Goal: Information Seeking & Learning: Learn about a topic

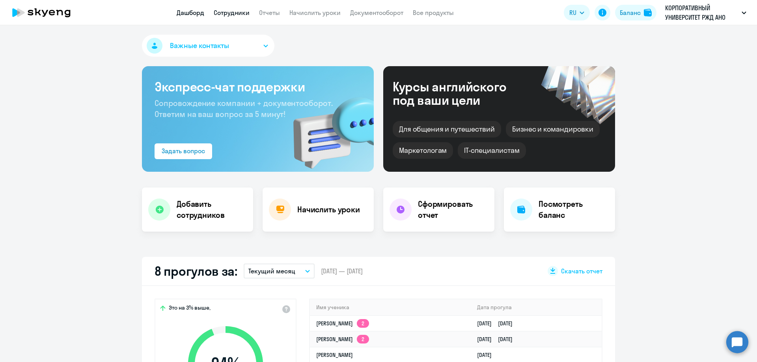
click at [224, 12] on link "Сотрудники" at bounding box center [232, 13] width 36 height 8
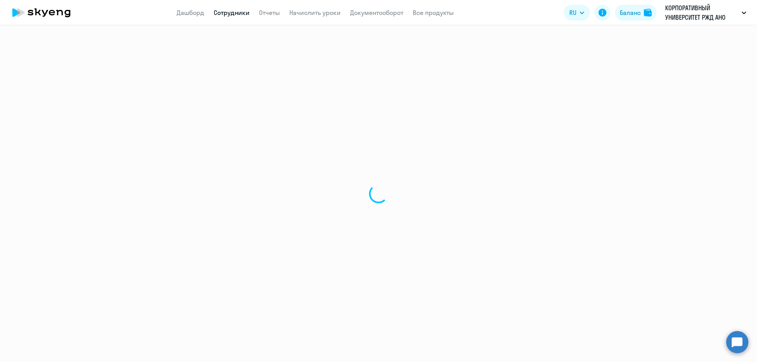
select select "30"
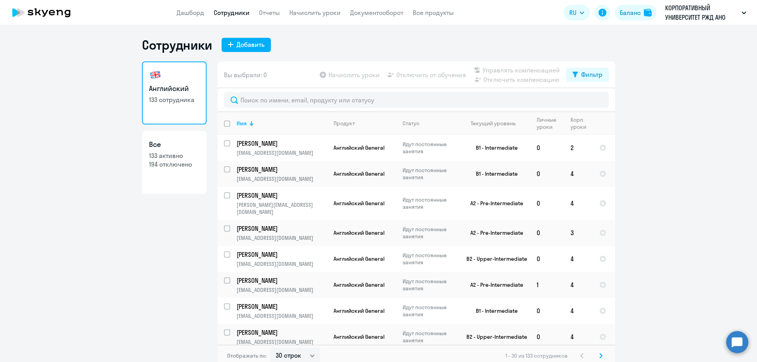
click at [167, 165] on p "194 отключено" at bounding box center [174, 164] width 50 height 9
select select "30"
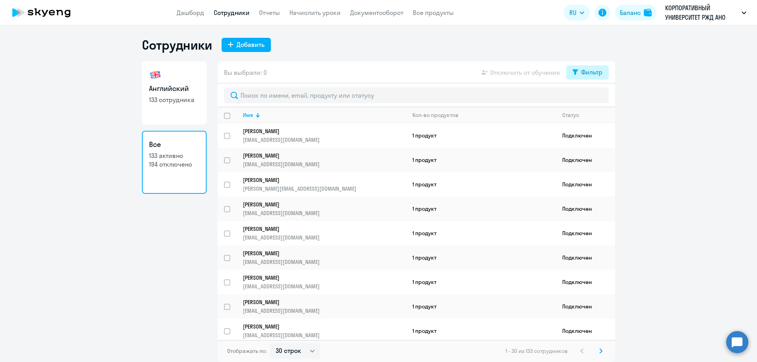
click at [575, 73] on icon at bounding box center [575, 72] width 6 height 6
click at [592, 99] on span at bounding box center [595, 98] width 13 height 8
click at [589, 98] on input "checkbox" at bounding box center [588, 98] width 0 height 0
checkbox input "true"
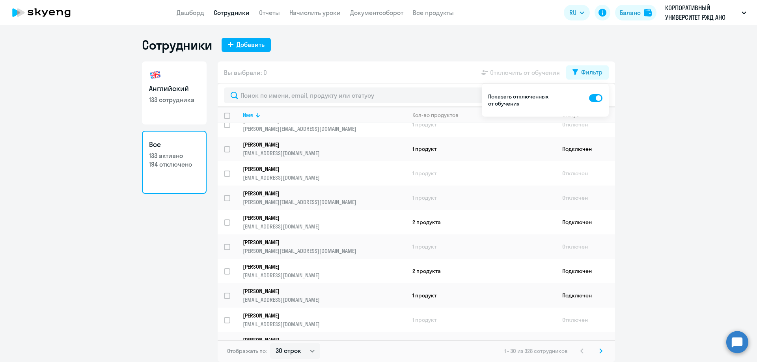
scroll to position [516, 0]
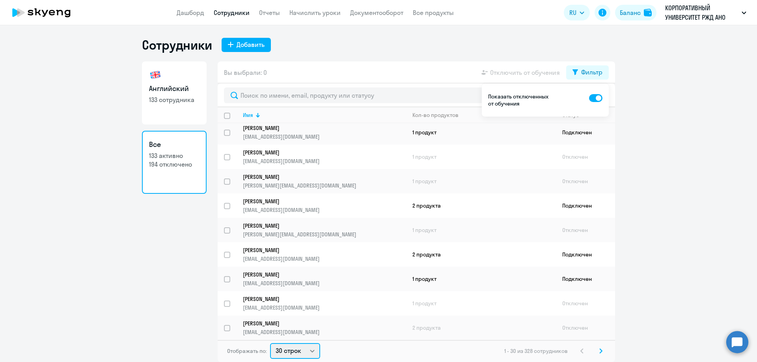
click at [312, 351] on select "30 строк 50 строк 100 строк" at bounding box center [295, 351] width 50 height 16
select select "100"
click at [270, 343] on select "30 строк 50 строк 100 строк" at bounding box center [295, 351] width 50 height 16
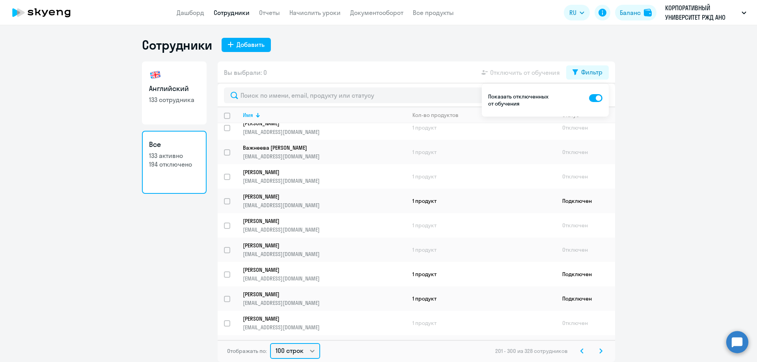
scroll to position [2226, 0]
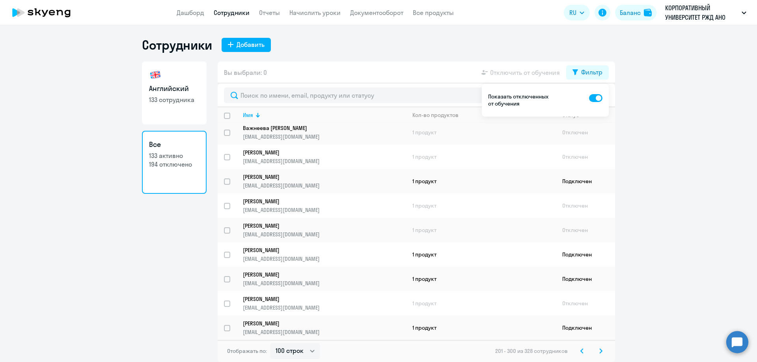
click at [158, 145] on h3 "Все" at bounding box center [174, 144] width 50 height 10
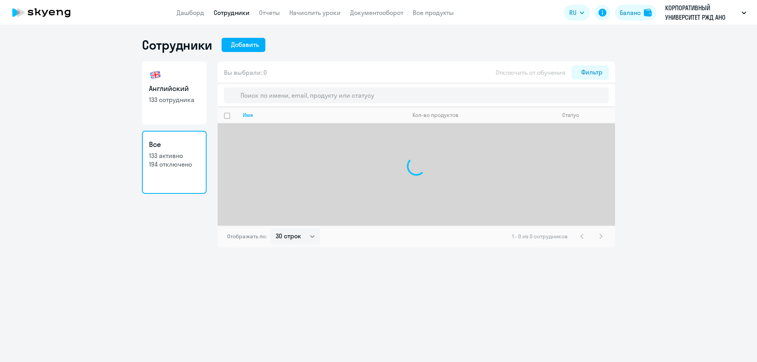
select select "30"
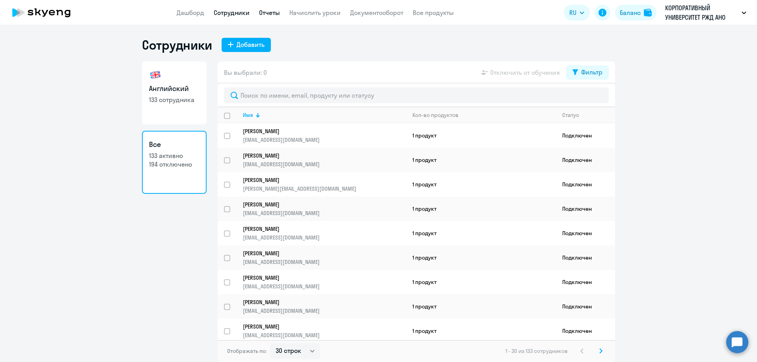
click at [268, 15] on link "Отчеты" at bounding box center [269, 13] width 21 height 8
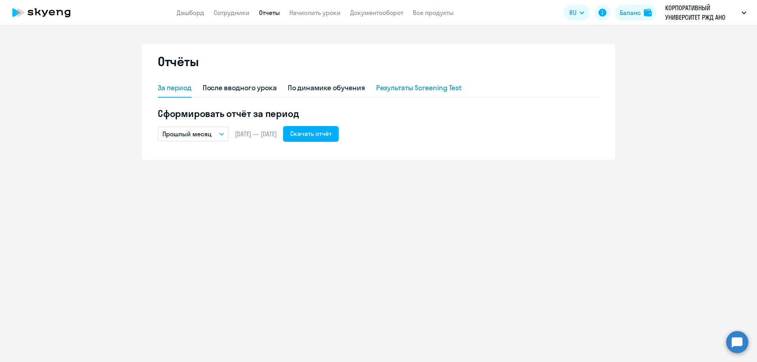
click at [407, 89] on div "Результаты Screening Test" at bounding box center [419, 88] width 86 height 10
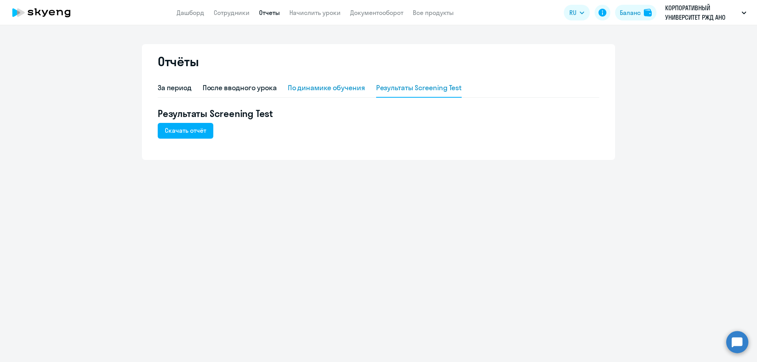
click at [356, 86] on div "По динамике обучения" at bounding box center [326, 88] width 77 height 10
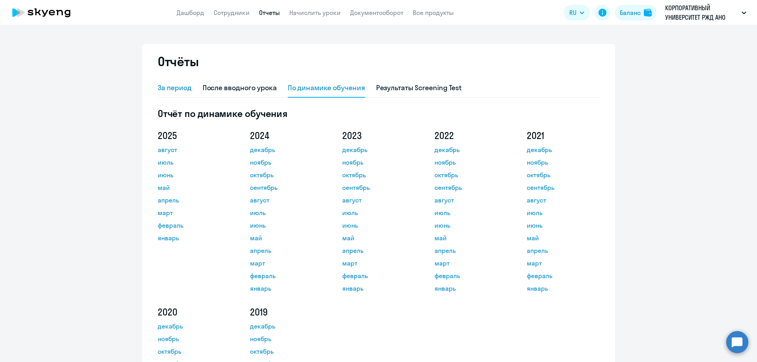
click at [171, 88] on div "За период" at bounding box center [175, 88] width 34 height 10
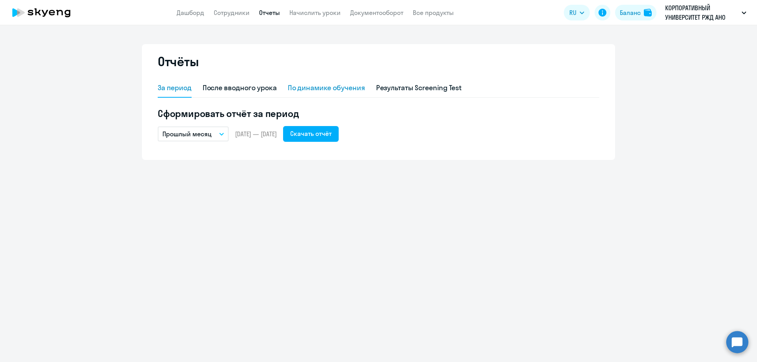
click at [303, 87] on div "По динамике обучения" at bounding box center [326, 88] width 77 height 10
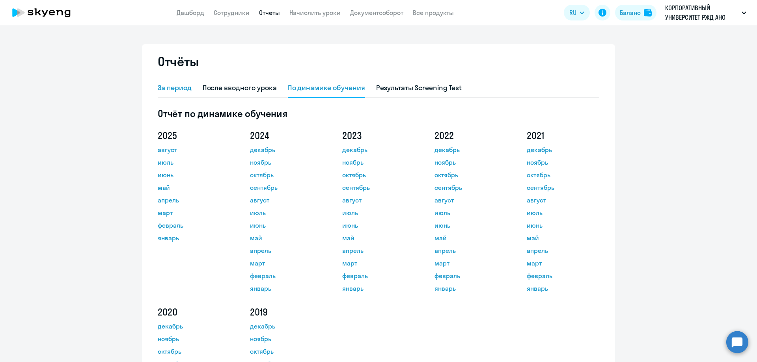
click at [182, 86] on div "За период" at bounding box center [175, 88] width 34 height 10
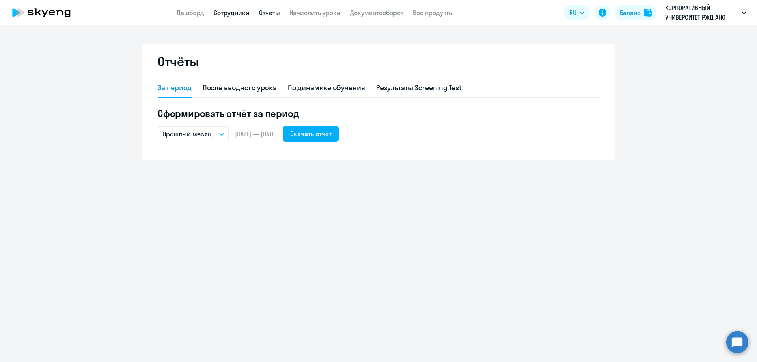
click at [218, 14] on link "Сотрудники" at bounding box center [232, 13] width 36 height 8
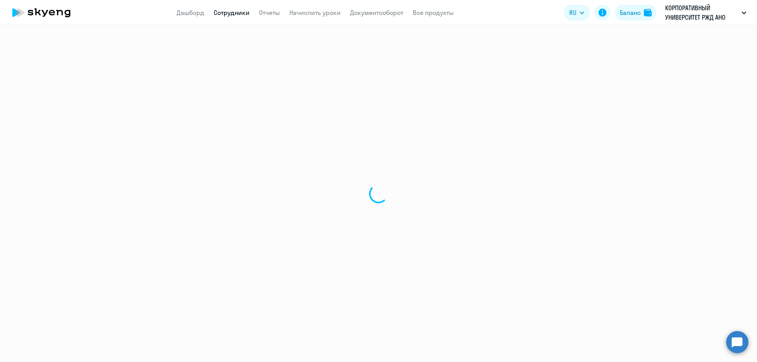
select select "30"
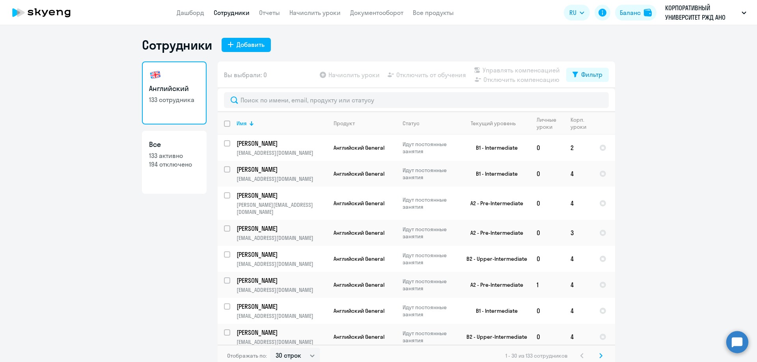
click at [224, 126] on input "deselect all" at bounding box center [232, 129] width 16 height 16
checkbox input "true"
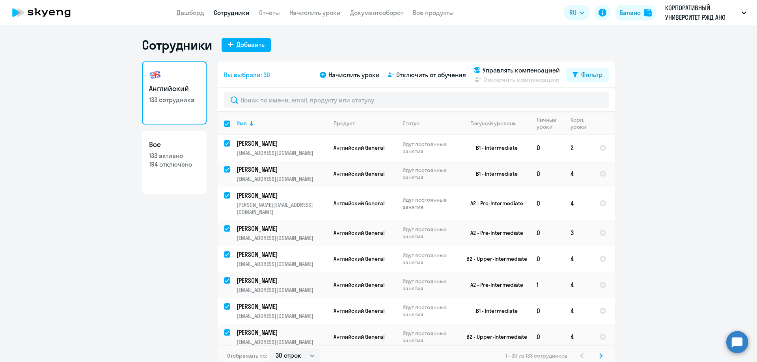
checkbox input "true"
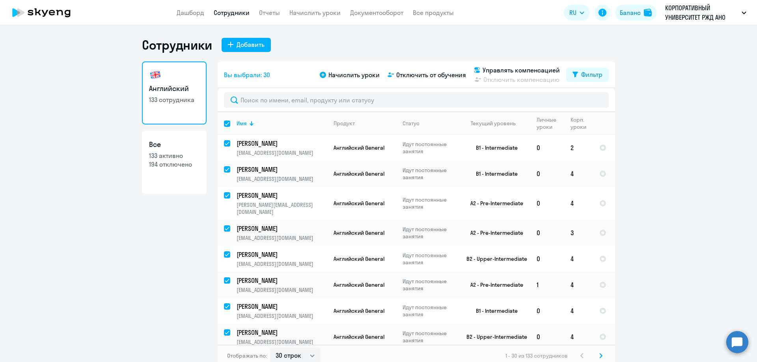
checkbox input "true"
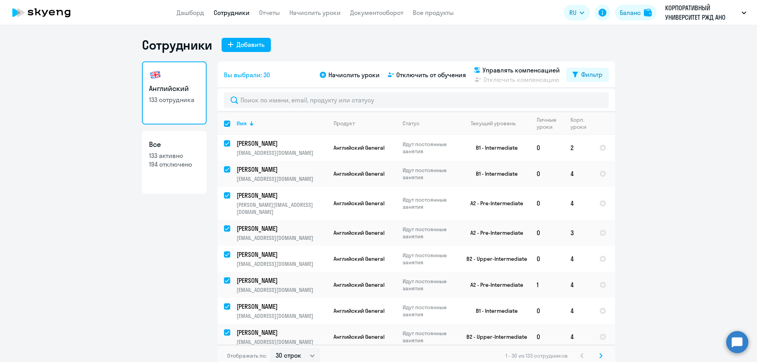
checkbox input "true"
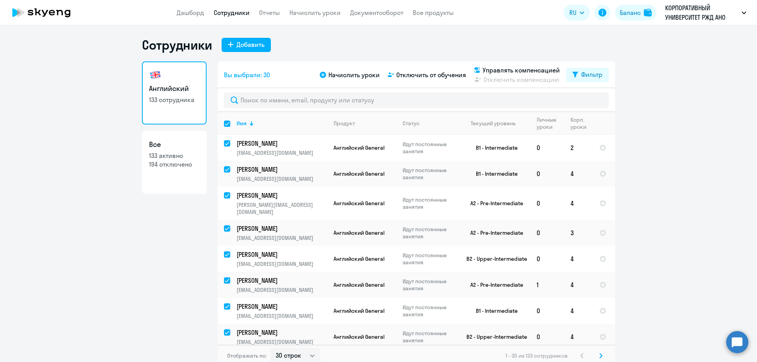
checkbox input "true"
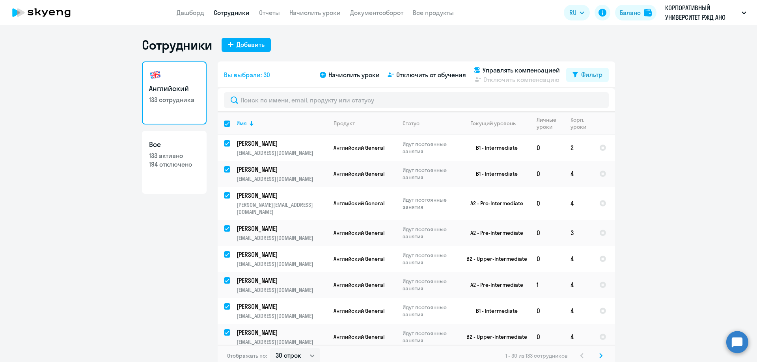
checkbox input "true"
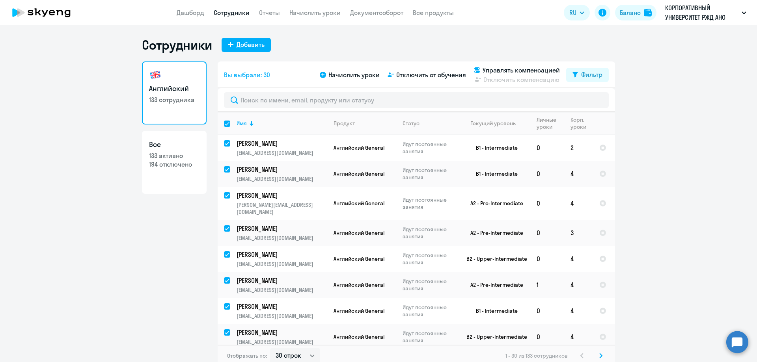
checkbox input "true"
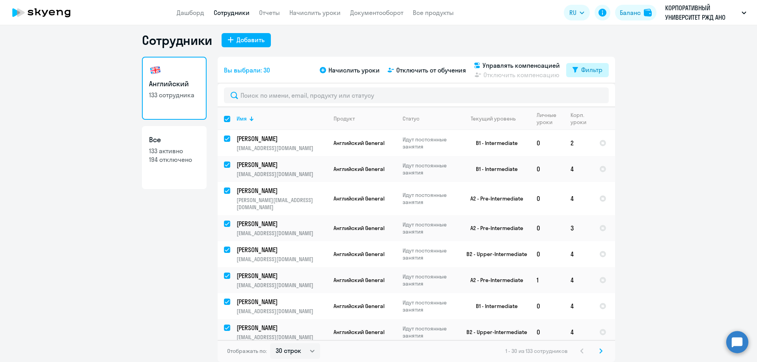
click at [585, 68] on div "Фильтр" at bounding box center [591, 69] width 21 height 9
click at [593, 95] on span at bounding box center [592, 96] width 13 height 8
click at [586, 95] on input "checkbox" at bounding box center [586, 95] width 0 height 0
checkbox input "true"
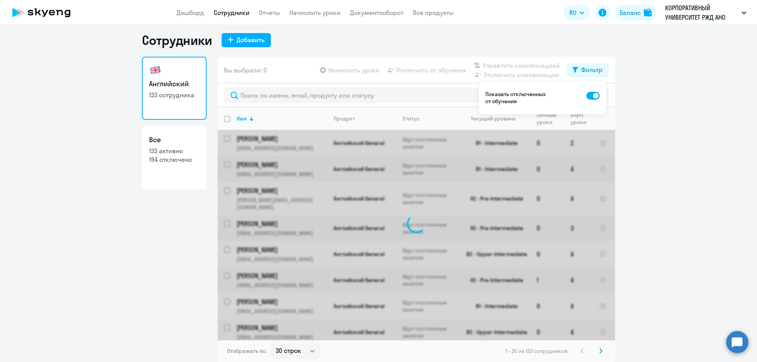
checkbox input "false"
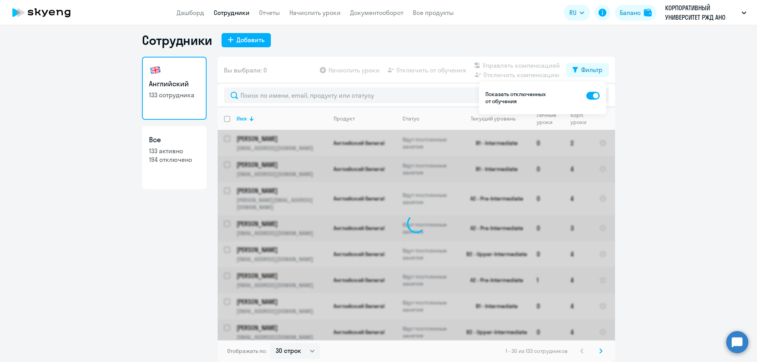
checkbox input "false"
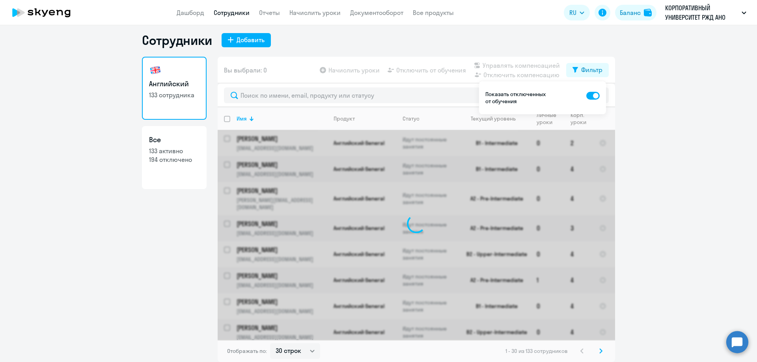
checkbox input "false"
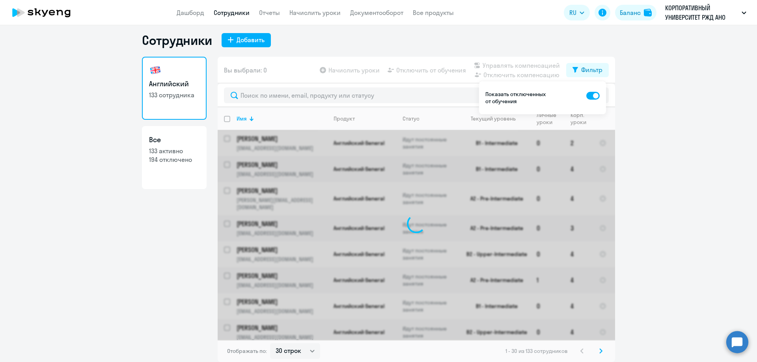
checkbox input "false"
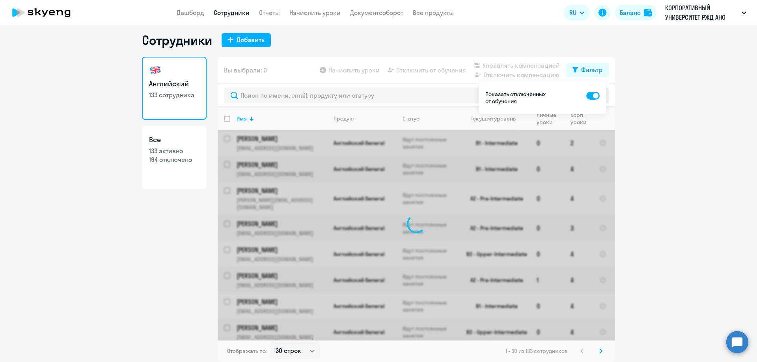
checkbox input "false"
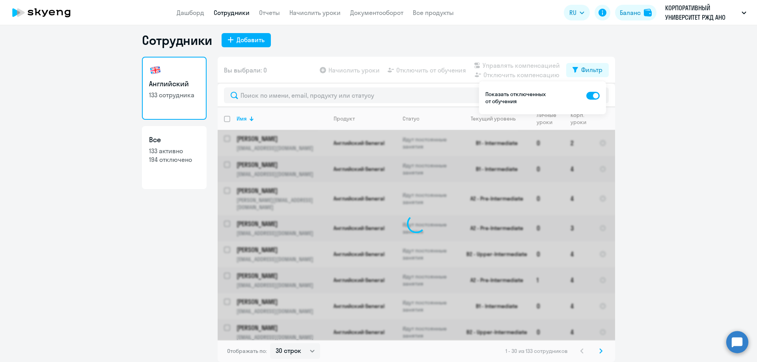
checkbox input "false"
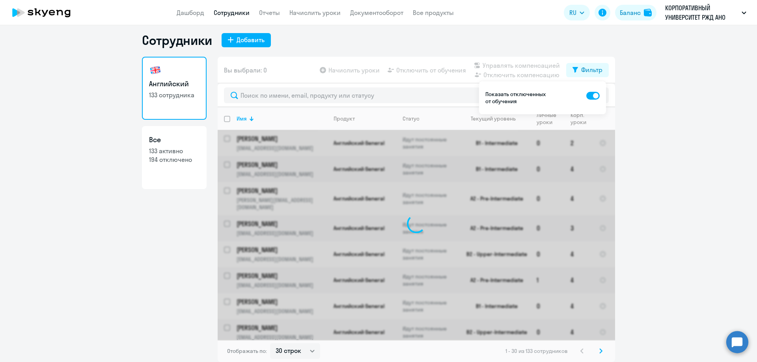
checkbox input "false"
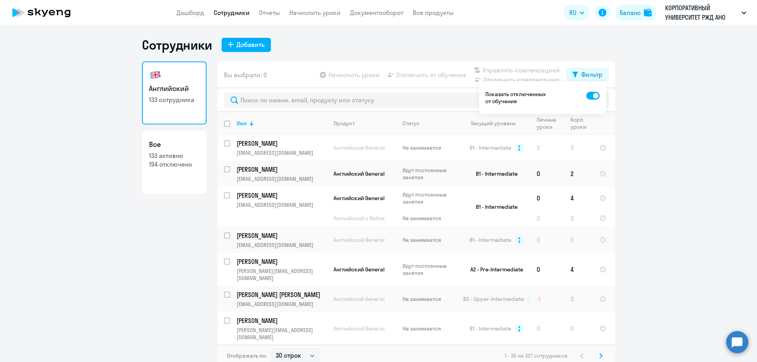
click at [180, 164] on p "194 отключено" at bounding box center [174, 164] width 50 height 9
select select "30"
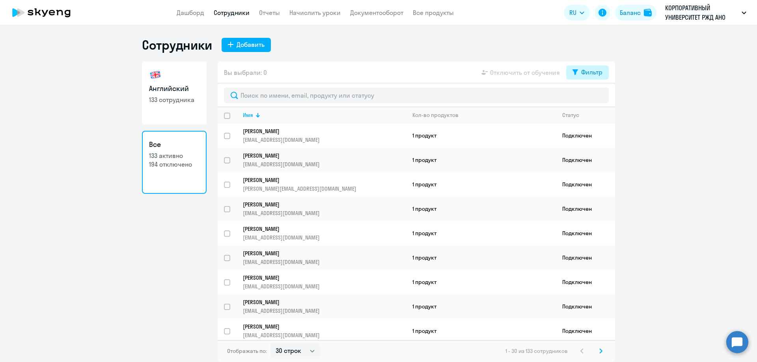
click at [566, 74] on button "Фильтр" at bounding box center [587, 72] width 43 height 14
click at [593, 99] on span at bounding box center [595, 98] width 13 height 8
click at [589, 98] on input "checkbox" at bounding box center [588, 98] width 0 height 0
checkbox input "true"
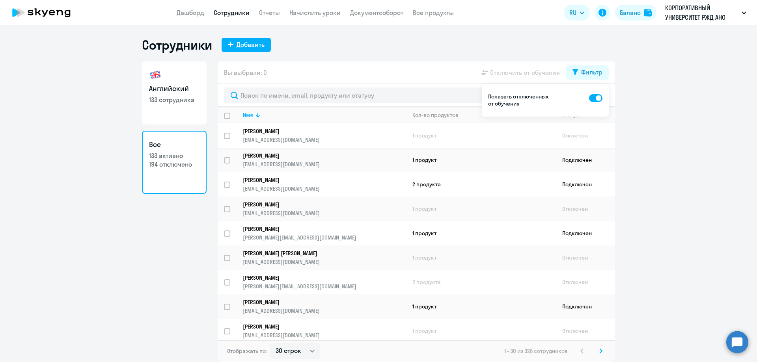
click at [273, 140] on p "[EMAIL_ADDRESS][DOMAIN_NAME]" at bounding box center [324, 139] width 163 height 7
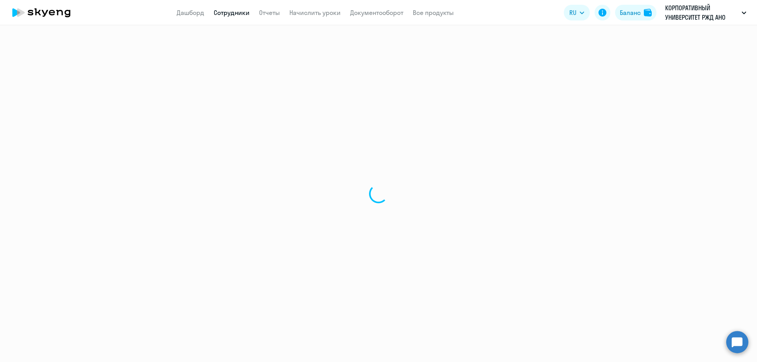
select select "english"
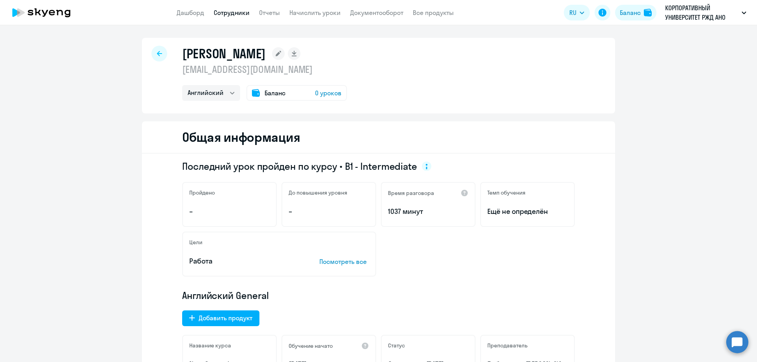
select select "30"
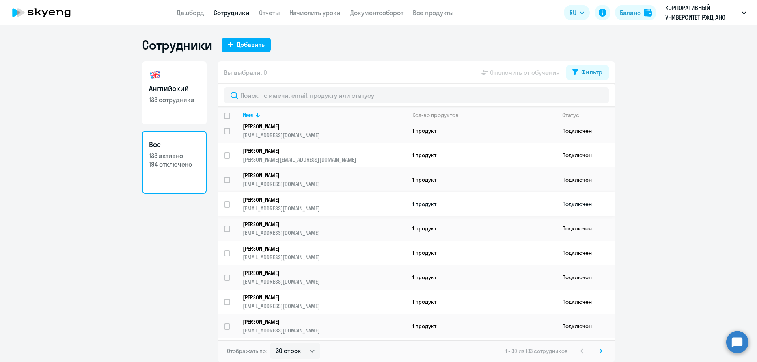
scroll to position [118, 0]
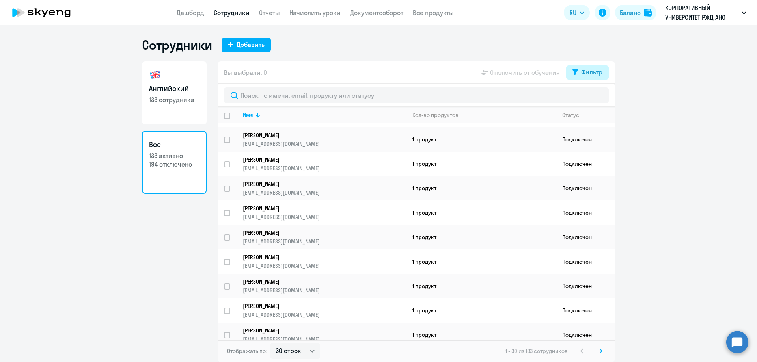
click at [580, 74] on button "Фильтр" at bounding box center [587, 72] width 43 height 14
click at [597, 96] on span at bounding box center [595, 98] width 13 height 8
click at [589, 98] on input "checkbox" at bounding box center [588, 98] width 0 height 0
checkbox input "true"
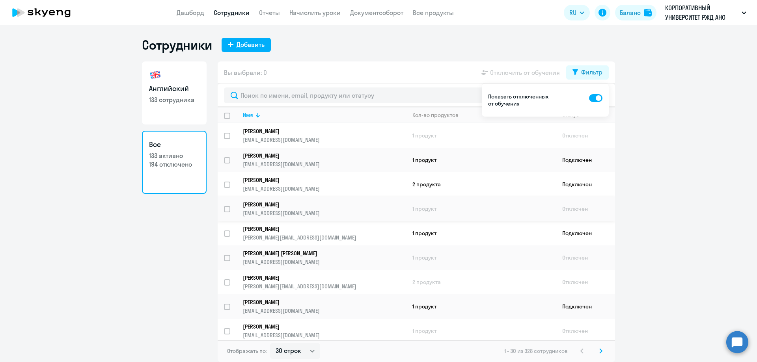
click at [269, 215] on p "[EMAIL_ADDRESS][DOMAIN_NAME]" at bounding box center [324, 213] width 163 height 7
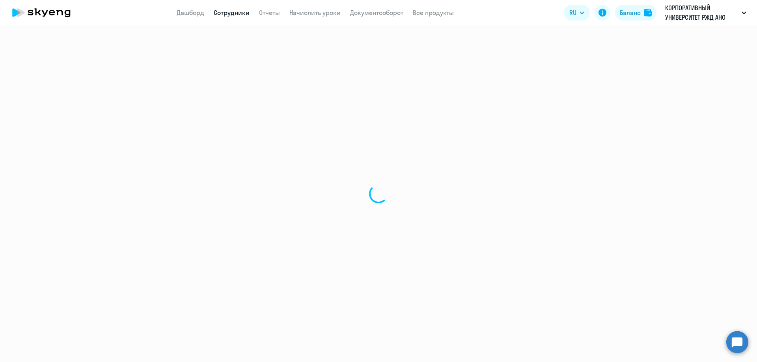
select select "english"
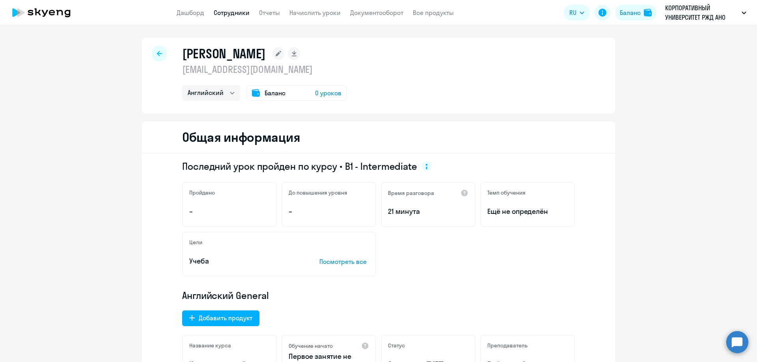
click at [157, 54] on icon at bounding box center [159, 54] width 5 height 6
select select "30"
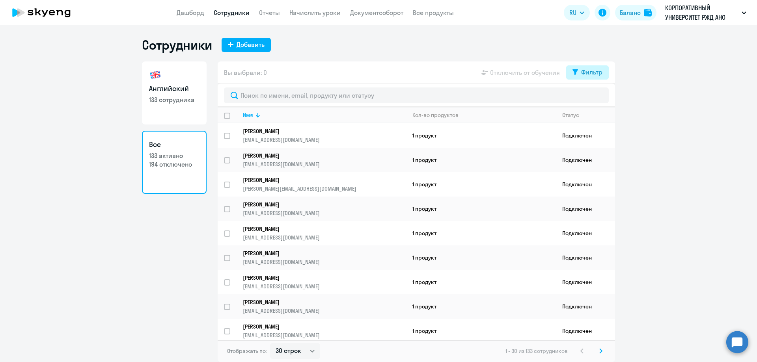
click at [580, 73] on button "Фильтр" at bounding box center [587, 72] width 43 height 14
click at [592, 99] on span at bounding box center [595, 98] width 13 height 8
click at [589, 98] on input "checkbox" at bounding box center [588, 98] width 0 height 0
checkbox input "true"
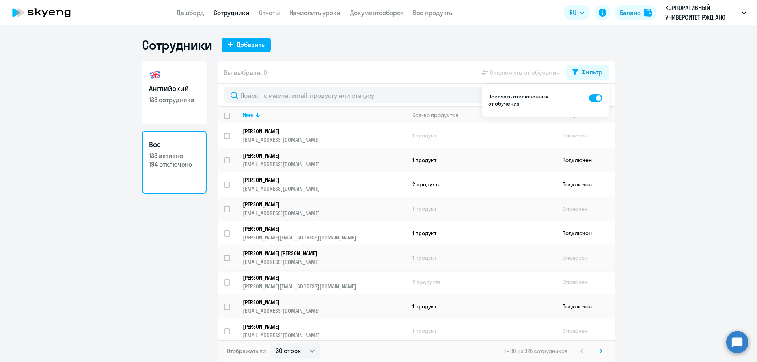
click at [314, 258] on link "[PERSON_NAME] [PERSON_NAME] [EMAIL_ADDRESS][DOMAIN_NAME]" at bounding box center [324, 258] width 163 height 16
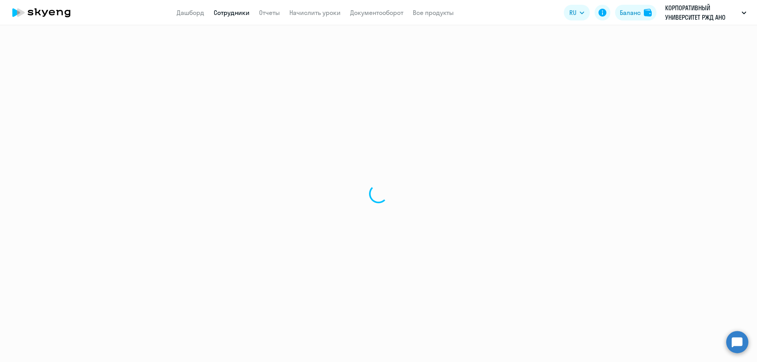
select select "english"
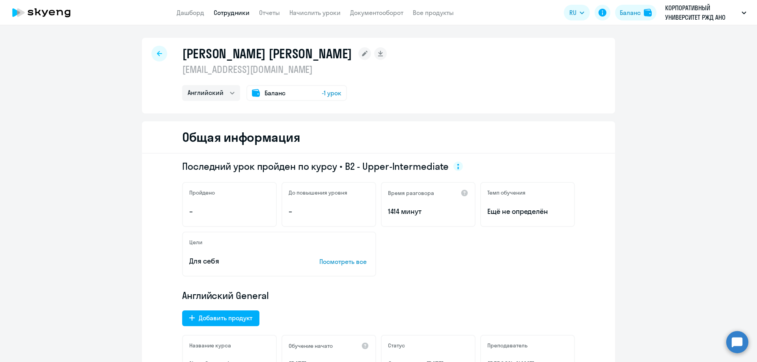
click at [158, 50] on div at bounding box center [159, 54] width 16 height 16
select select "30"
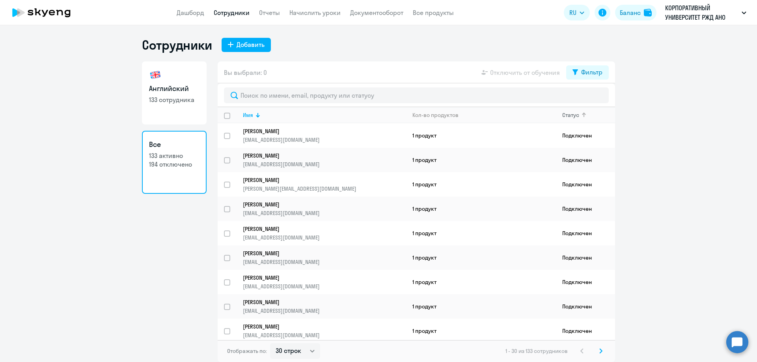
click at [574, 117] on div "Статус" at bounding box center [570, 115] width 17 height 7
click at [583, 115] on div at bounding box center [583, 115] width 5 height 5
click at [593, 72] on div "Фильтр" at bounding box center [591, 71] width 21 height 9
click at [597, 100] on span at bounding box center [595, 98] width 13 height 8
click at [589, 98] on input "checkbox" at bounding box center [588, 98] width 0 height 0
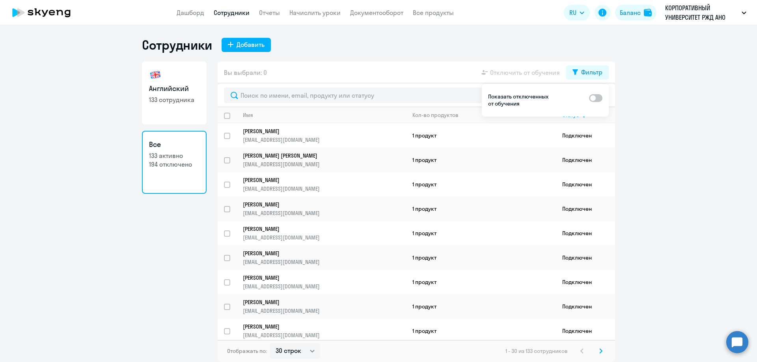
checkbox input "true"
click at [297, 233] on link "[PERSON_NAME] [PERSON_NAME][EMAIL_ADDRESS][DOMAIN_NAME]" at bounding box center [324, 233] width 163 height 16
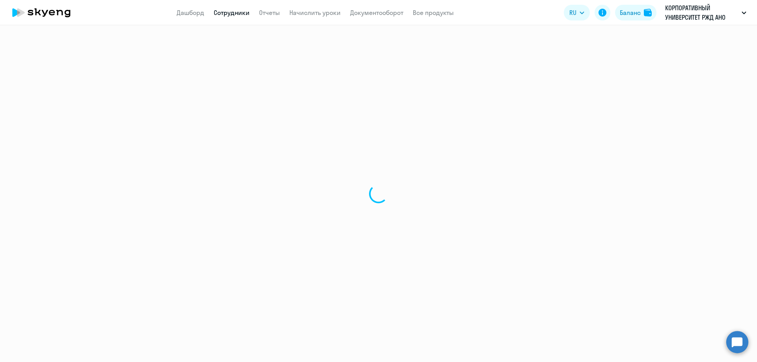
select select "english"
select select "30"
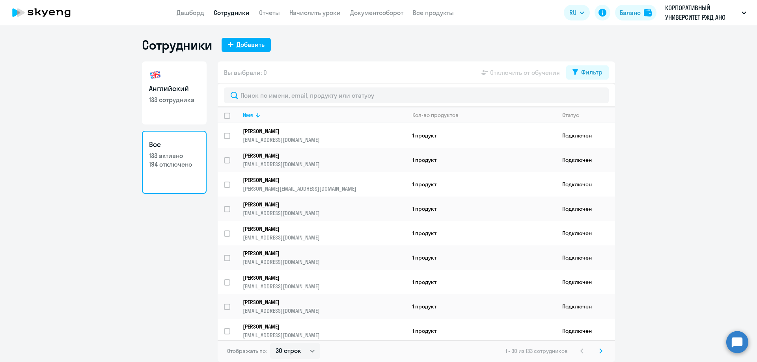
click at [180, 164] on p "194 отключено" at bounding box center [174, 164] width 50 height 9
click at [157, 141] on h3 "Все" at bounding box center [174, 144] width 50 height 10
click at [153, 141] on h3 "Все" at bounding box center [174, 144] width 50 height 10
click at [597, 72] on div "Фильтр" at bounding box center [591, 71] width 21 height 9
click at [593, 98] on span at bounding box center [595, 98] width 13 height 8
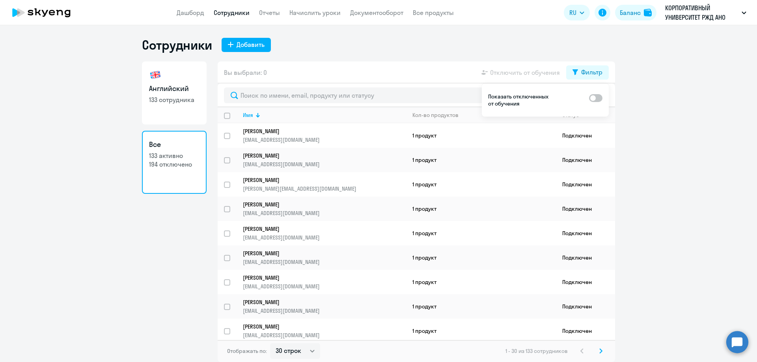
click at [589, 98] on input "checkbox" at bounding box center [588, 98] width 0 height 0
checkbox input "true"
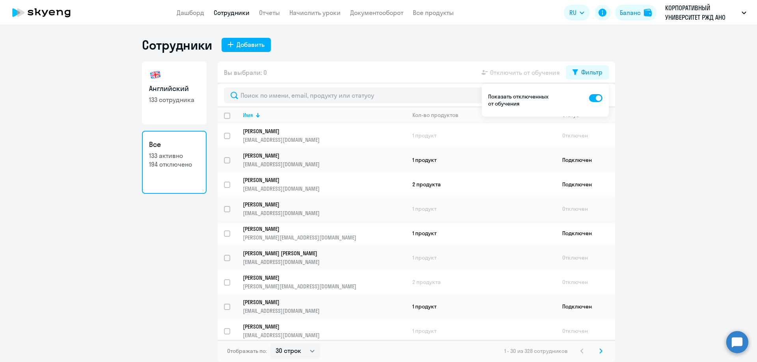
click at [229, 210] on input "select row 4034164" at bounding box center [232, 214] width 16 height 16
checkbox input "true"
click at [229, 258] on input "select row 4033725" at bounding box center [232, 263] width 16 height 16
checkbox input "true"
click at [227, 286] on input "select row 7880553" at bounding box center [232, 287] width 16 height 16
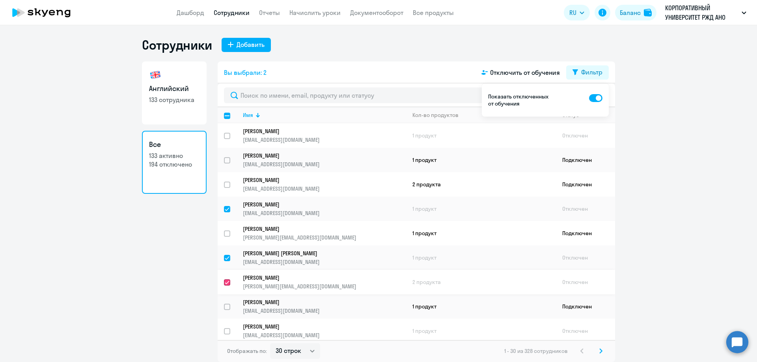
checkbox input "true"
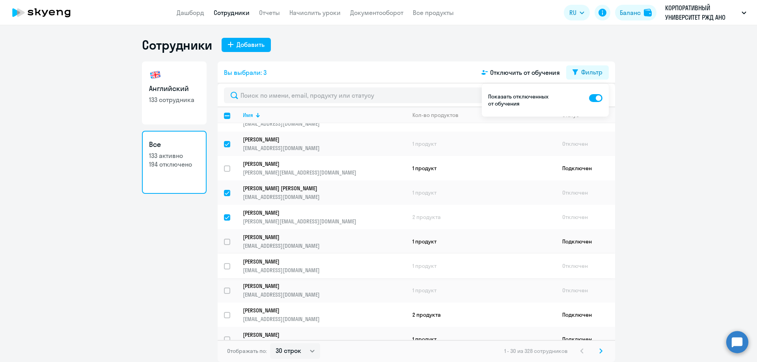
scroll to position [79, 0]
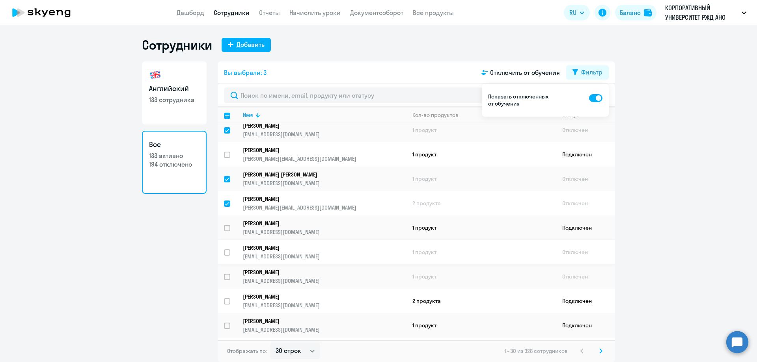
click at [228, 253] on input "select row 19718678" at bounding box center [232, 257] width 16 height 16
checkbox input "true"
click at [226, 275] on input "select row 4033762" at bounding box center [232, 282] width 16 height 16
checkbox input "true"
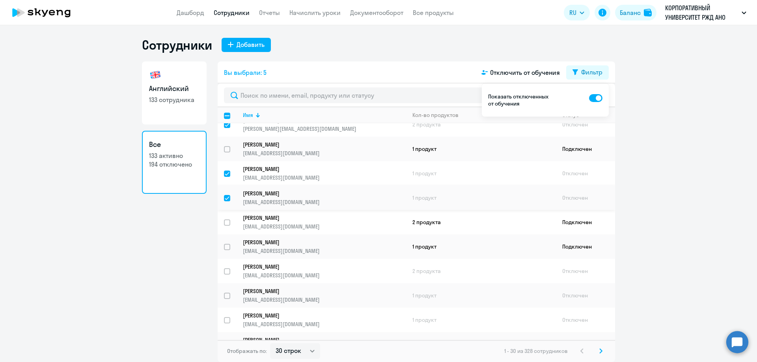
scroll to position [197, 0]
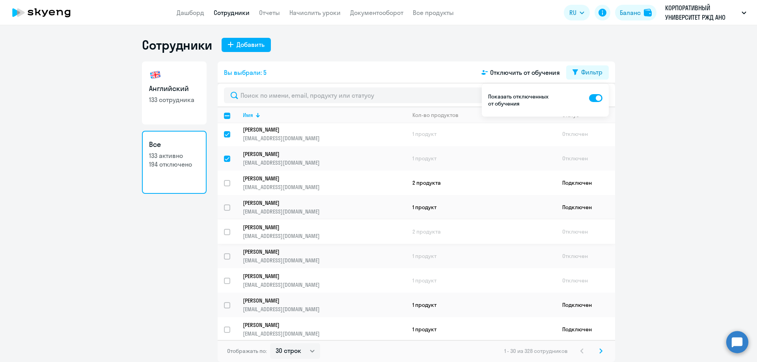
click at [227, 233] on input "select row 68383" at bounding box center [232, 237] width 16 height 16
checkbox input "true"
click at [227, 256] on input "select row 4034156" at bounding box center [232, 261] width 16 height 16
checkbox input "true"
click at [227, 279] on input "select row 13041918" at bounding box center [232, 286] width 16 height 16
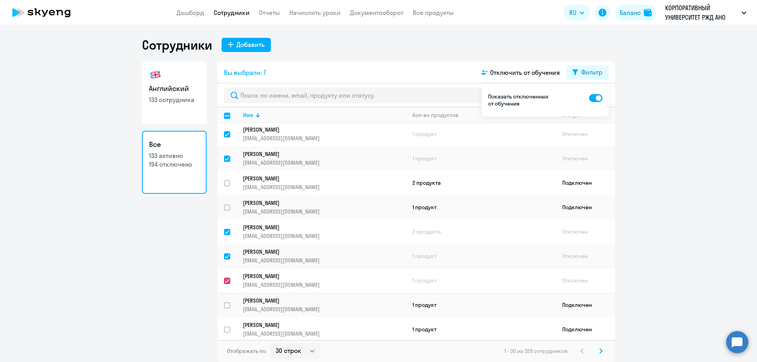
checkbox input "true"
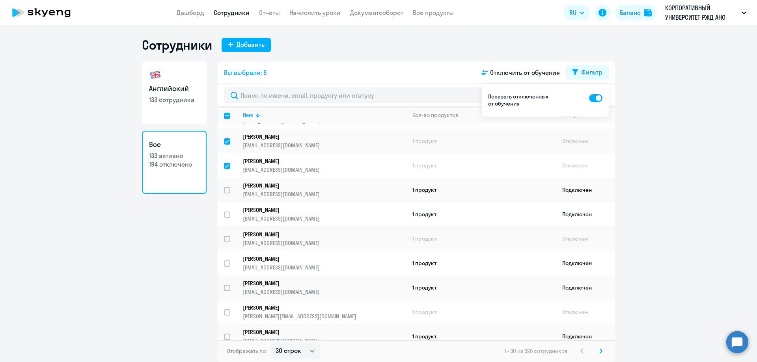
scroll to position [315, 0]
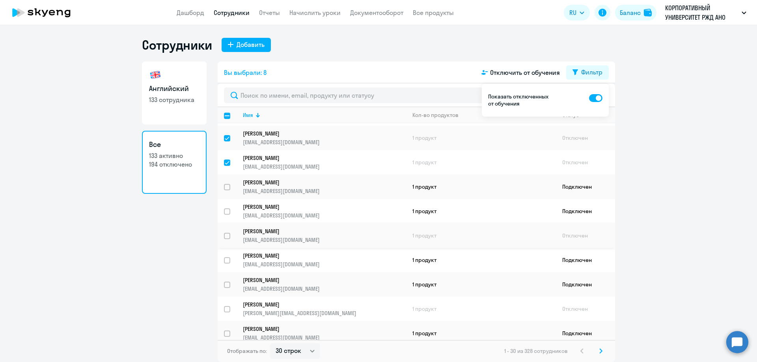
click at [233, 233] on input "select row 4034154" at bounding box center [232, 241] width 16 height 16
checkbox input "true"
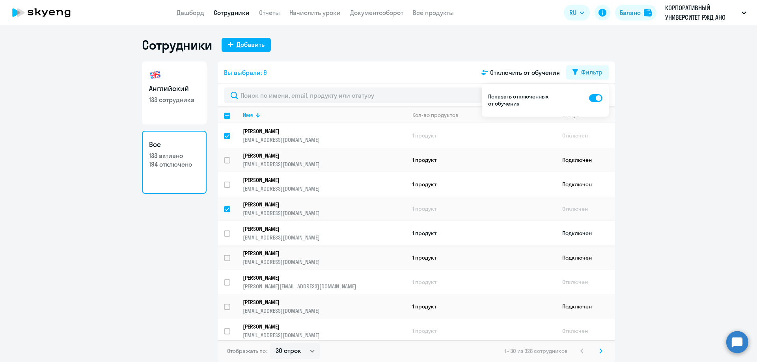
scroll to position [355, 0]
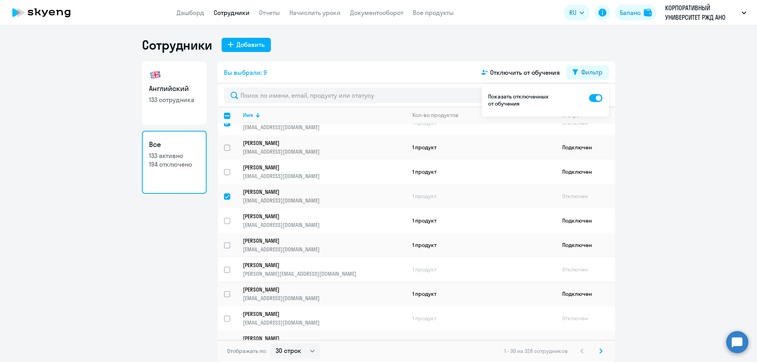
click at [227, 269] on input "select row 559237" at bounding box center [232, 275] width 16 height 16
checkbox input "true"
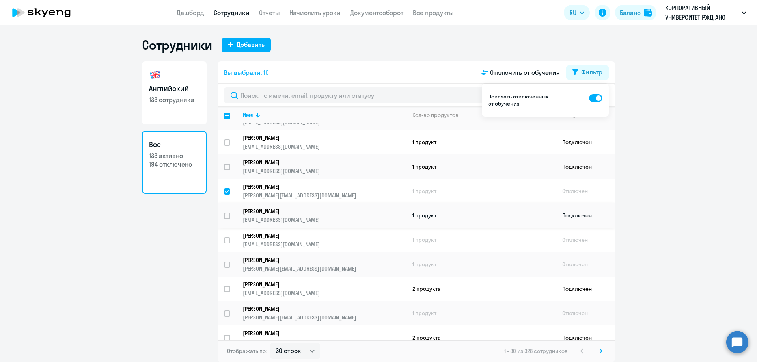
scroll to position [433, 0]
click at [225, 241] on input "select row 4347149" at bounding box center [232, 245] width 16 height 16
checkbox input "true"
click at [226, 263] on input "select row 4033759" at bounding box center [232, 269] width 16 height 16
checkbox input "true"
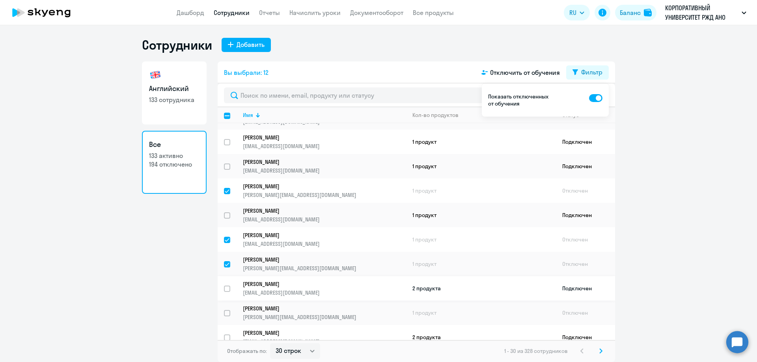
scroll to position [473, 0]
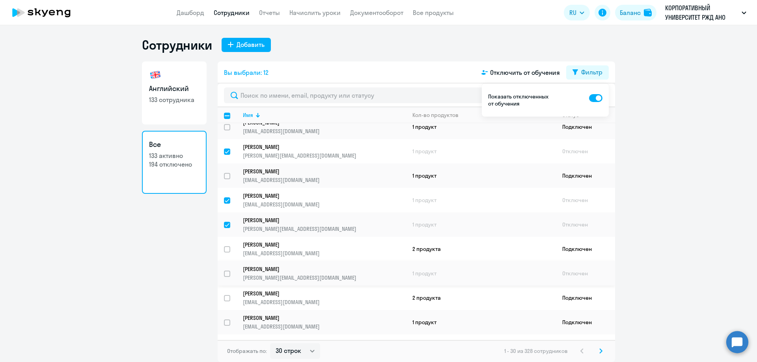
click at [230, 275] on input "select row 4033767" at bounding box center [232, 279] width 16 height 16
checkbox input "true"
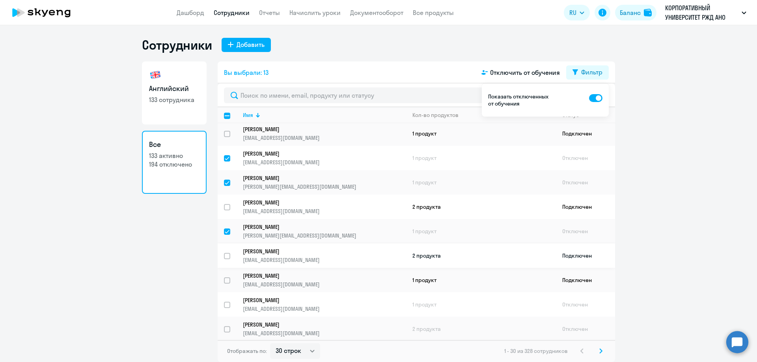
scroll to position [516, 0]
click at [226, 305] on input "select row 11348899" at bounding box center [232, 309] width 16 height 16
checkbox input "true"
click at [225, 327] on input "select row 4033773" at bounding box center [232, 333] width 16 height 16
checkbox input "true"
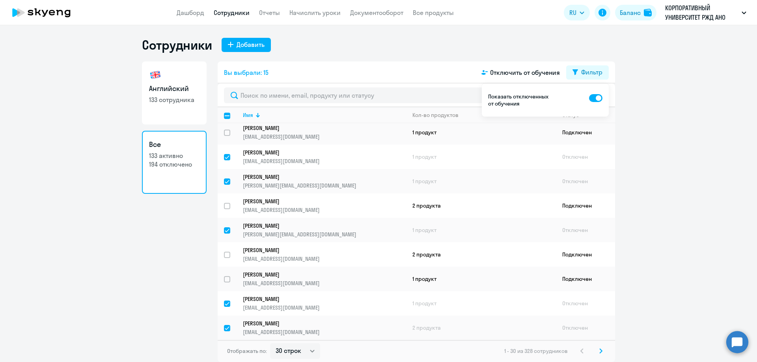
click at [599, 353] on icon at bounding box center [600, 351] width 3 height 6
checkbox input "false"
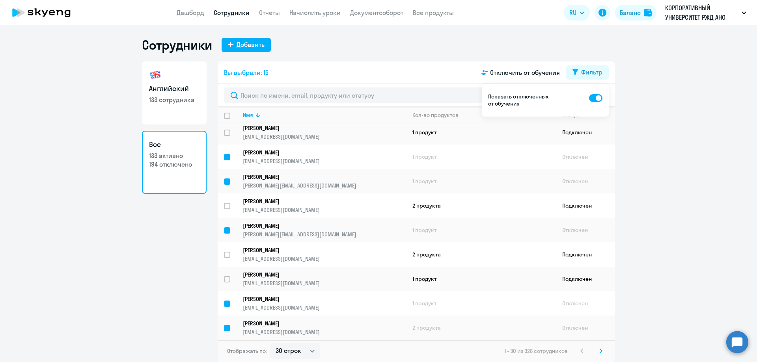
checkbox input "false"
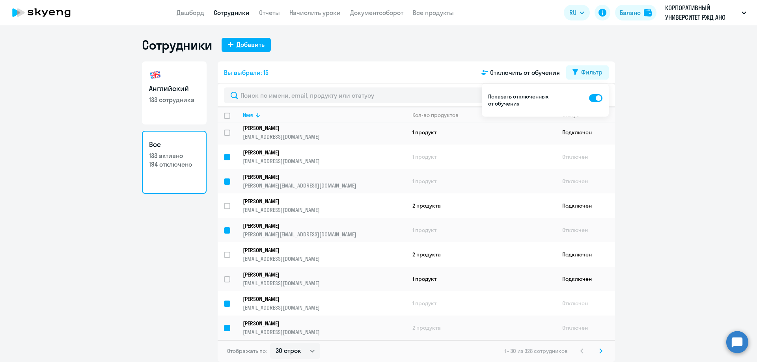
checkbox input "false"
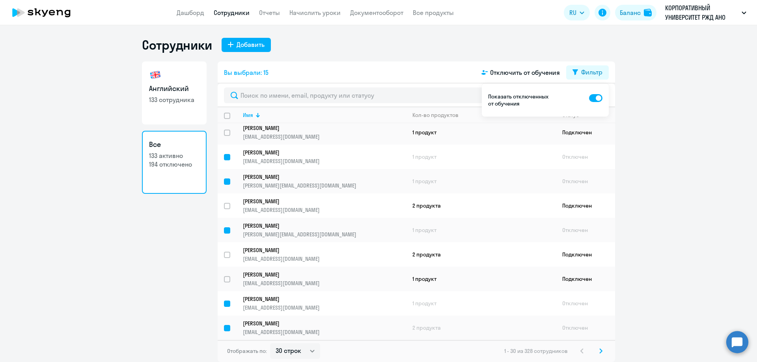
checkbox input "false"
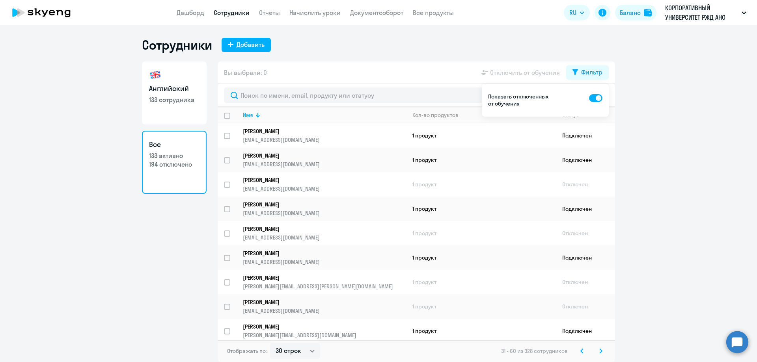
click at [578, 350] on svg-icon at bounding box center [581, 350] width 9 height 9
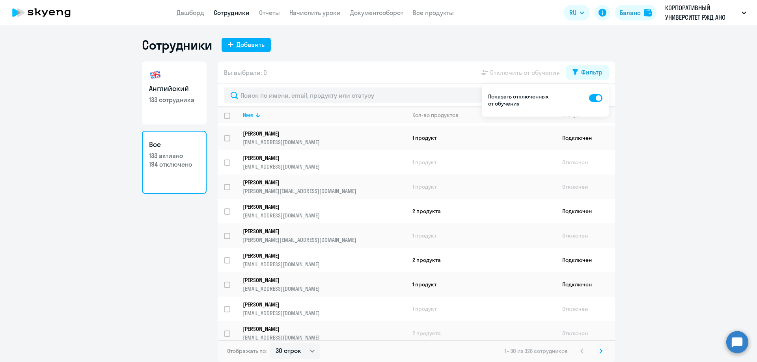
scroll to position [516, 0]
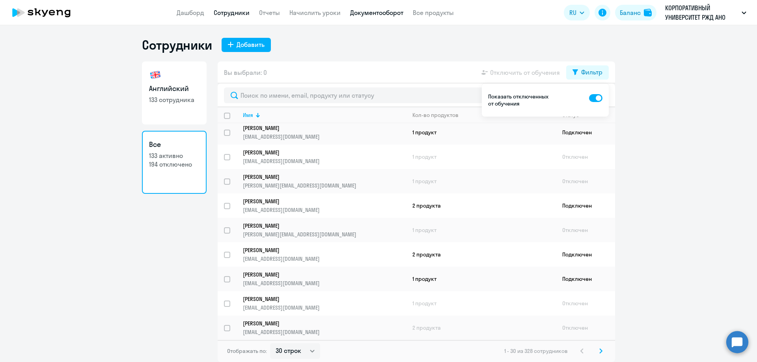
click at [377, 14] on link "Документооборот" at bounding box center [376, 13] width 53 height 8
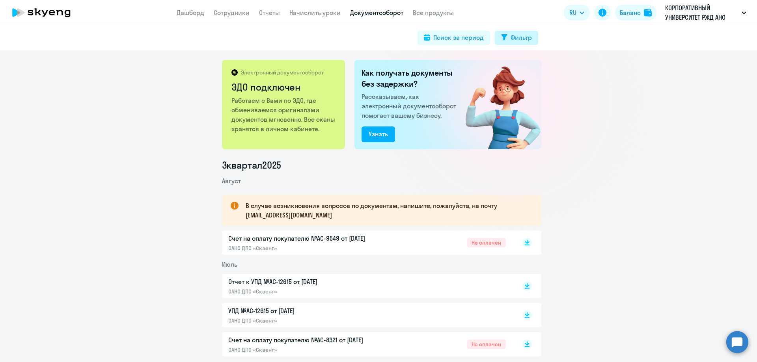
click at [517, 38] on div "Фильтр" at bounding box center [520, 37] width 21 height 9
select select "all"
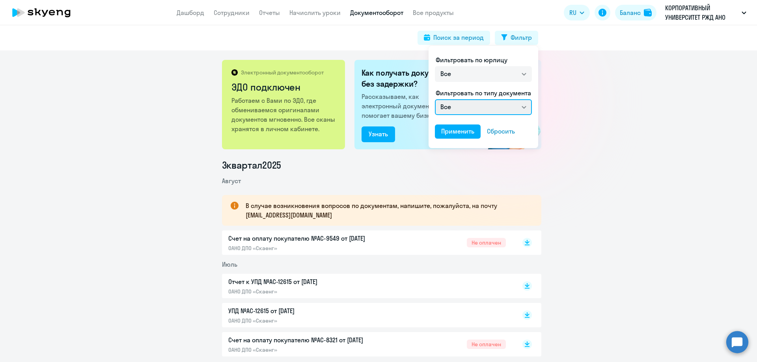
click at [520, 108] on select "Все Счет на оплату покупателю Отчет к УПД УПД Акт сверки взаиморасчетов" at bounding box center [483, 107] width 97 height 16
click at [551, 131] on div at bounding box center [378, 181] width 757 height 362
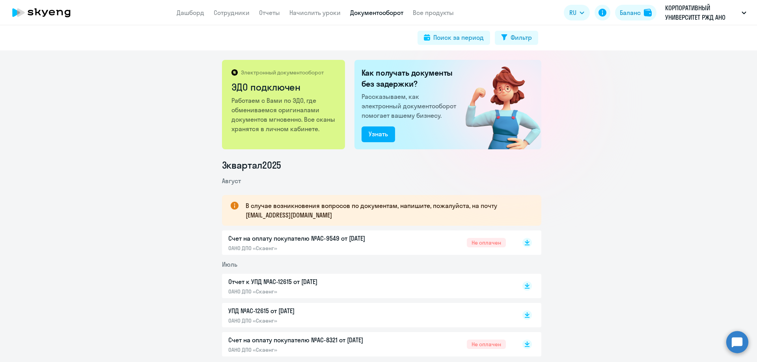
click at [429, 17] on app-menu-item-link "Все продукты" at bounding box center [433, 13] width 41 height 10
click at [427, 15] on link "Все продукты" at bounding box center [433, 13] width 41 height 8
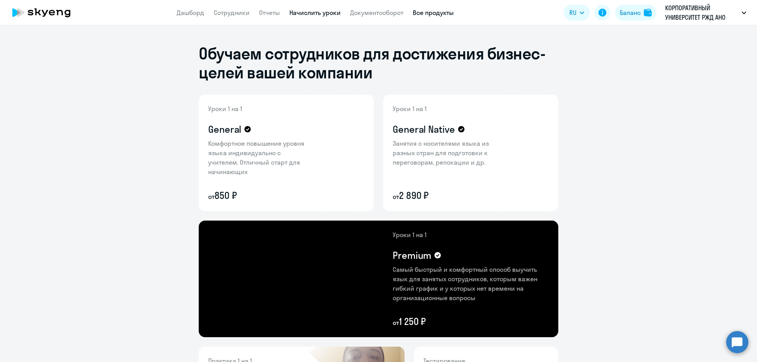
click at [305, 14] on link "Начислить уроки" at bounding box center [314, 13] width 51 height 8
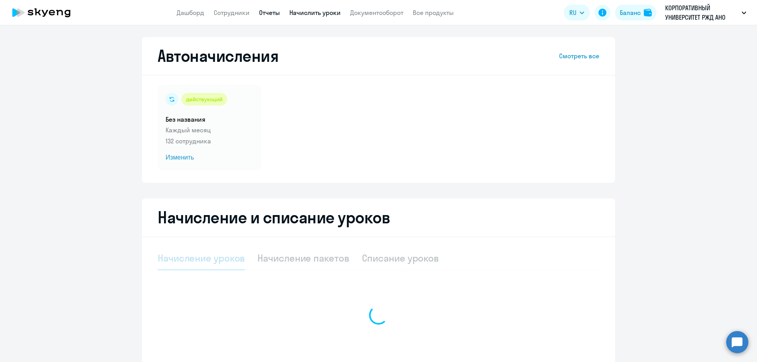
select select "10"
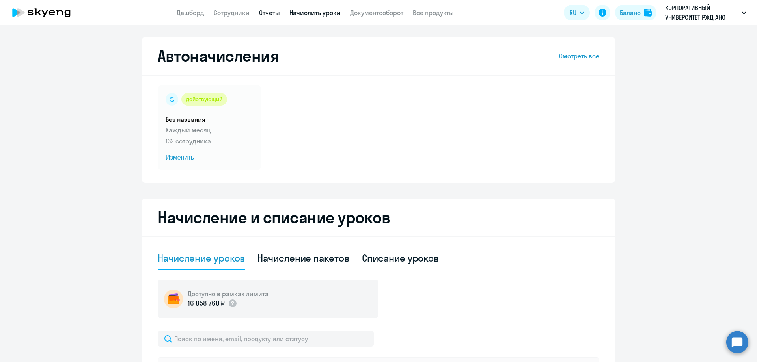
click at [273, 13] on link "Отчеты" at bounding box center [269, 13] width 21 height 8
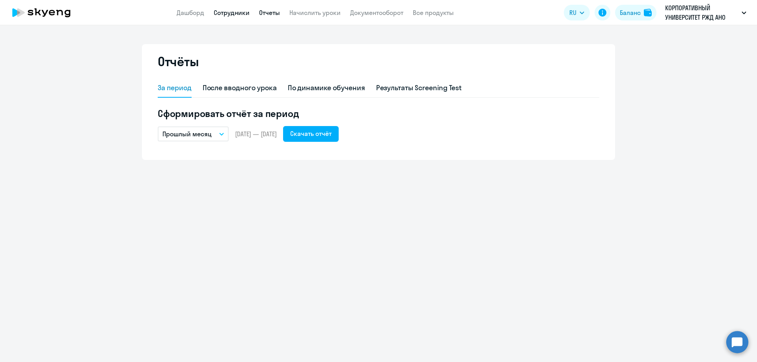
click at [236, 11] on link "Сотрудники" at bounding box center [232, 13] width 36 height 8
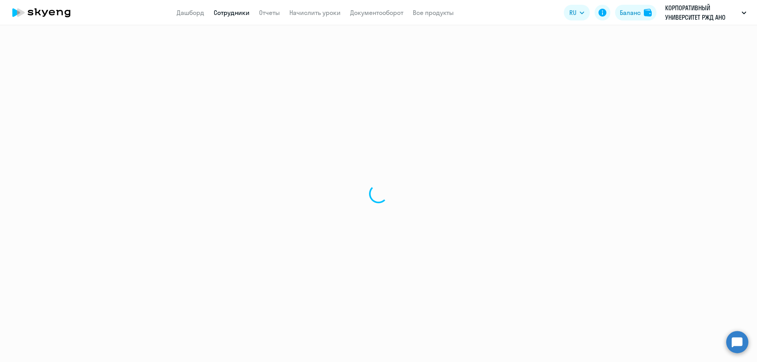
select select "30"
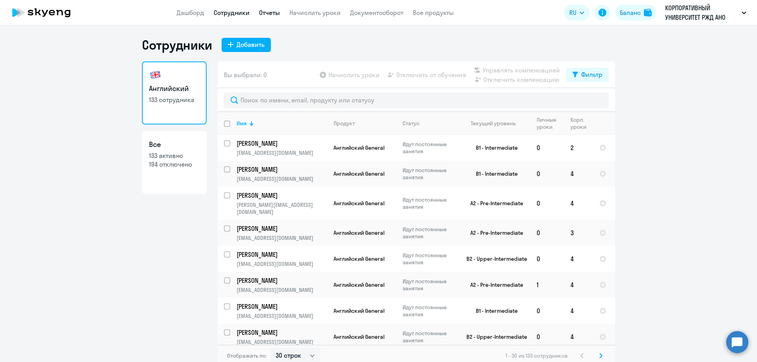
click at [264, 12] on link "Отчеты" at bounding box center [269, 13] width 21 height 8
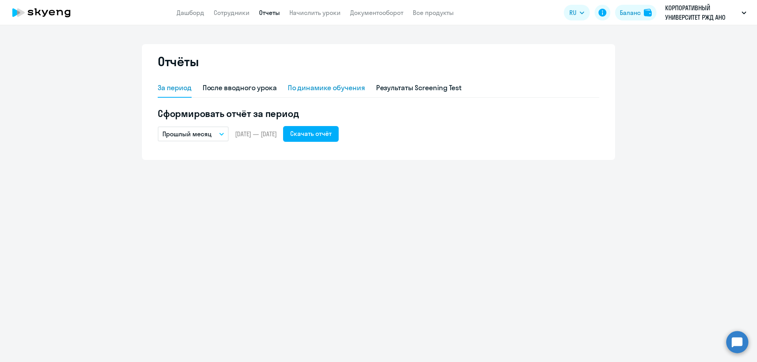
click at [322, 89] on div "По динамике обучения" at bounding box center [326, 88] width 77 height 10
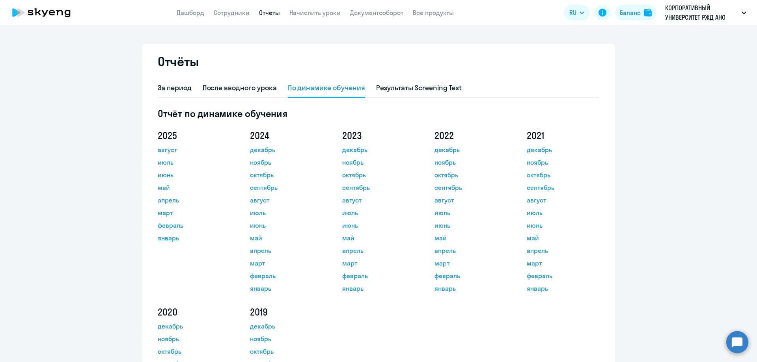
click at [165, 237] on link "январь" at bounding box center [193, 237] width 71 height 9
click at [188, 13] on link "Дашборд" at bounding box center [191, 13] width 28 height 8
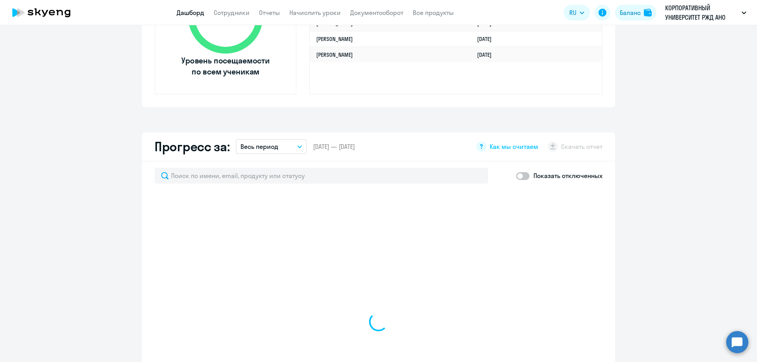
scroll to position [394, 0]
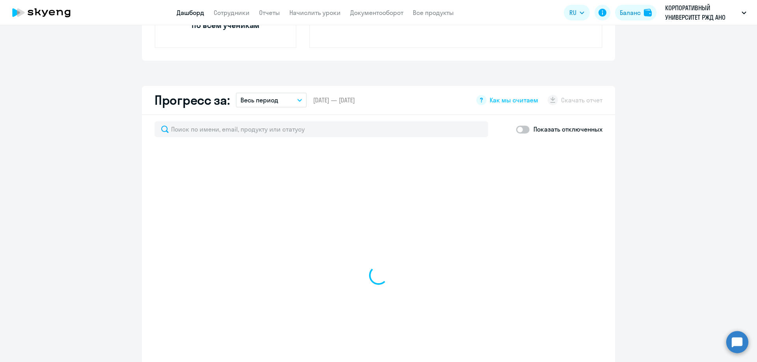
click at [527, 130] on div "Показать отключенных" at bounding box center [559, 129] width 86 height 16
click at [292, 101] on button "Весь период" at bounding box center [271, 100] width 71 height 15
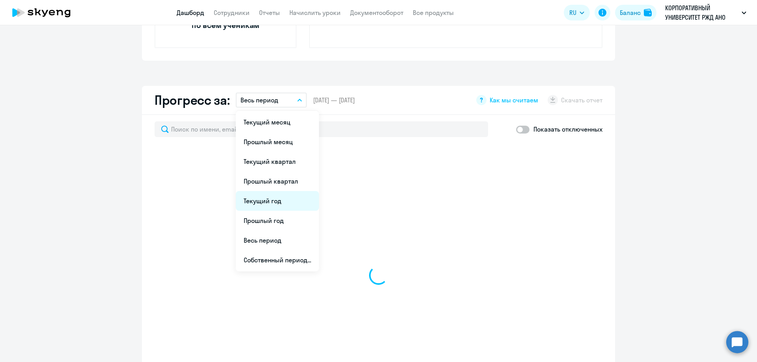
click at [277, 203] on li "Текущий год" at bounding box center [277, 201] width 83 height 20
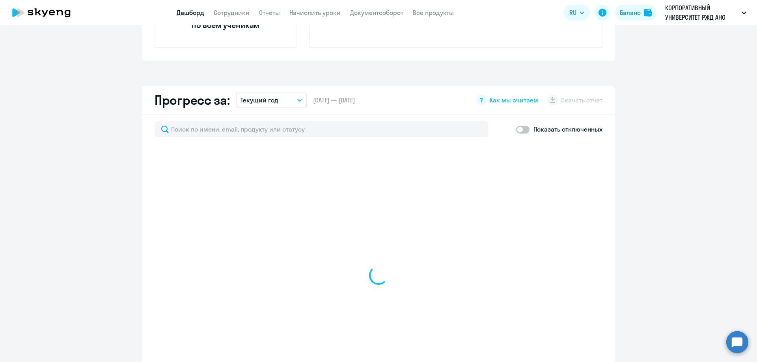
click at [524, 129] on span at bounding box center [522, 130] width 13 height 8
click at [516, 129] on input "checkbox" at bounding box center [515, 129] width 0 height 0
checkbox input "true"
select select "30"
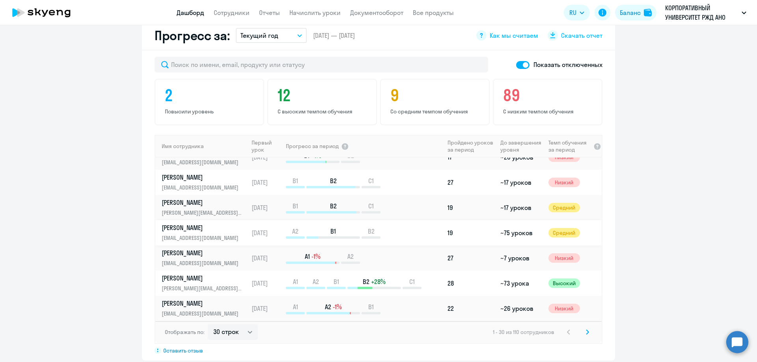
scroll to position [473, 0]
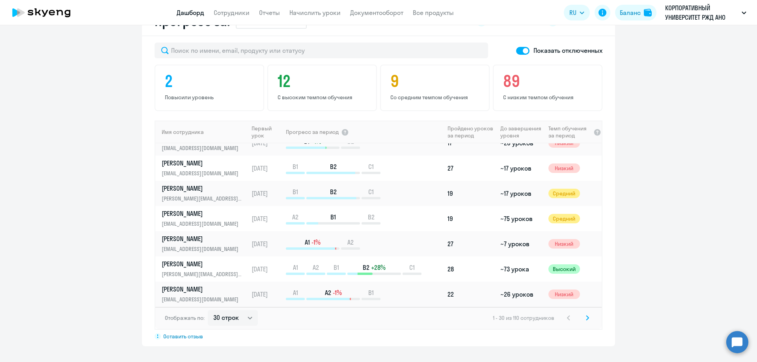
click at [586, 319] on icon at bounding box center [587, 318] width 3 height 6
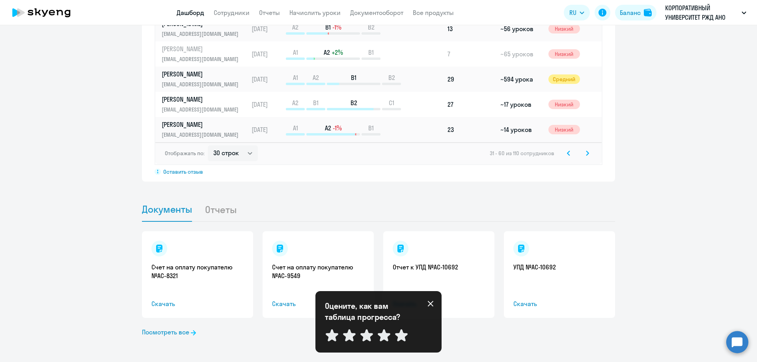
scroll to position [598, 0]
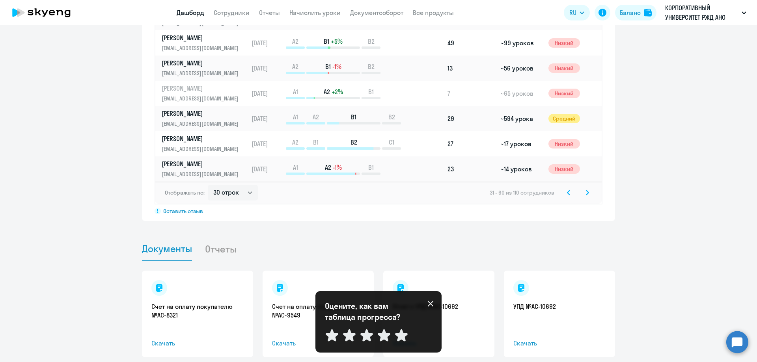
click at [214, 251] on li "Отчеты" at bounding box center [226, 249] width 45 height 24
click at [431, 301] on icon at bounding box center [430, 304] width 6 height 6
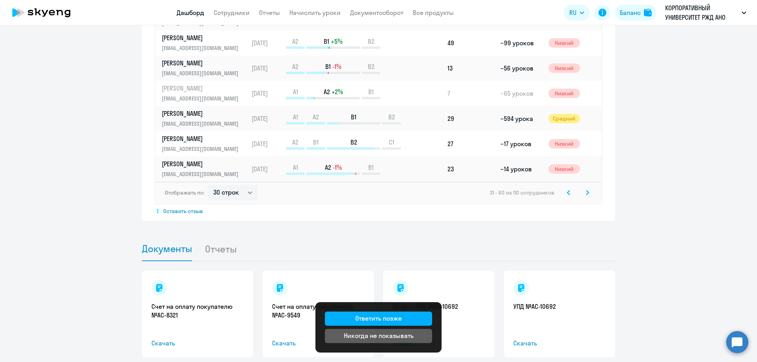
click at [230, 249] on li "Отчеты" at bounding box center [226, 249] width 45 height 24
click at [223, 249] on li "Отчеты" at bounding box center [226, 249] width 45 height 24
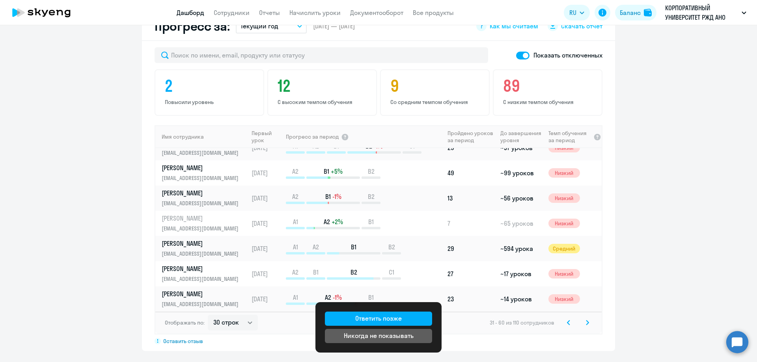
scroll to position [401, 0]
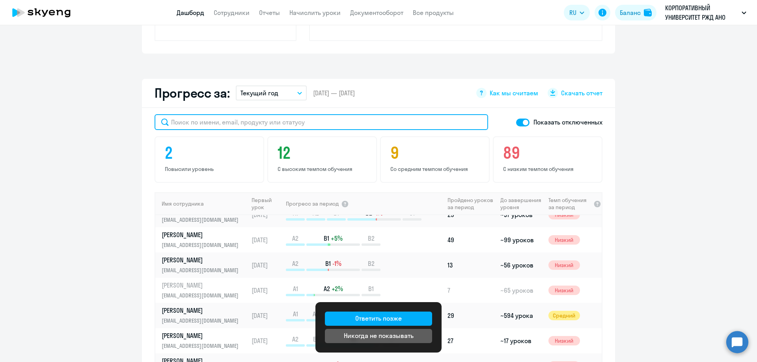
click at [238, 124] on input "text" at bounding box center [320, 122] width 333 height 16
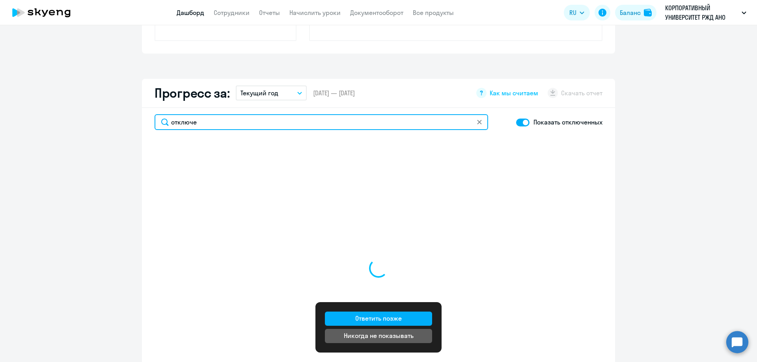
type input "отключен"
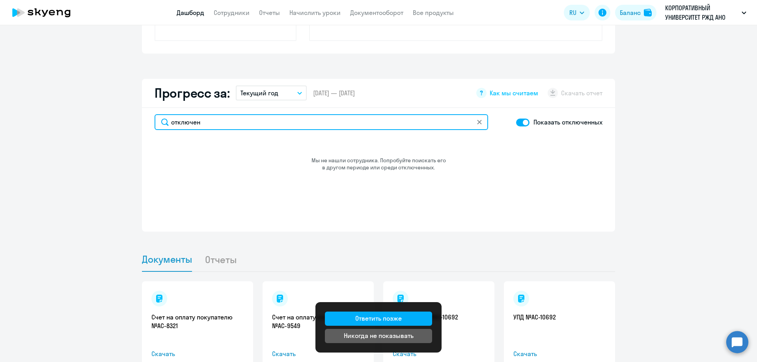
drag, startPoint x: 199, startPoint y: 124, endPoint x: 163, endPoint y: 122, distance: 35.9
click at [163, 122] on input "отключен" at bounding box center [320, 122] width 333 height 16
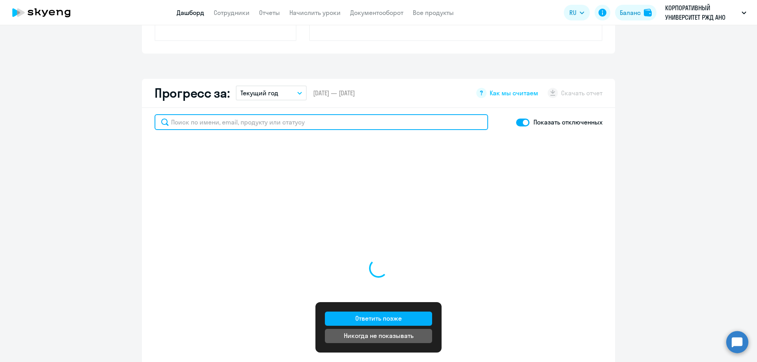
select select "30"
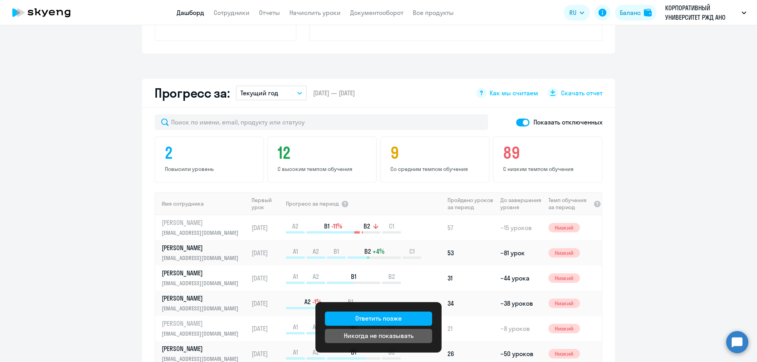
click at [516, 124] on span at bounding box center [522, 123] width 13 height 8
click at [515, 123] on input "checkbox" at bounding box center [515, 122] width 0 height 0
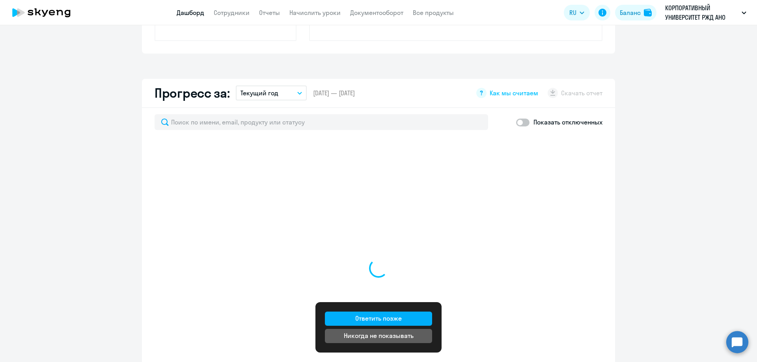
click at [519, 123] on span at bounding box center [522, 123] width 13 height 8
click at [516, 123] on input "checkbox" at bounding box center [515, 122] width 0 height 0
checkbox input "true"
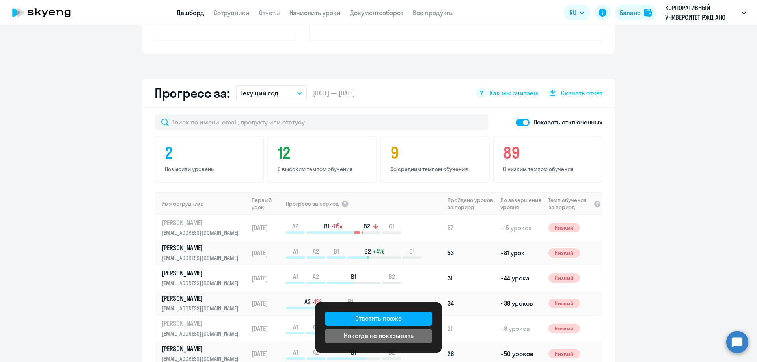
click at [400, 337] on div "Никогда не показывать" at bounding box center [379, 335] width 70 height 9
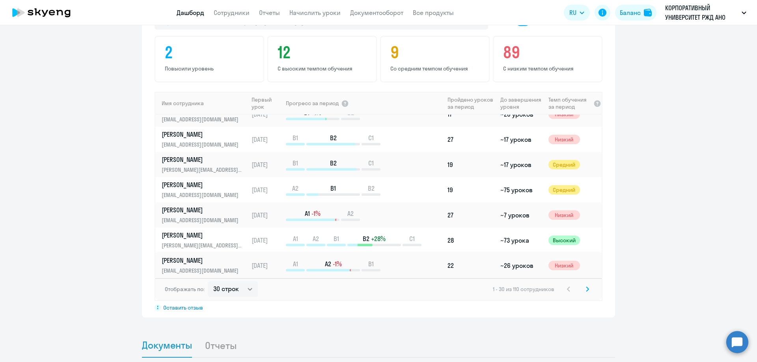
scroll to position [519, 0]
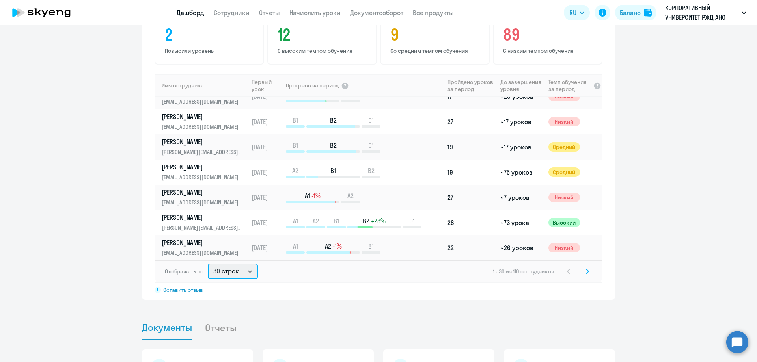
click at [219, 273] on select "30 строк 50 строк 100 строк" at bounding box center [233, 272] width 50 height 16
select select "100"
click at [208, 264] on select "30 строк 50 строк 100 строк" at bounding box center [233, 272] width 50 height 16
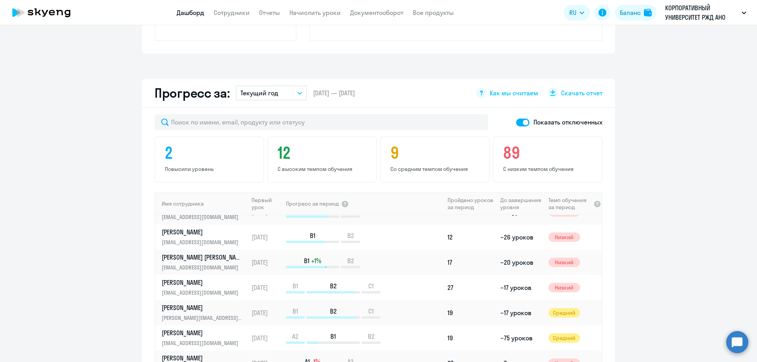
scroll to position [571, 0]
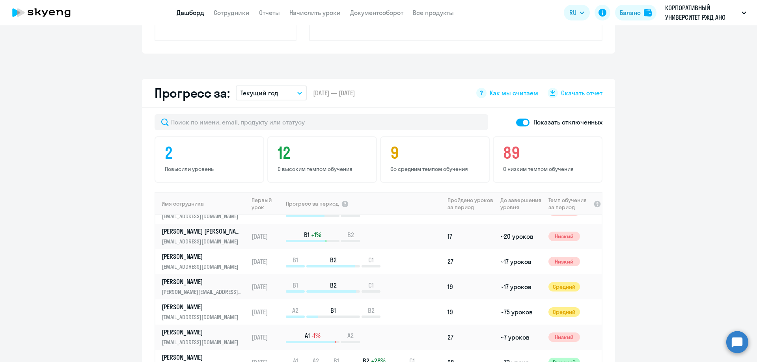
drag, startPoint x: 644, startPoint y: 182, endPoint x: 644, endPoint y: 159, distance: 23.6
click at [639, 152] on app-progress-dashboard "Прогресс за: Текущий год Текущий месяц Прошлый месяц Текущий квартал [GEOGRAPHI…" at bounding box center [378, 248] width 757 height 339
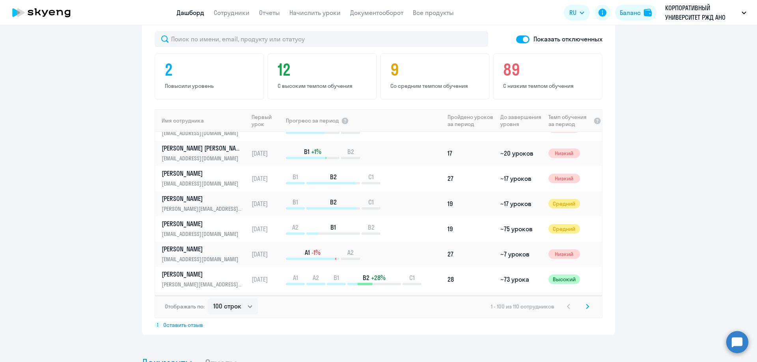
scroll to position [485, 0]
click at [303, 296] on div "Отображать по: 30 строк 50 строк 100 строк 1 - 100 из 110 сотрудников" at bounding box center [378, 305] width 446 height 22
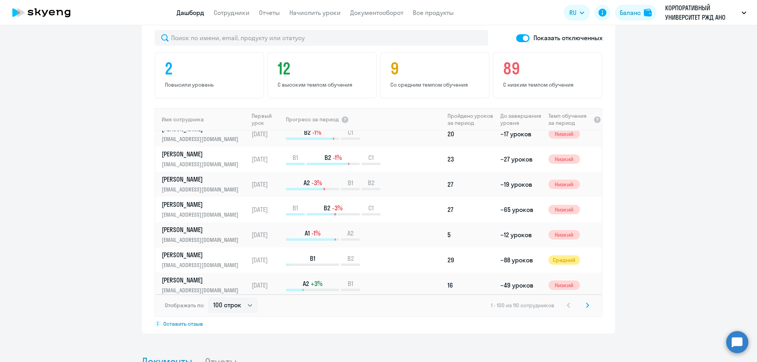
scroll to position [0, 0]
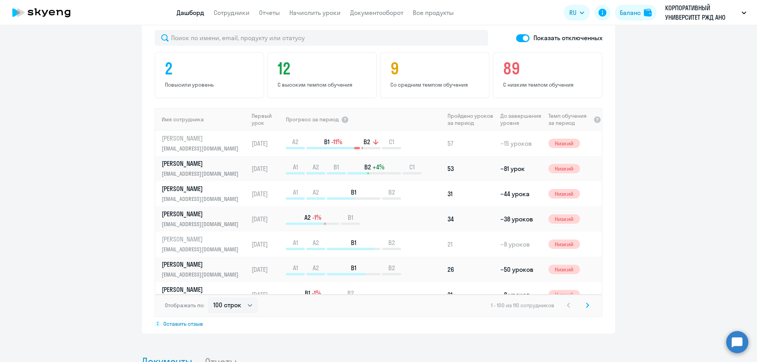
click at [519, 37] on span at bounding box center [522, 38] width 13 height 8
click at [516, 38] on input "checkbox" at bounding box center [515, 38] width 0 height 0
checkbox input "false"
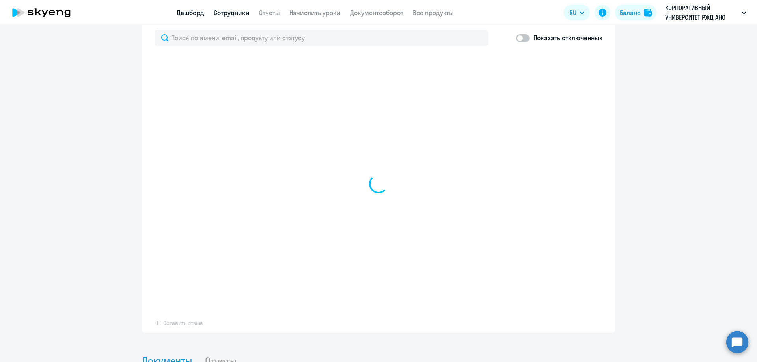
click at [230, 15] on link "Сотрудники" at bounding box center [232, 13] width 36 height 8
select select "30"
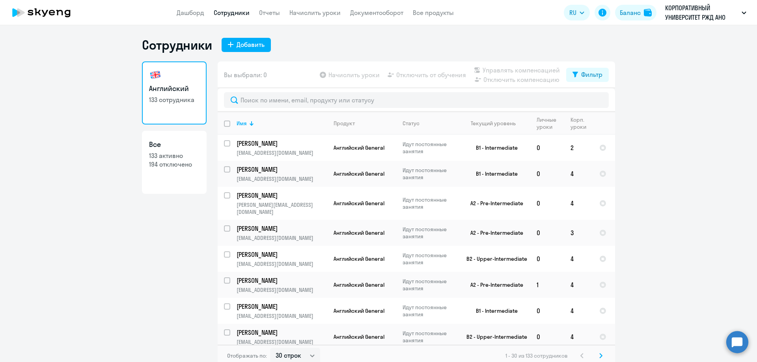
click at [183, 167] on p "194 отключено" at bounding box center [174, 164] width 50 height 9
select select "30"
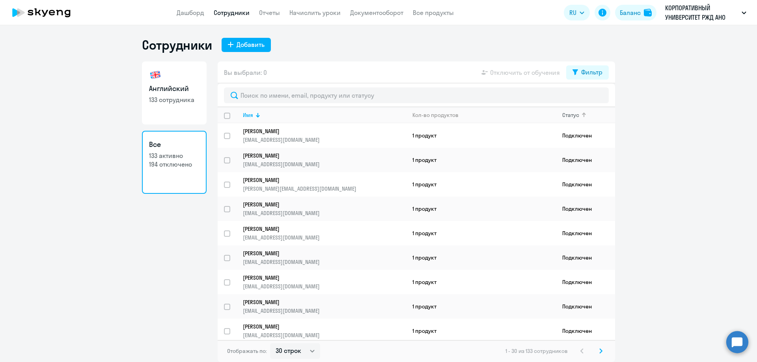
click at [571, 115] on div "Статус" at bounding box center [570, 115] width 17 height 7
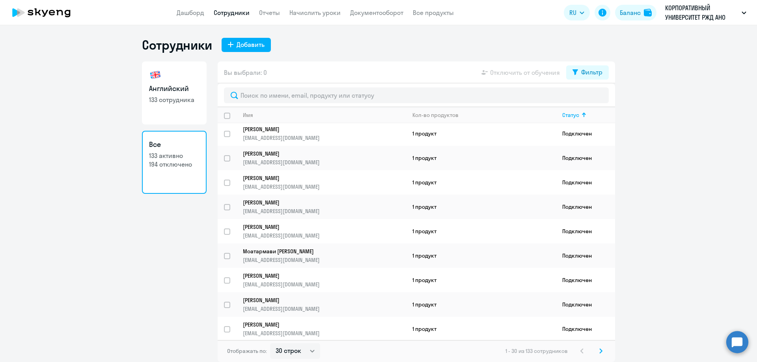
scroll to position [516, 0]
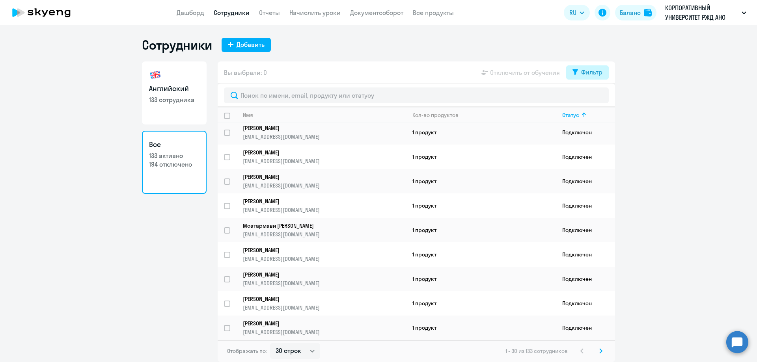
click at [576, 75] on icon at bounding box center [575, 72] width 6 height 6
click at [593, 99] on span at bounding box center [595, 98] width 13 height 8
click at [589, 98] on input "checkbox" at bounding box center [588, 98] width 0 height 0
checkbox input "true"
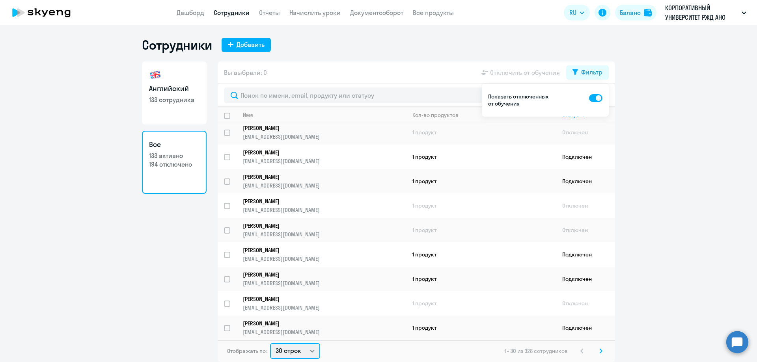
click at [292, 351] on select "30 строк 50 строк 100 строк" at bounding box center [295, 351] width 50 height 16
select select "100"
click at [270, 343] on select "30 строк 50 строк 100 строк" at bounding box center [295, 351] width 50 height 16
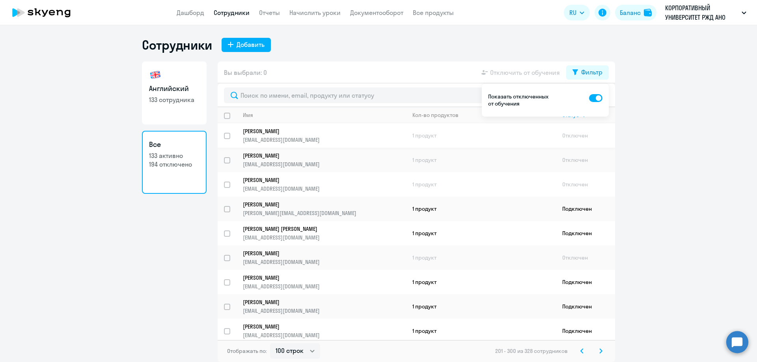
click at [285, 132] on p "[PERSON_NAME]" at bounding box center [319, 131] width 152 height 7
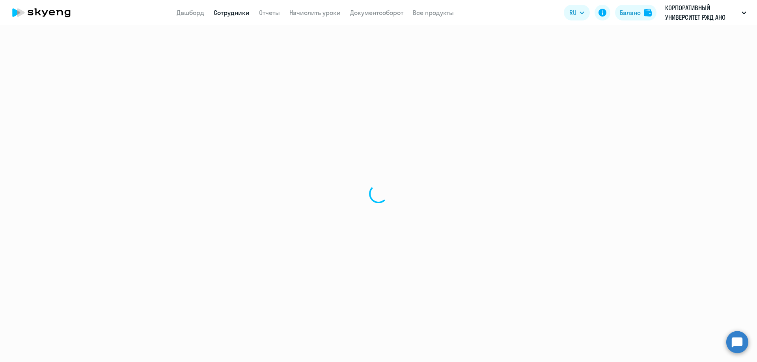
select select "english"
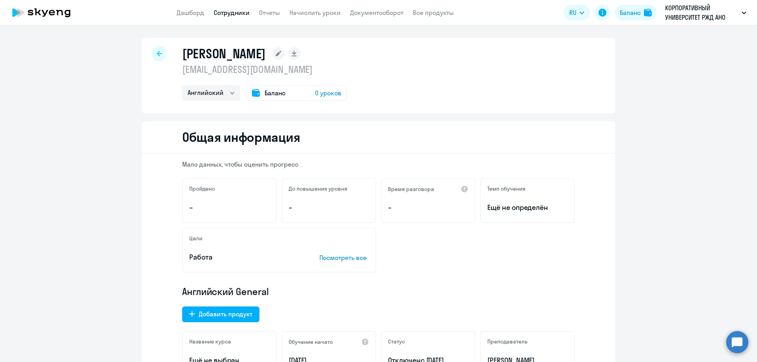
drag, startPoint x: 182, startPoint y: 56, endPoint x: 332, endPoint y: 58, distance: 150.1
click at [266, 58] on h1 "[PERSON_NAME]" at bounding box center [224, 54] width 84 height 16
copy h1 "[PERSON_NAME]"
click at [157, 52] on icon at bounding box center [159, 53] width 5 height 5
select select "30"
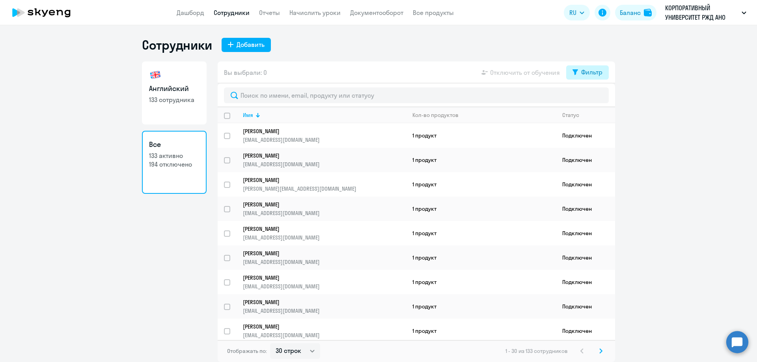
click at [586, 73] on div "Фильтр" at bounding box center [591, 71] width 21 height 9
click at [599, 97] on span at bounding box center [595, 98] width 13 height 8
click at [589, 98] on input "checkbox" at bounding box center [588, 98] width 0 height 0
checkbox input "true"
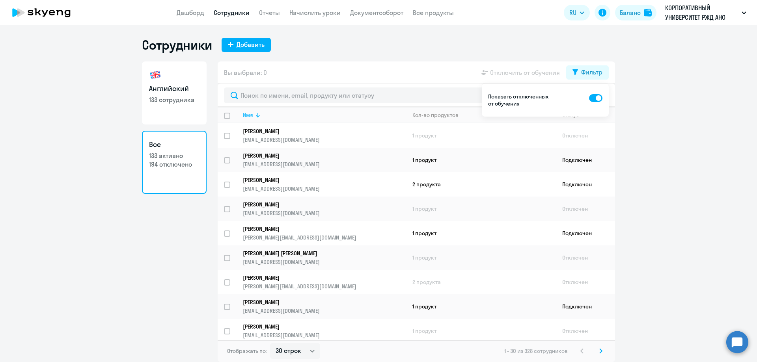
click at [246, 115] on div "Имя" at bounding box center [248, 115] width 10 height 7
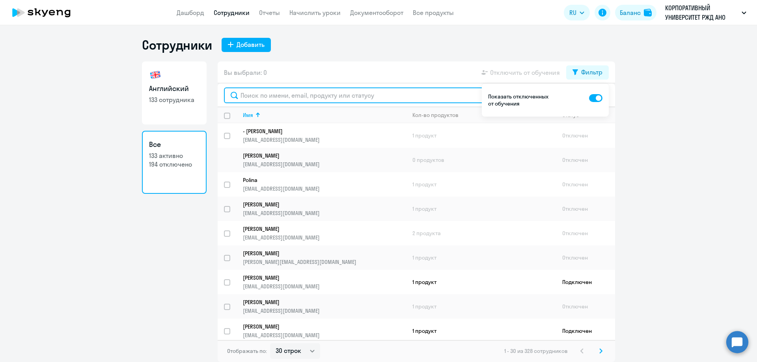
click at [283, 97] on input "text" at bounding box center [416, 95] width 385 height 16
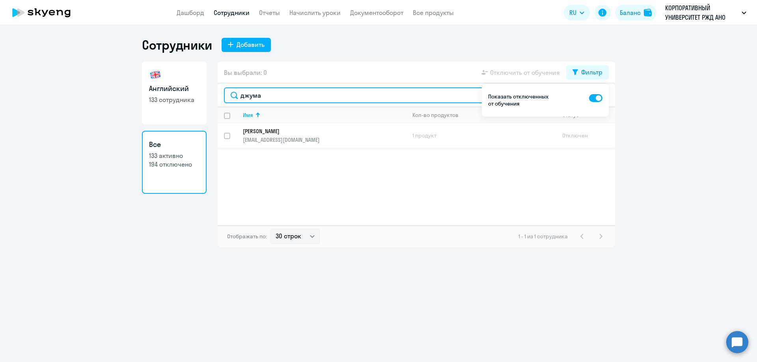
type input "джума"
click at [250, 133] on p "[PERSON_NAME]" at bounding box center [319, 131] width 152 height 7
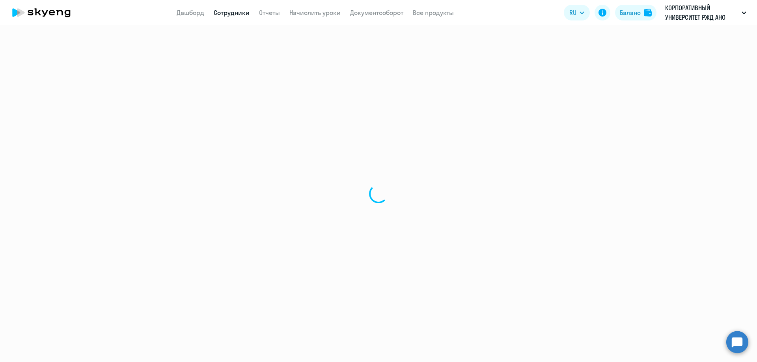
select select "english"
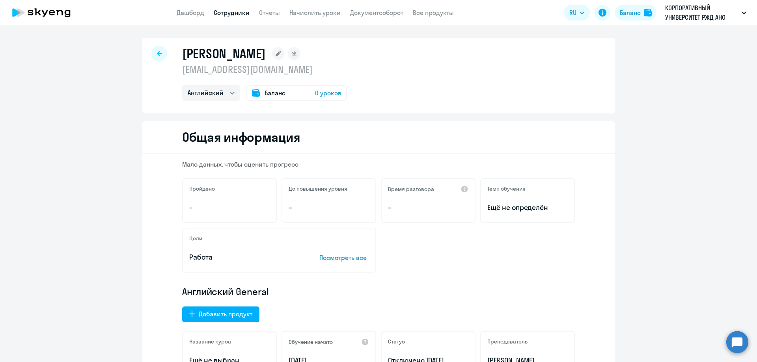
click at [157, 54] on icon at bounding box center [159, 54] width 5 height 6
select select "30"
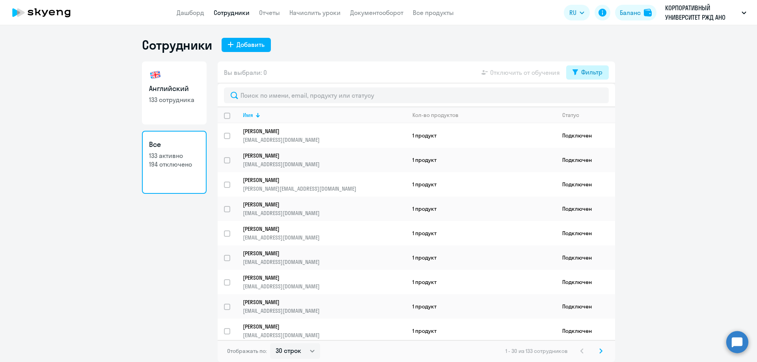
click at [585, 71] on div "Фильтр" at bounding box center [591, 71] width 21 height 9
click at [598, 97] on span at bounding box center [595, 98] width 13 height 8
click at [589, 98] on input "checkbox" at bounding box center [588, 98] width 0 height 0
checkbox input "true"
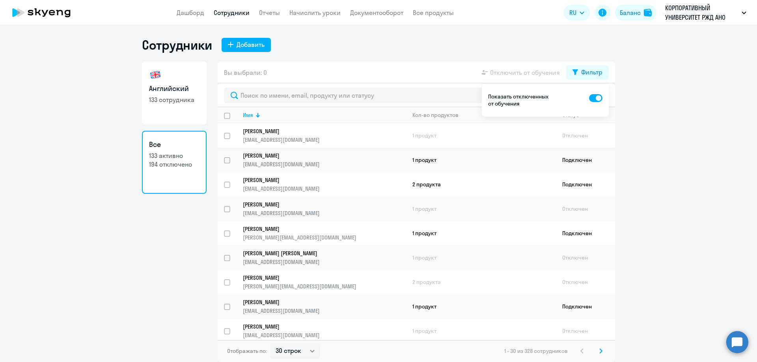
click at [296, 133] on p "[PERSON_NAME]" at bounding box center [319, 131] width 152 height 7
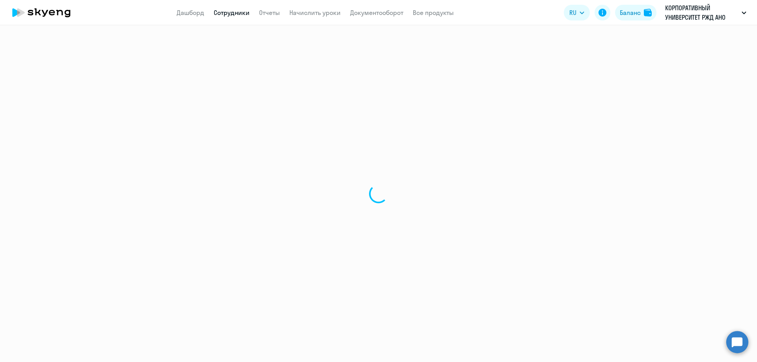
select select "english"
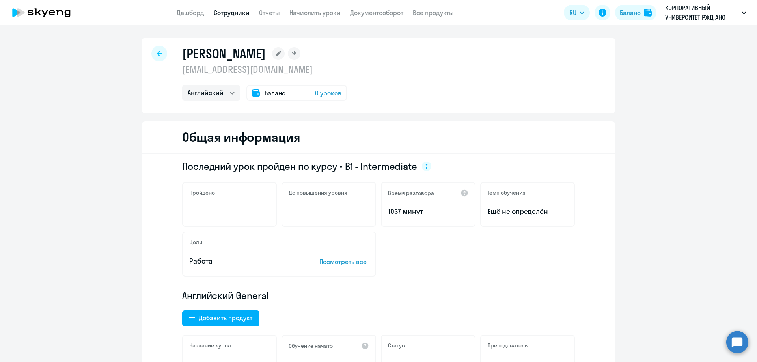
click at [157, 56] on icon at bounding box center [159, 54] width 5 height 6
select select "30"
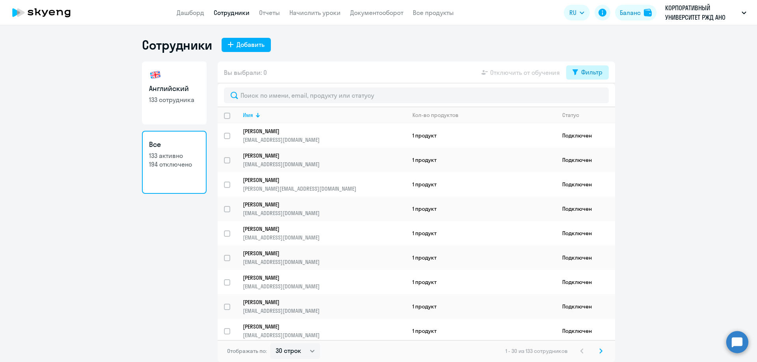
click at [583, 73] on div "Фильтр" at bounding box center [591, 71] width 21 height 9
click at [599, 97] on span at bounding box center [595, 98] width 13 height 8
click at [589, 98] on input "checkbox" at bounding box center [588, 98] width 0 height 0
checkbox input "true"
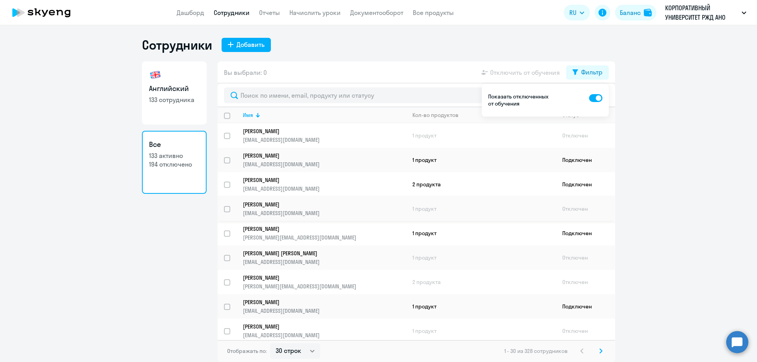
click at [269, 207] on p "[PERSON_NAME]" at bounding box center [319, 204] width 152 height 7
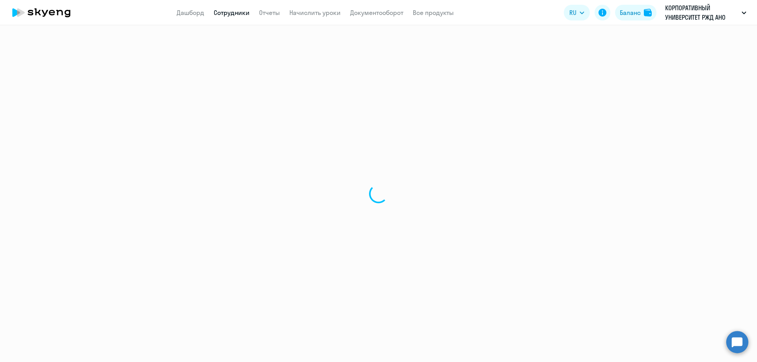
select select "english"
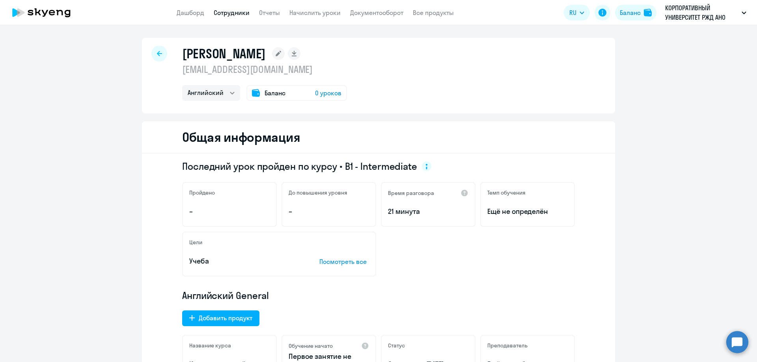
click at [157, 55] on icon at bounding box center [159, 54] width 5 height 6
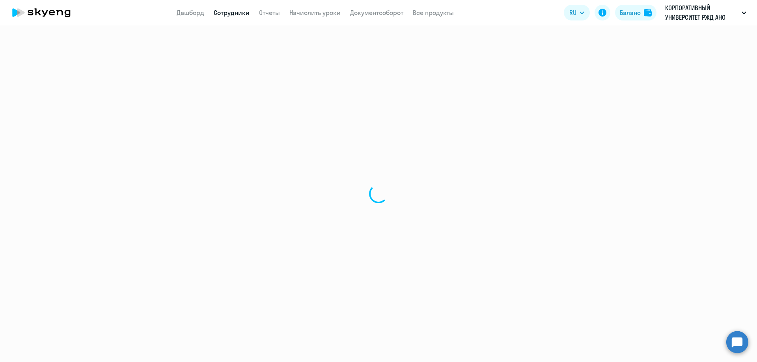
select select "30"
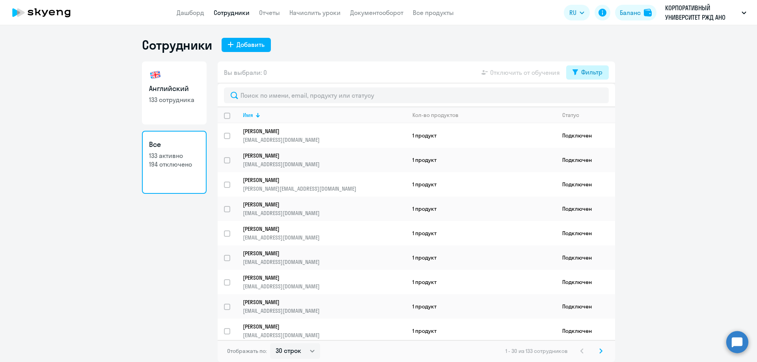
click at [589, 76] on div "Фильтр" at bounding box center [591, 71] width 21 height 9
click at [600, 99] on span at bounding box center [595, 98] width 13 height 8
click at [589, 98] on input "checkbox" at bounding box center [588, 98] width 0 height 0
checkbox input "true"
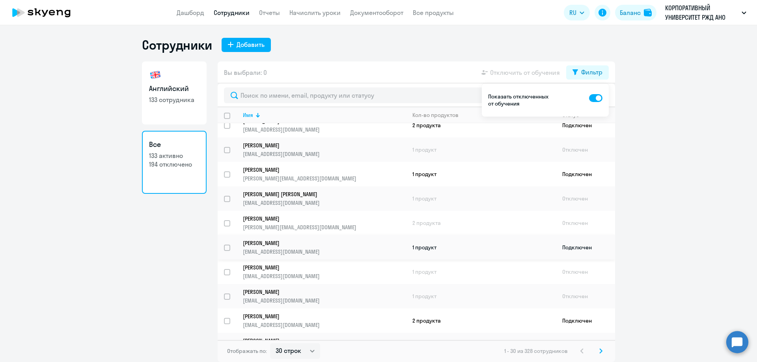
scroll to position [79, 0]
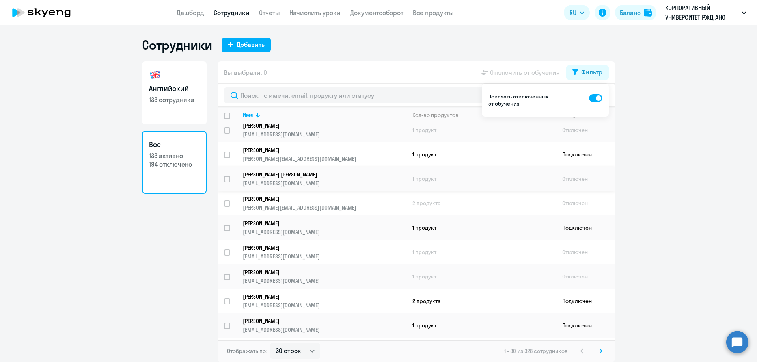
click at [264, 180] on p "[EMAIL_ADDRESS][DOMAIN_NAME]" at bounding box center [324, 183] width 163 height 7
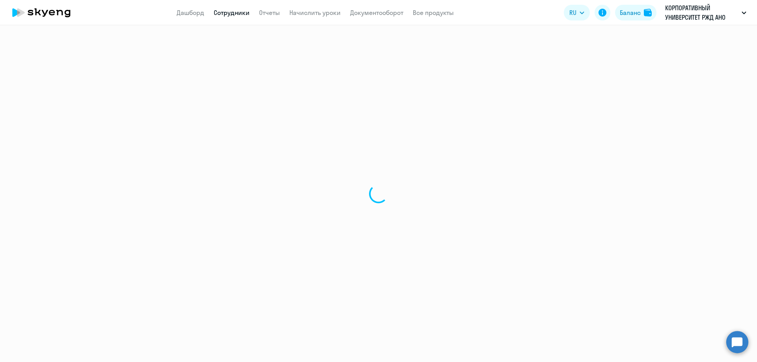
select select "english"
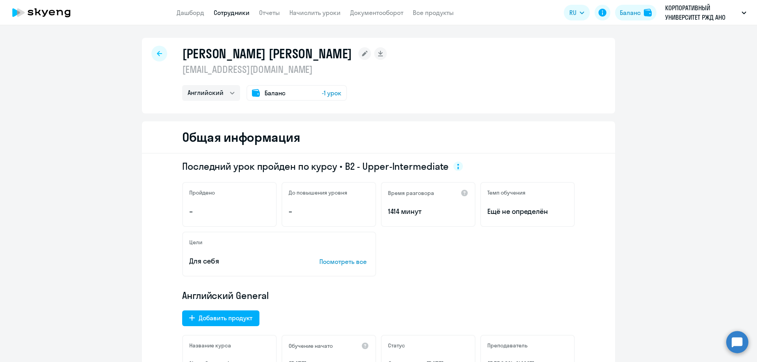
click at [157, 51] on icon at bounding box center [159, 54] width 5 height 6
select select "30"
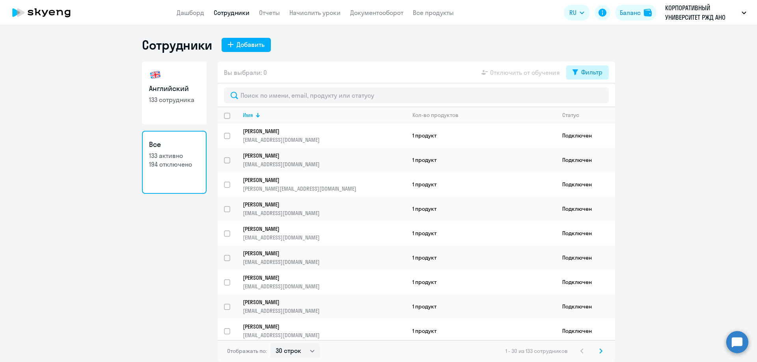
click at [587, 76] on div "Фильтр" at bounding box center [591, 71] width 21 height 9
click at [591, 102] on span at bounding box center [595, 98] width 13 height 8
click at [589, 98] on input "checkbox" at bounding box center [588, 98] width 0 height 0
checkbox input "true"
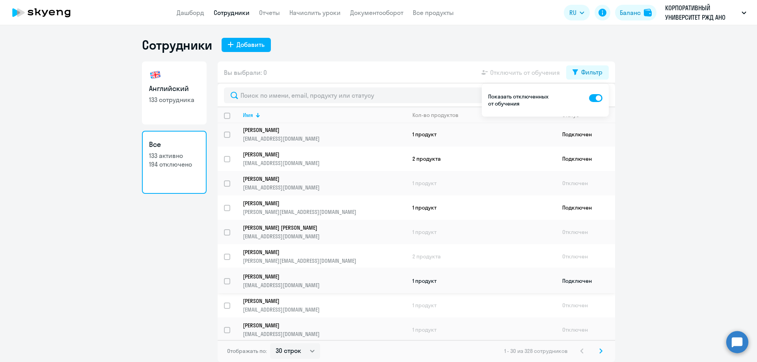
scroll to position [39, 0]
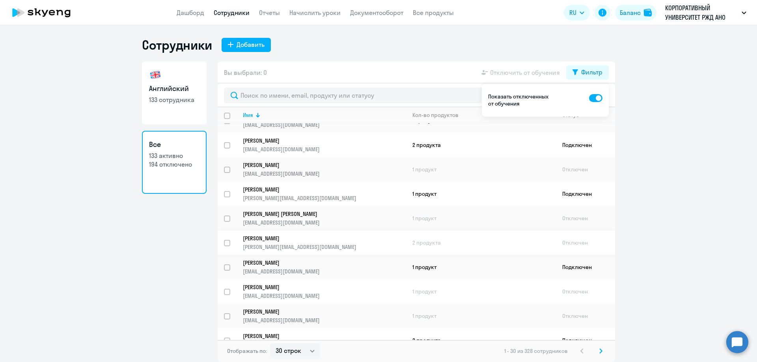
click at [278, 243] on link "[PERSON_NAME] [PERSON_NAME][EMAIL_ADDRESS][DOMAIN_NAME]" at bounding box center [324, 243] width 163 height 16
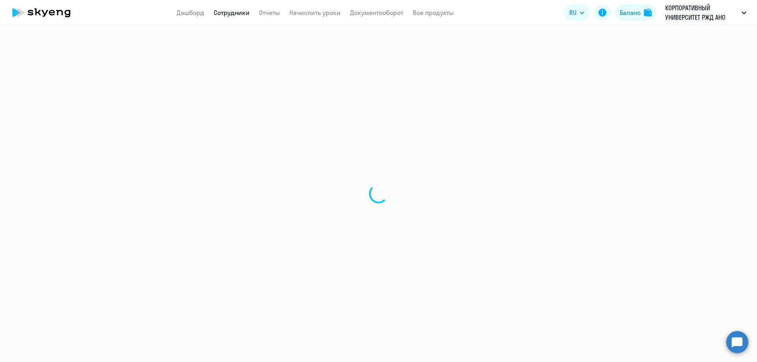
select select "english"
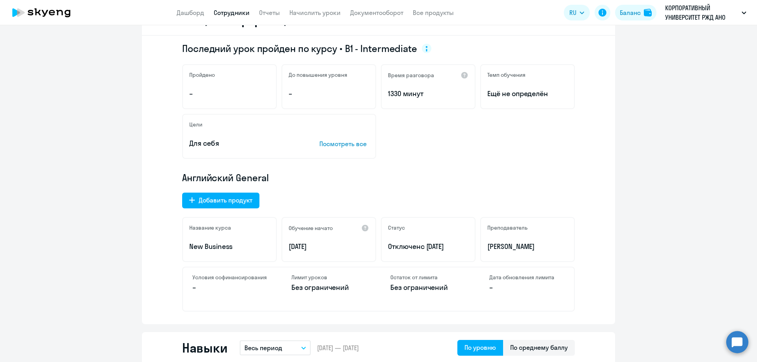
scroll to position [118, 0]
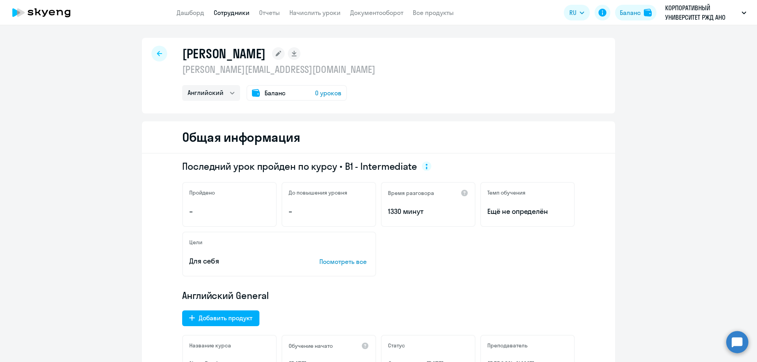
select select "30"
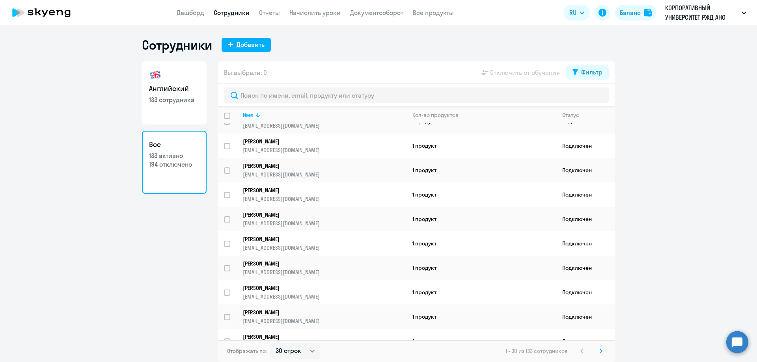
scroll to position [118, 0]
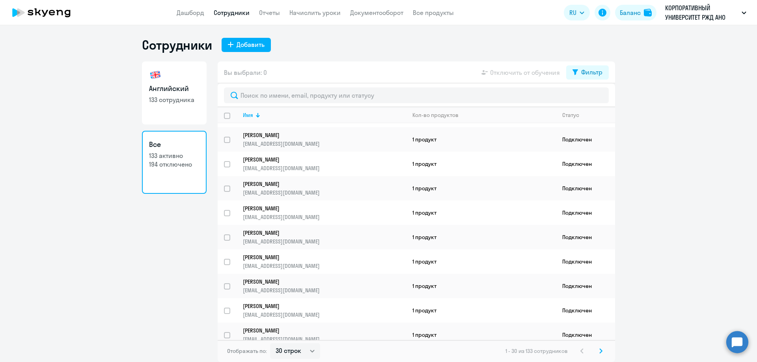
click at [565, 74] on div "Отключить от обучения" at bounding box center [523, 72] width 86 height 9
click at [569, 73] on button "Фильтр" at bounding box center [587, 72] width 43 height 14
click at [596, 100] on span at bounding box center [595, 98] width 13 height 8
click at [589, 98] on input "checkbox" at bounding box center [588, 98] width 0 height 0
checkbox input "true"
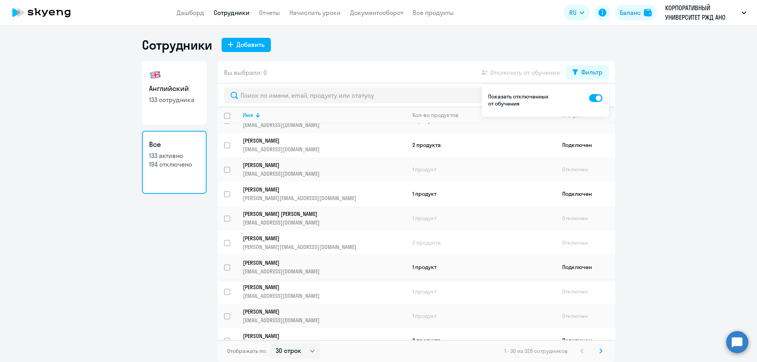
scroll to position [79, 0]
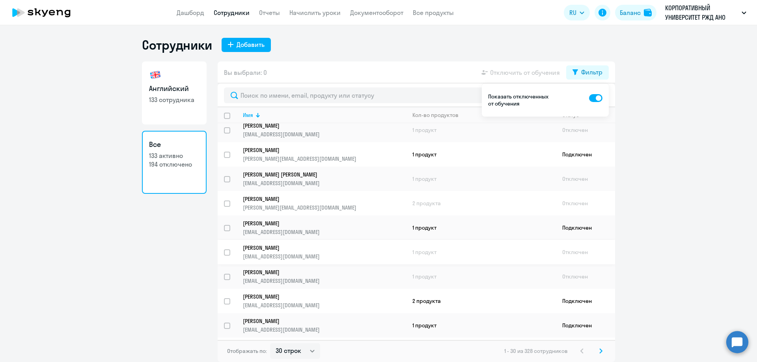
click at [289, 250] on p "[PERSON_NAME]" at bounding box center [319, 247] width 152 height 7
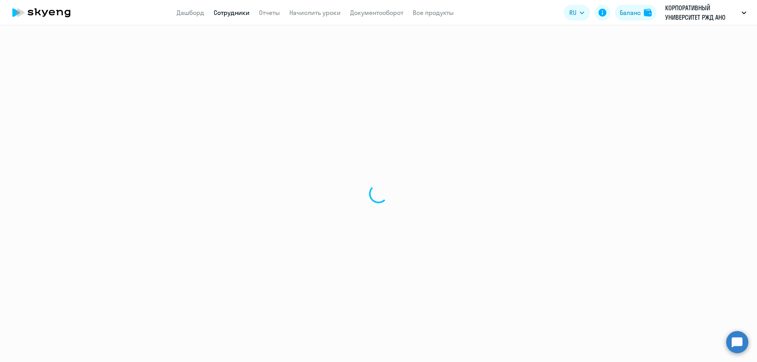
select select "english"
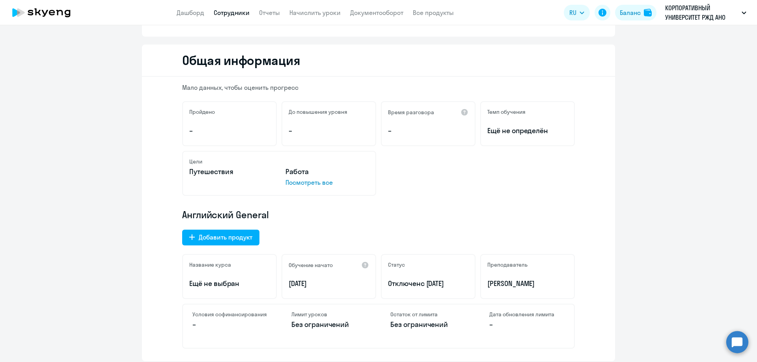
scroll to position [79, 0]
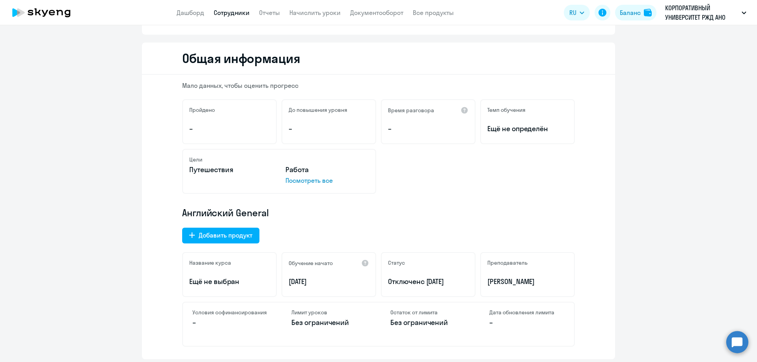
select select "30"
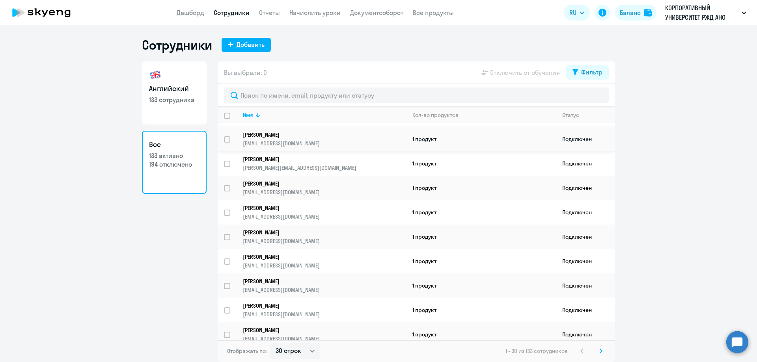
scroll to position [39, 0]
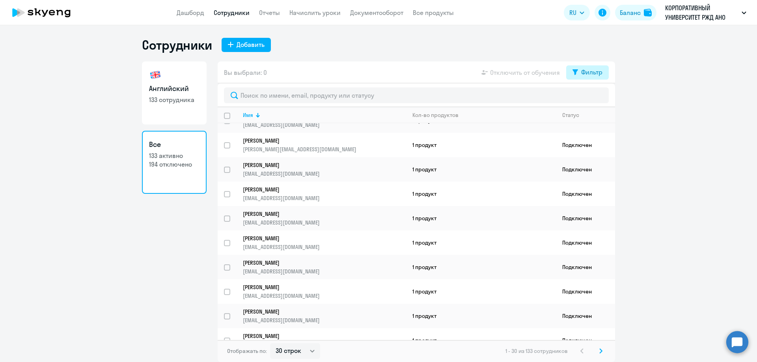
click at [582, 77] on button "Фильтр" at bounding box center [587, 72] width 43 height 14
click at [593, 99] on span at bounding box center [595, 98] width 13 height 8
click at [589, 98] on input "checkbox" at bounding box center [588, 98] width 0 height 0
checkbox input "true"
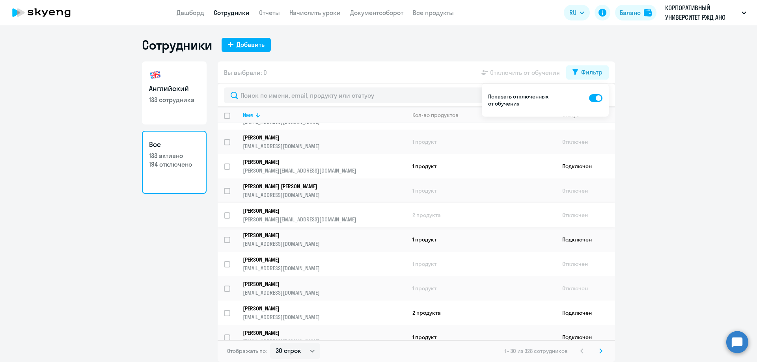
scroll to position [79, 0]
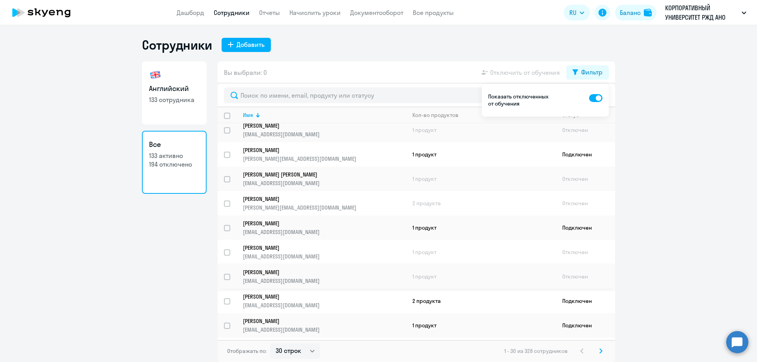
click at [241, 275] on td "[PERSON_NAME] [EMAIL_ADDRESS][DOMAIN_NAME]" at bounding box center [320, 276] width 169 height 24
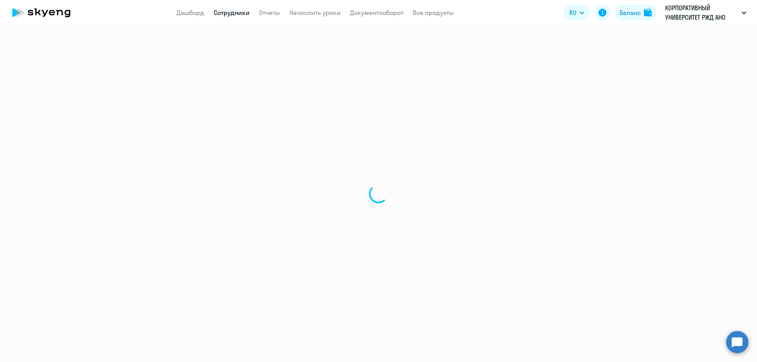
select select "english"
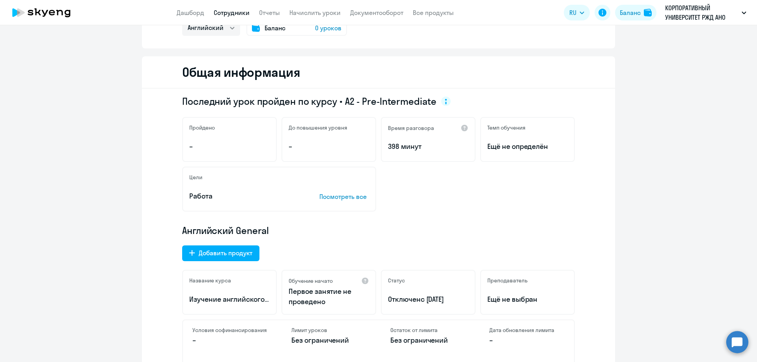
scroll to position [79, 0]
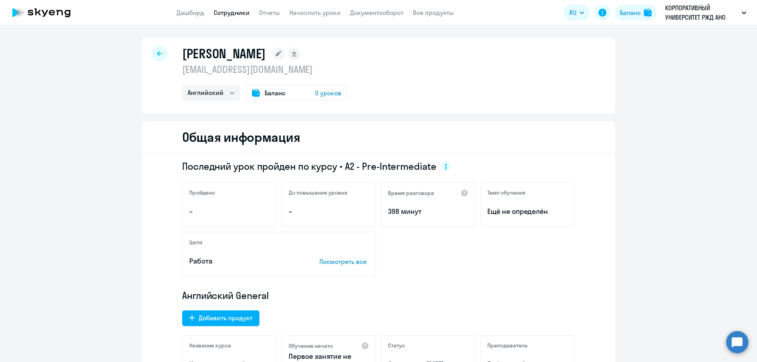
select select "30"
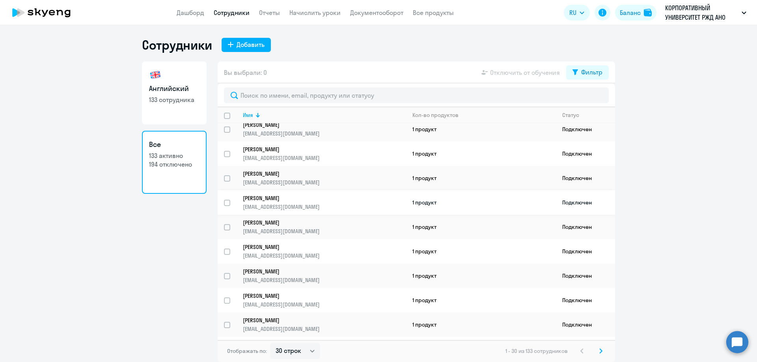
scroll to position [158, 0]
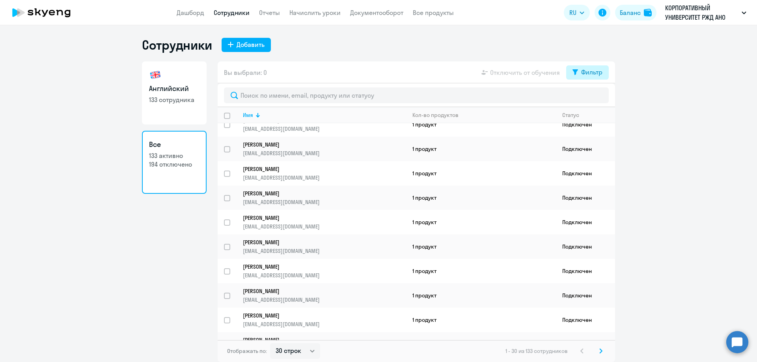
click at [578, 78] on button "Фильтр" at bounding box center [587, 72] width 43 height 14
click at [600, 99] on span at bounding box center [595, 98] width 13 height 8
click at [589, 98] on input "checkbox" at bounding box center [588, 98] width 0 height 0
checkbox input "true"
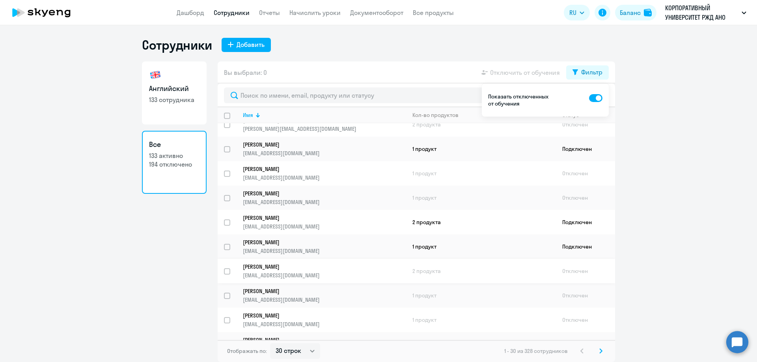
click at [273, 275] on p "[EMAIL_ADDRESS][DOMAIN_NAME]" at bounding box center [324, 275] width 163 height 7
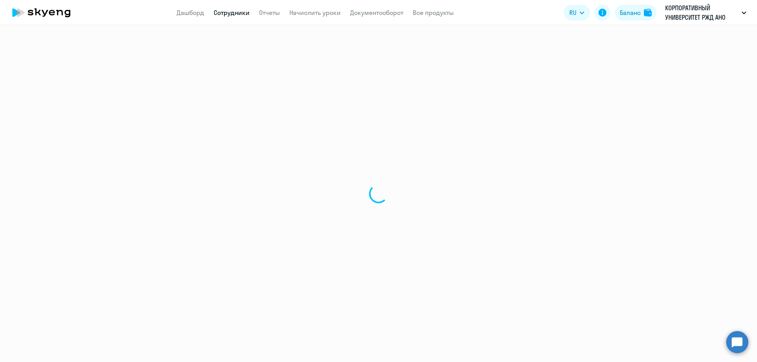
select select "english"
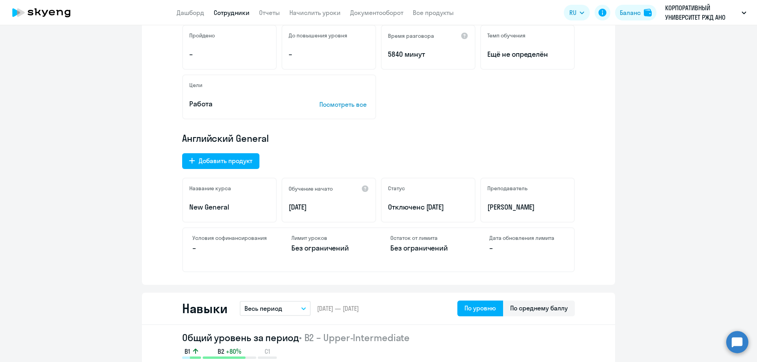
scroll to position [158, 0]
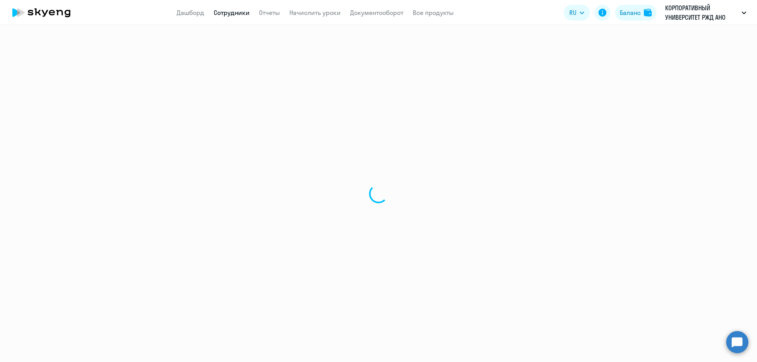
select select "30"
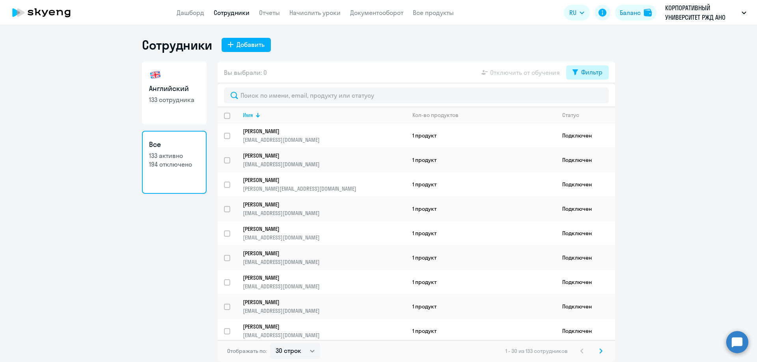
click at [577, 75] on button "Фильтр" at bounding box center [587, 72] width 43 height 14
click at [595, 99] on span at bounding box center [595, 98] width 13 height 8
click at [589, 98] on input "checkbox" at bounding box center [588, 98] width 0 height 0
checkbox input "true"
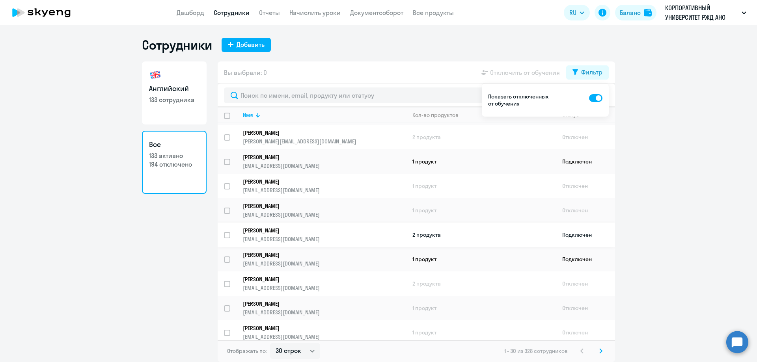
scroll to position [158, 0]
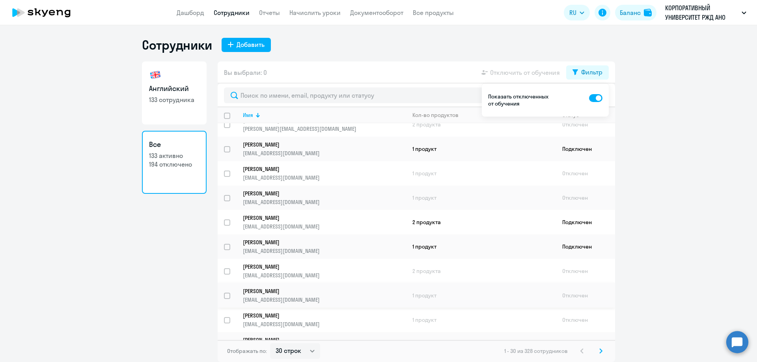
click at [301, 296] on link "[PERSON_NAME] [PERSON_NAME][EMAIL_ADDRESS][DOMAIN_NAME]" at bounding box center [324, 296] width 163 height 16
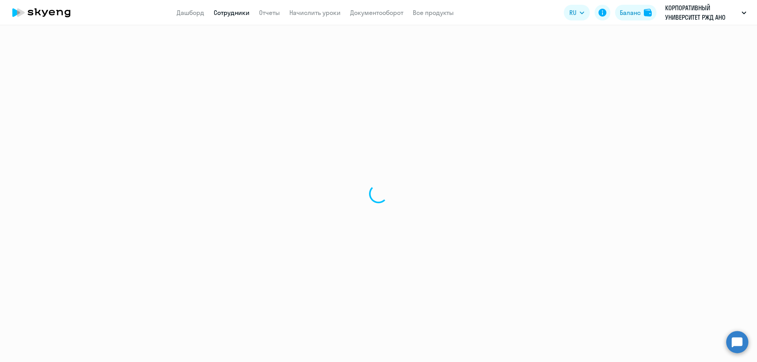
select select "english"
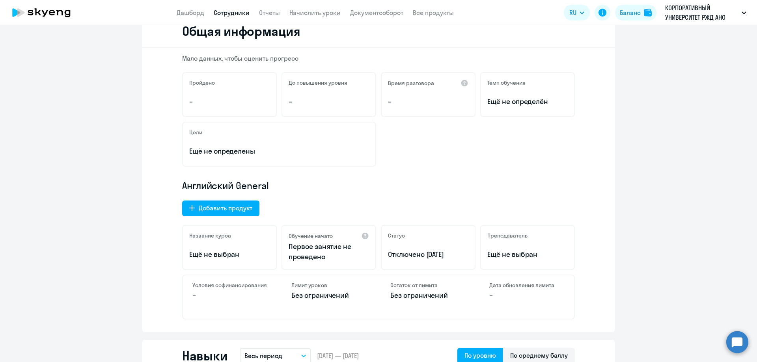
scroll to position [118, 0]
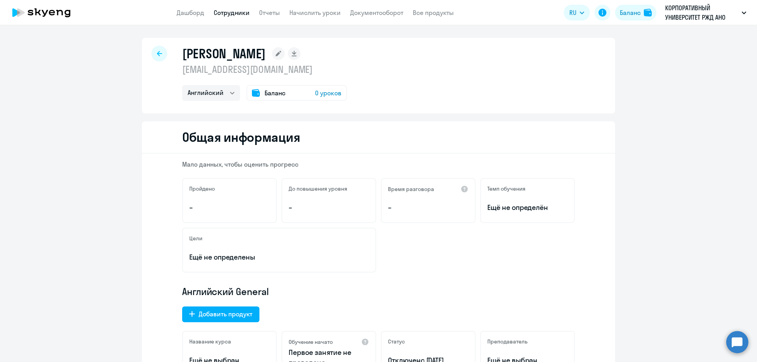
select select "30"
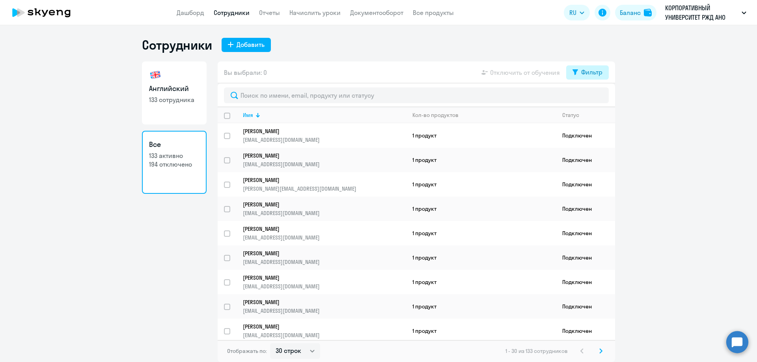
click at [596, 77] on button "Фильтр" at bounding box center [587, 72] width 43 height 14
click at [596, 99] on span at bounding box center [595, 98] width 13 height 8
click at [589, 98] on input "checkbox" at bounding box center [588, 98] width 0 height 0
checkbox input "true"
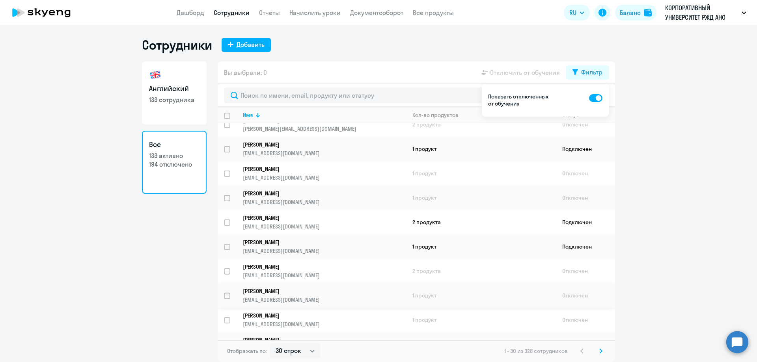
scroll to position [197, 0]
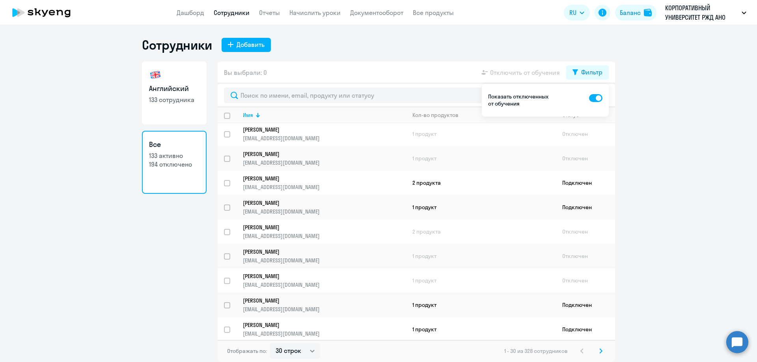
click at [313, 279] on p "[PERSON_NAME]" at bounding box center [319, 276] width 152 height 7
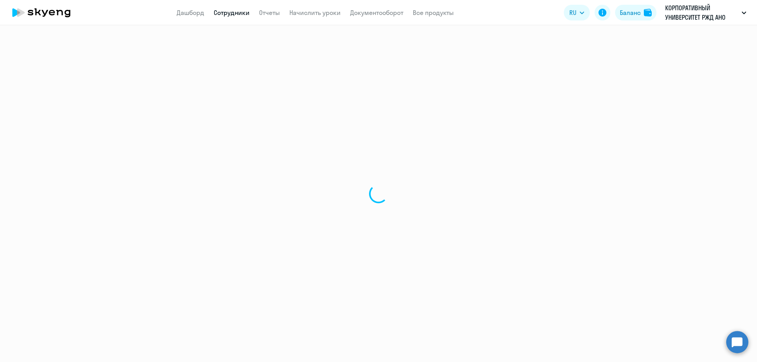
select select "english"
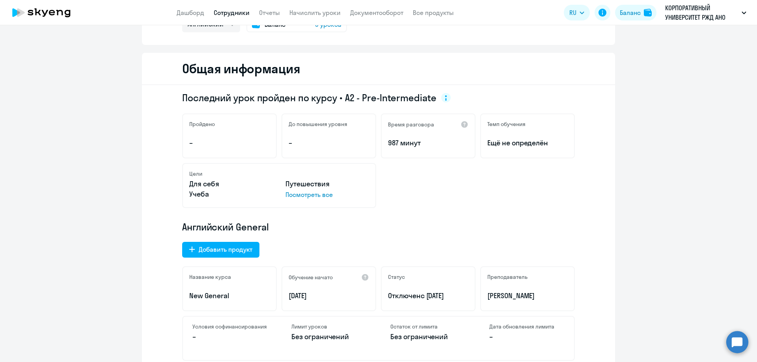
scroll to position [79, 0]
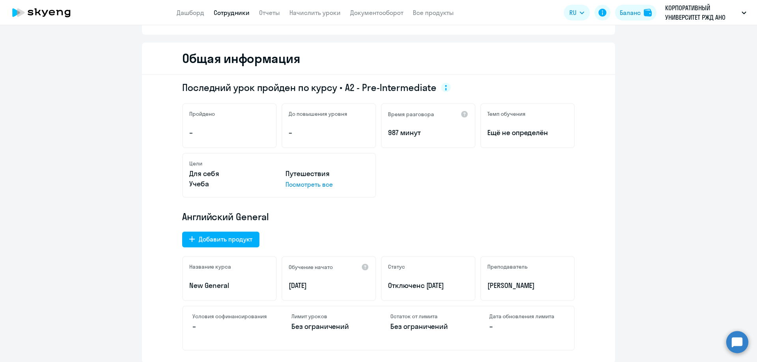
select select "30"
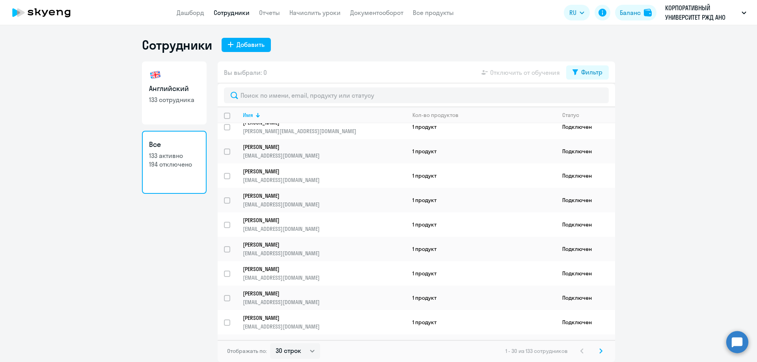
scroll to position [79, 0]
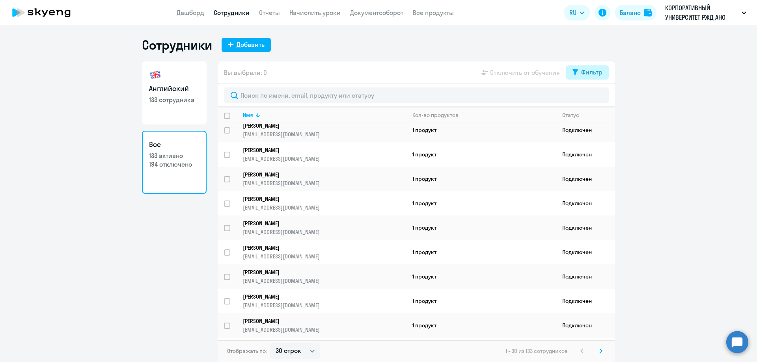
click at [586, 70] on div "Фильтр" at bounding box center [591, 71] width 21 height 9
click at [598, 97] on span at bounding box center [595, 98] width 13 height 8
click at [589, 98] on input "checkbox" at bounding box center [588, 98] width 0 height 0
checkbox input "true"
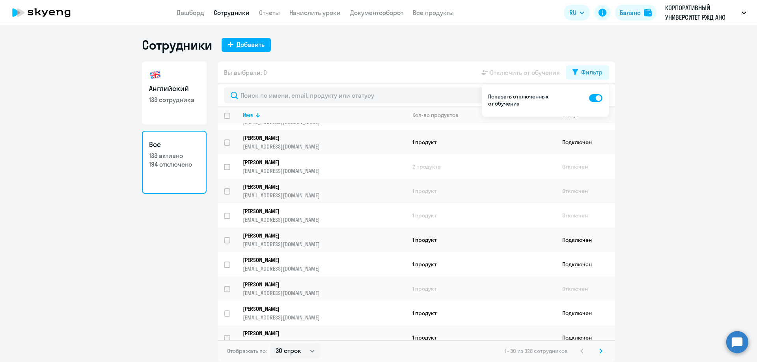
scroll to position [276, 0]
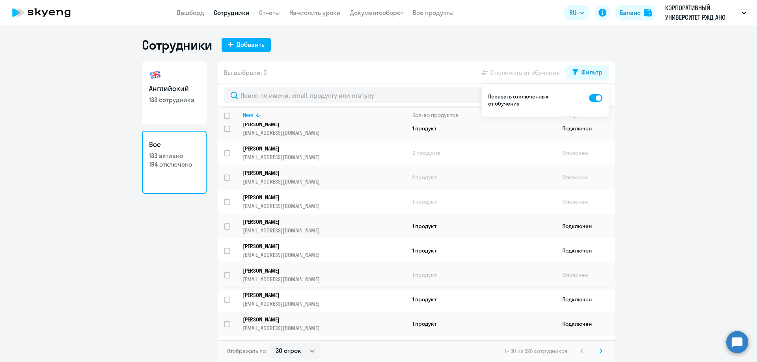
click at [303, 271] on p "[PERSON_NAME]" at bounding box center [319, 270] width 152 height 7
select select "english"
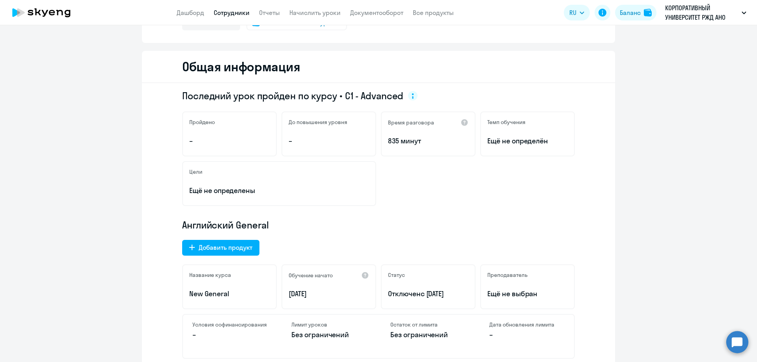
scroll to position [79, 0]
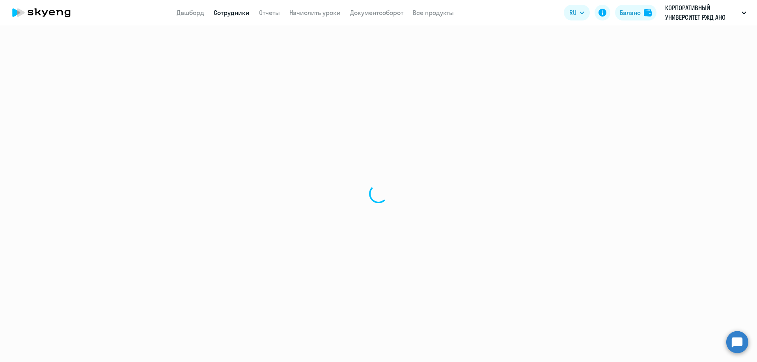
select select "30"
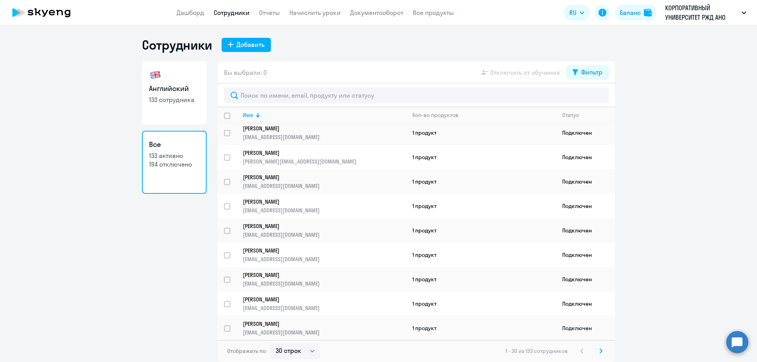
scroll to position [79, 0]
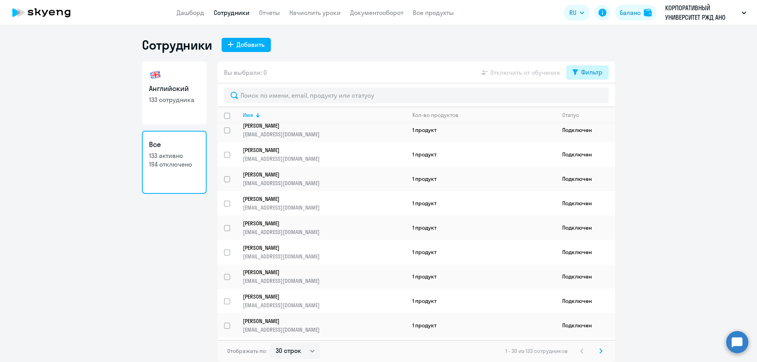
click at [580, 76] on button "Фильтр" at bounding box center [587, 72] width 43 height 14
click at [598, 99] on span at bounding box center [595, 98] width 13 height 8
click at [589, 98] on input "checkbox" at bounding box center [588, 98] width 0 height 0
checkbox input "true"
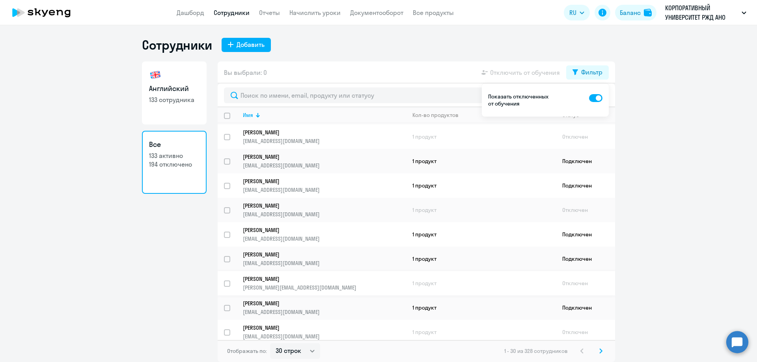
scroll to position [355, 0]
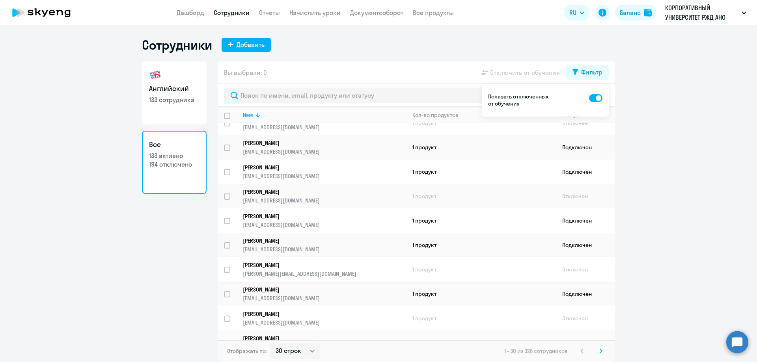
click at [332, 269] on link "[PERSON_NAME] [PERSON_NAME][EMAIL_ADDRESS][DOMAIN_NAME]" at bounding box center [324, 270] width 163 height 16
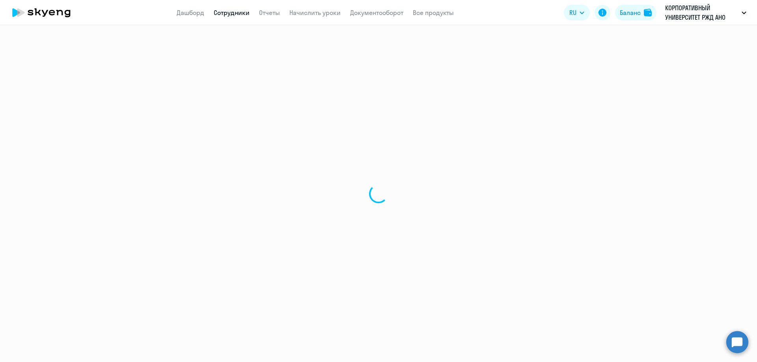
select select "english"
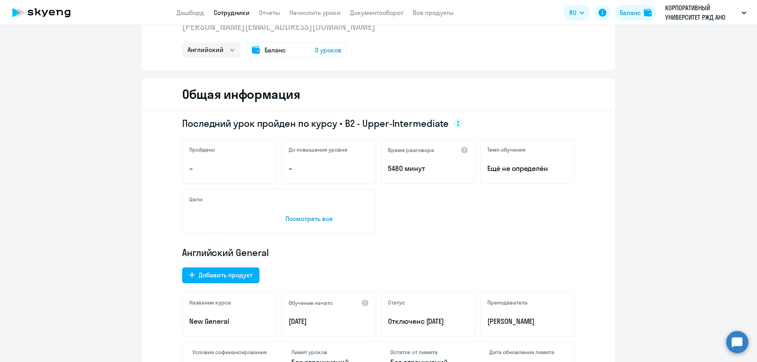
scroll to position [79, 0]
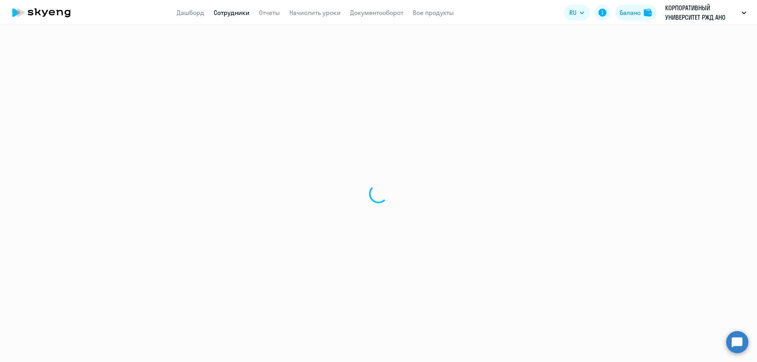
select select "30"
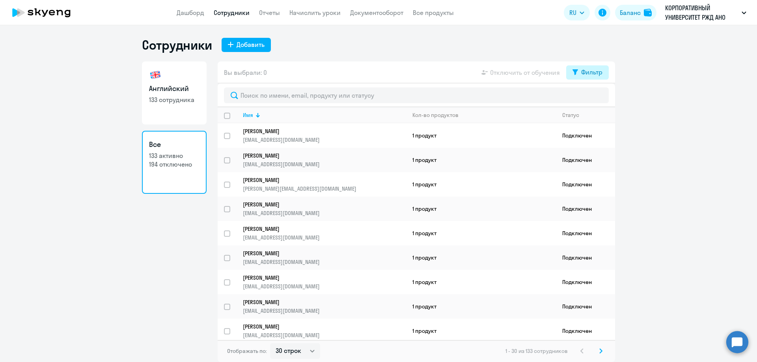
click at [593, 76] on div "Фильтр" at bounding box center [591, 71] width 21 height 9
click at [593, 99] on span at bounding box center [595, 98] width 13 height 8
click at [589, 98] on input "checkbox" at bounding box center [588, 98] width 0 height 0
checkbox input "true"
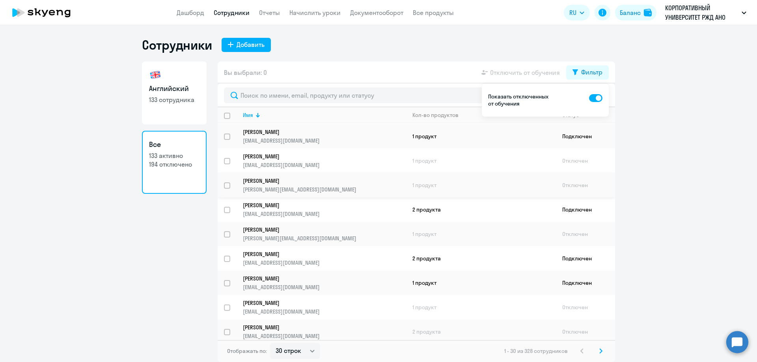
scroll to position [473, 0]
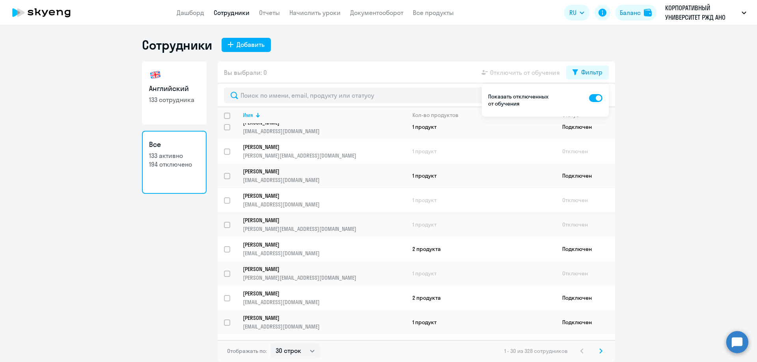
click at [286, 201] on p "[EMAIL_ADDRESS][DOMAIN_NAME]" at bounding box center [324, 204] width 163 height 7
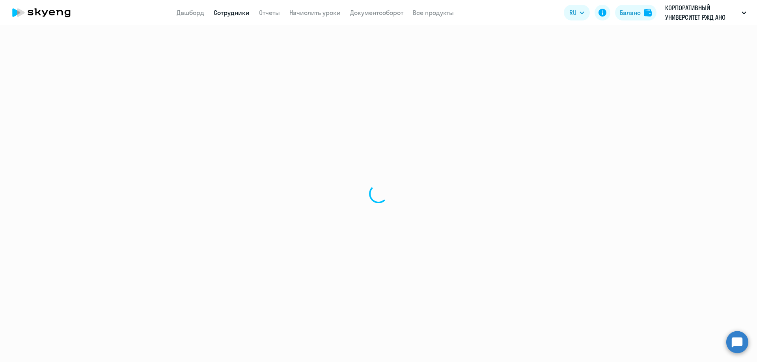
select select "english"
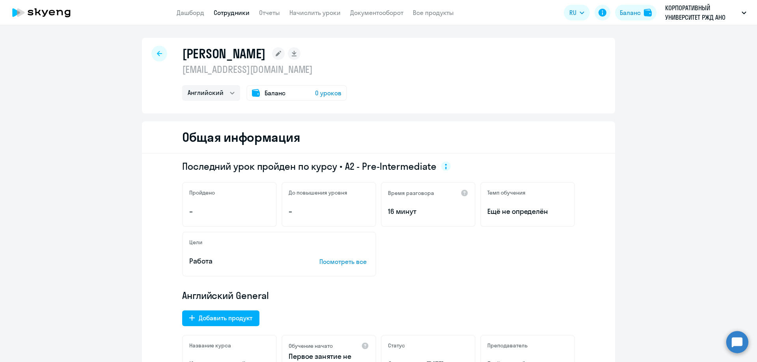
click at [162, 52] on div at bounding box center [159, 54] width 16 height 16
select select "30"
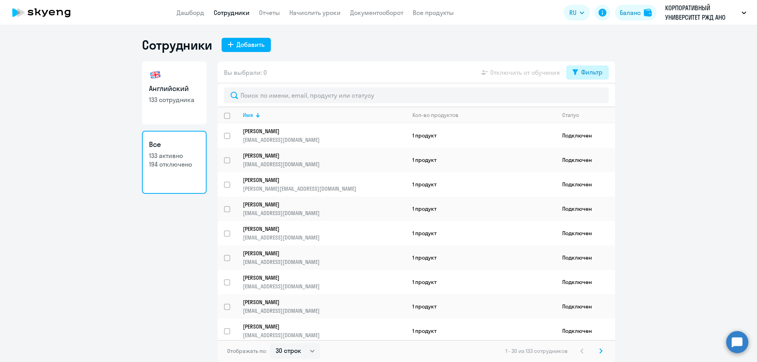
click at [568, 76] on button "Фильтр" at bounding box center [587, 72] width 43 height 14
click at [596, 99] on span at bounding box center [595, 98] width 13 height 8
click at [589, 98] on input "checkbox" at bounding box center [588, 98] width 0 height 0
checkbox input "true"
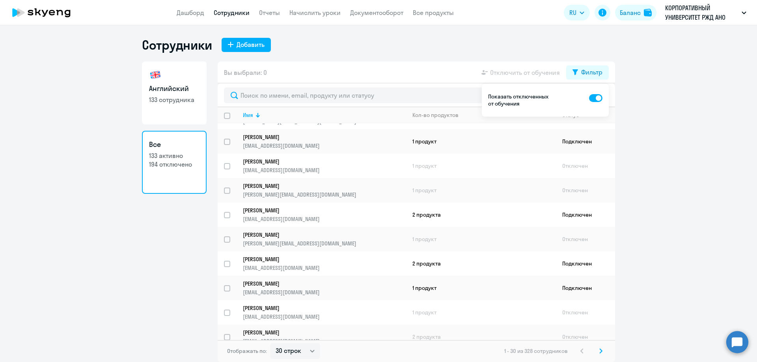
scroll to position [516, 0]
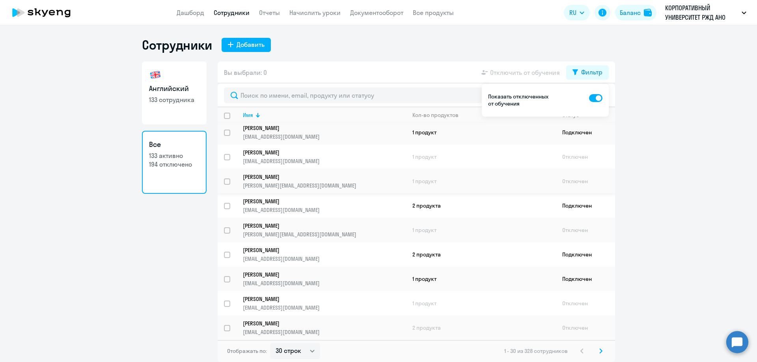
click at [293, 182] on p "[PERSON_NAME][EMAIL_ADDRESS][DOMAIN_NAME]" at bounding box center [324, 185] width 163 height 7
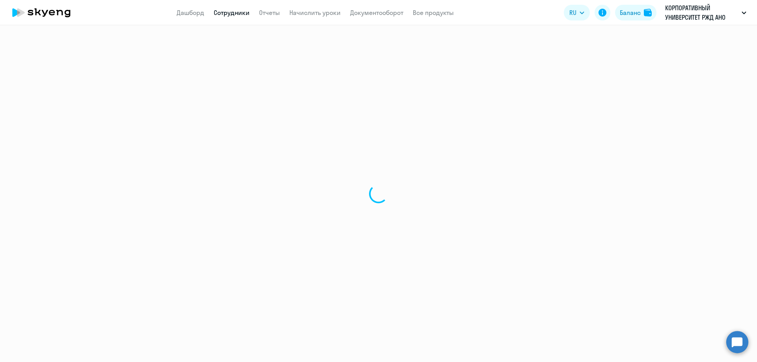
select select "english"
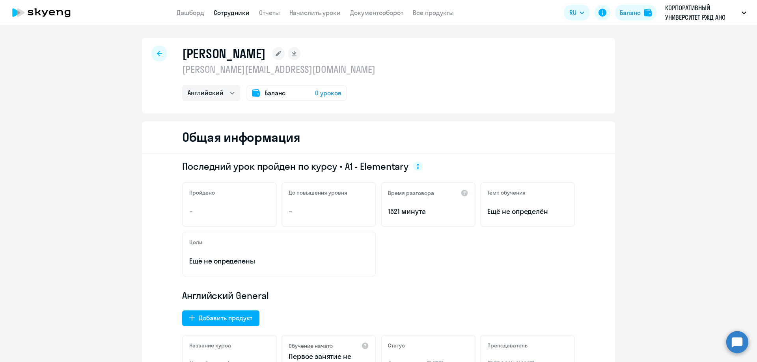
click at [158, 56] on div at bounding box center [159, 54] width 16 height 16
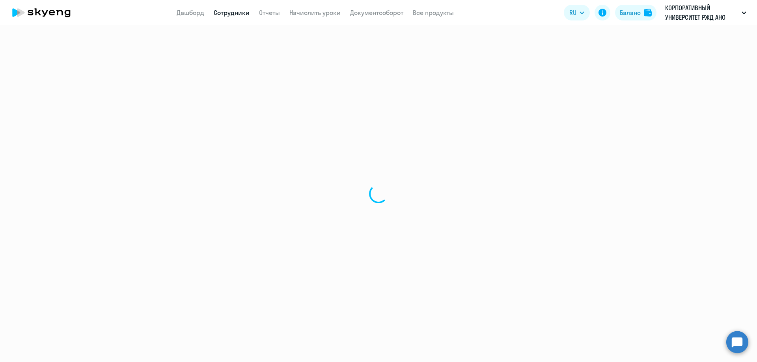
select select "30"
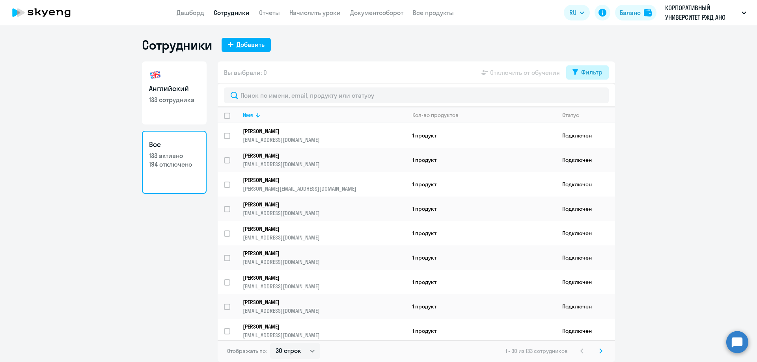
click at [580, 69] on button "Фильтр" at bounding box center [587, 72] width 43 height 14
click at [592, 98] on span at bounding box center [595, 98] width 13 height 8
click at [589, 98] on input "checkbox" at bounding box center [588, 98] width 0 height 0
checkbox input "true"
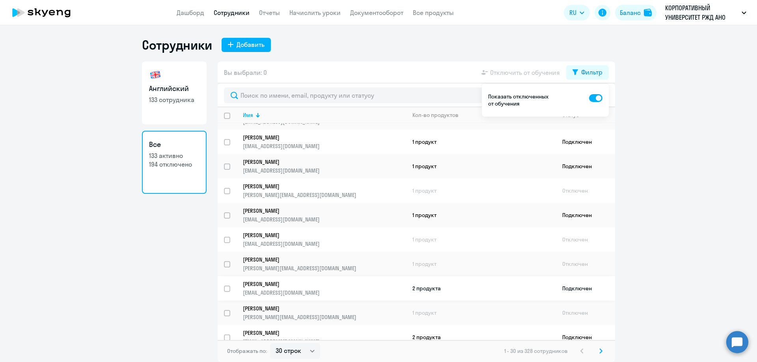
scroll to position [473, 0]
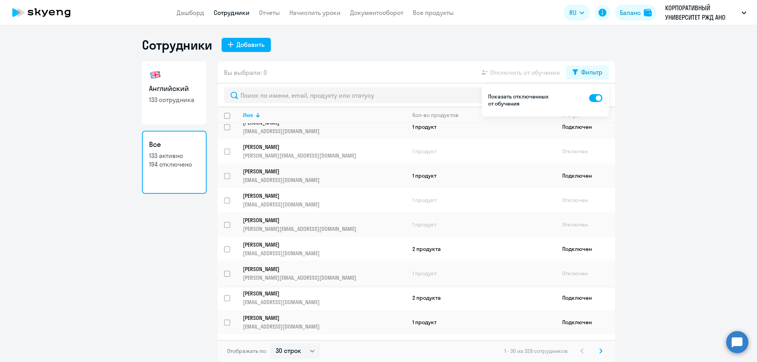
click at [286, 273] on link "[PERSON_NAME] [PERSON_NAME][EMAIL_ADDRESS][DOMAIN_NAME]" at bounding box center [324, 274] width 163 height 16
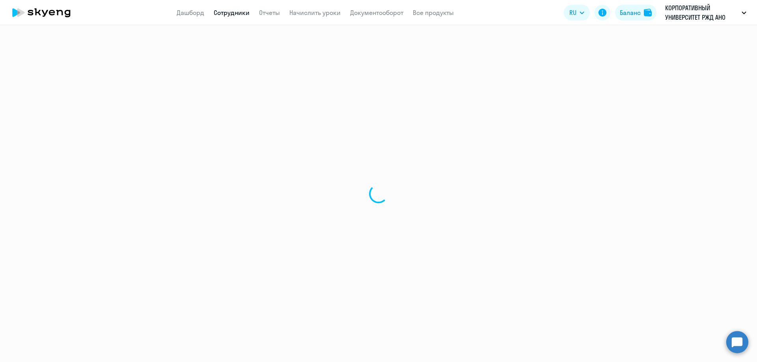
select select "english"
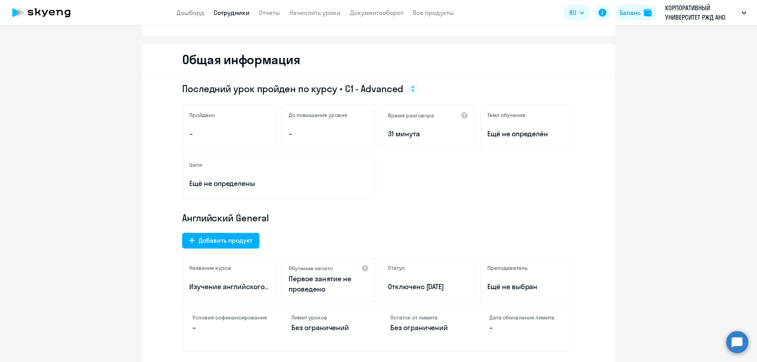
scroll to position [79, 0]
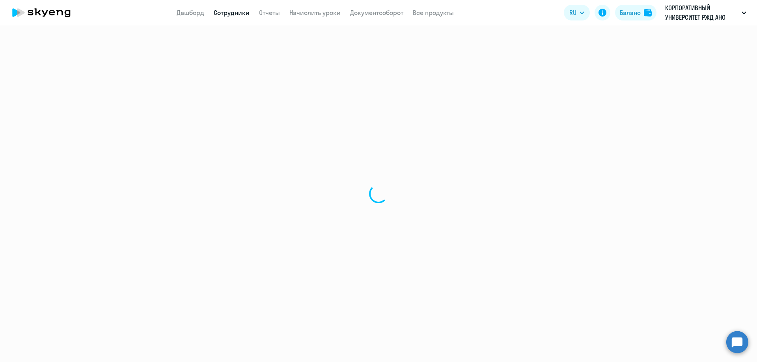
select select "30"
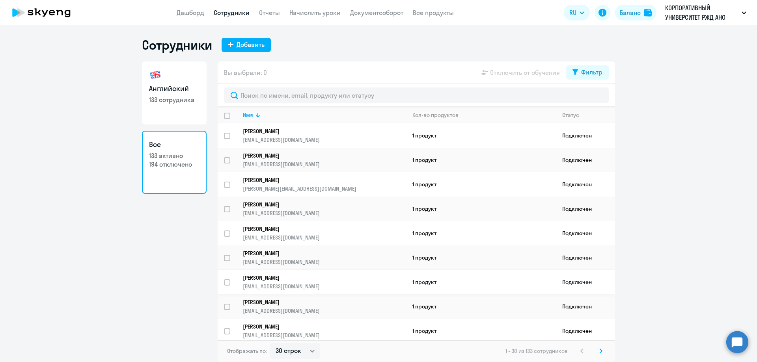
scroll to position [39, 0]
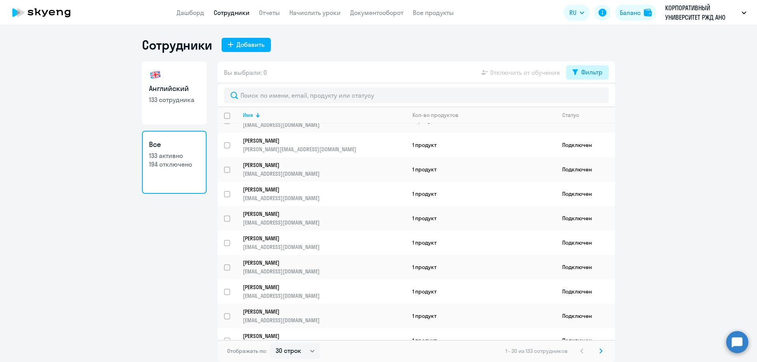
click at [576, 70] on icon at bounding box center [575, 72] width 6 height 6
click at [593, 97] on span at bounding box center [595, 98] width 13 height 8
click at [589, 98] on input "checkbox" at bounding box center [588, 98] width 0 height 0
checkbox input "true"
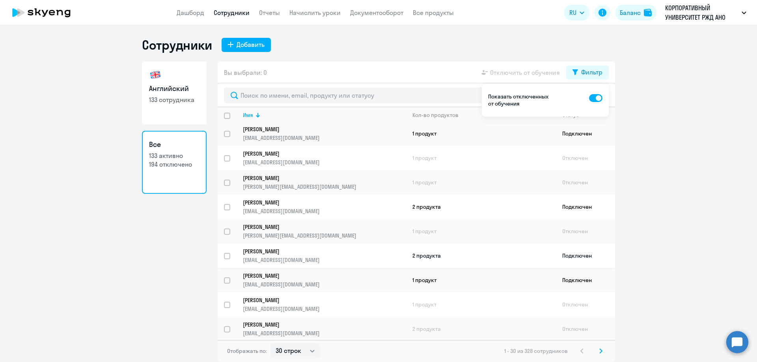
scroll to position [516, 0]
click at [286, 304] on p "[EMAIL_ADDRESS][DOMAIN_NAME]" at bounding box center [324, 307] width 163 height 7
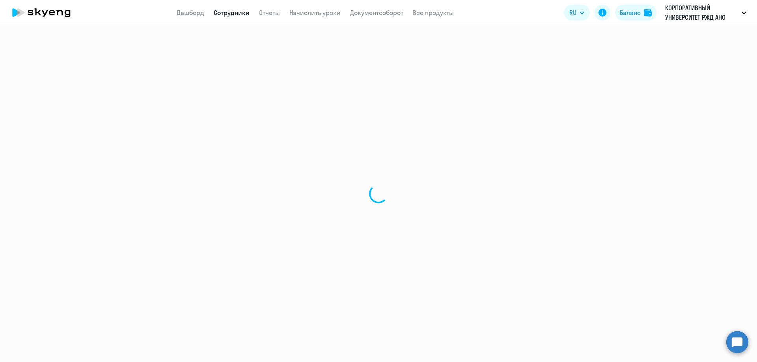
select select "english"
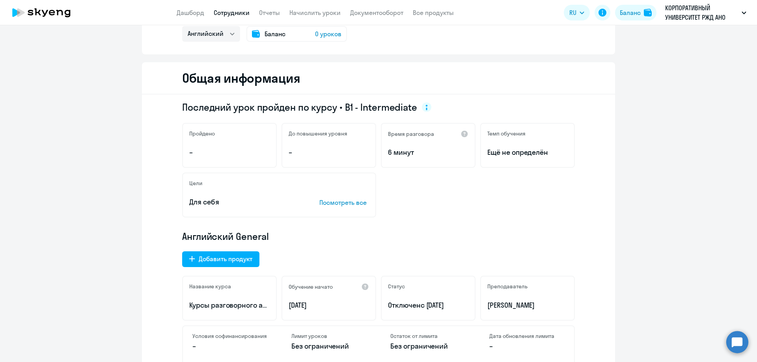
scroll to position [79, 0]
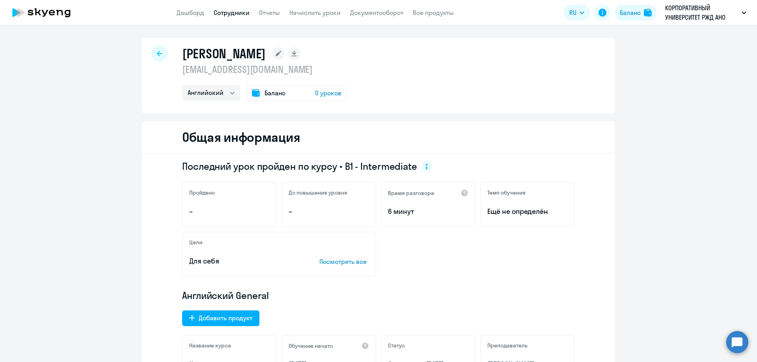
select select "30"
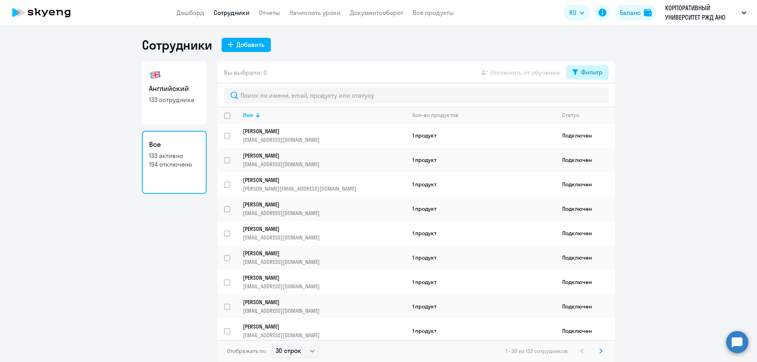
click at [587, 77] on button "Фильтр" at bounding box center [587, 72] width 43 height 14
click at [594, 99] on span at bounding box center [595, 98] width 13 height 8
click at [589, 98] on input "checkbox" at bounding box center [588, 98] width 0 height 0
checkbox input "true"
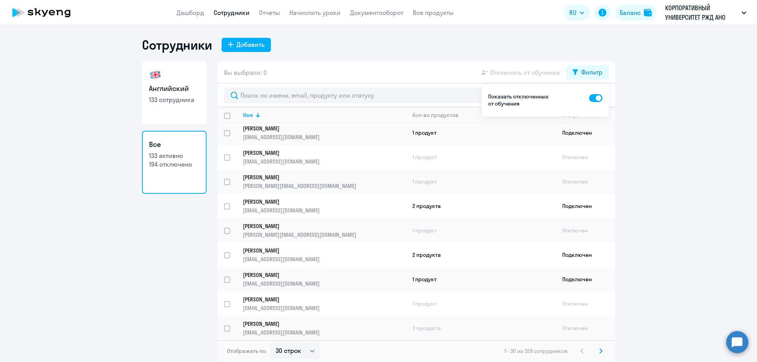
scroll to position [516, 0]
click at [329, 322] on p "[PERSON_NAME]" at bounding box center [319, 323] width 152 height 7
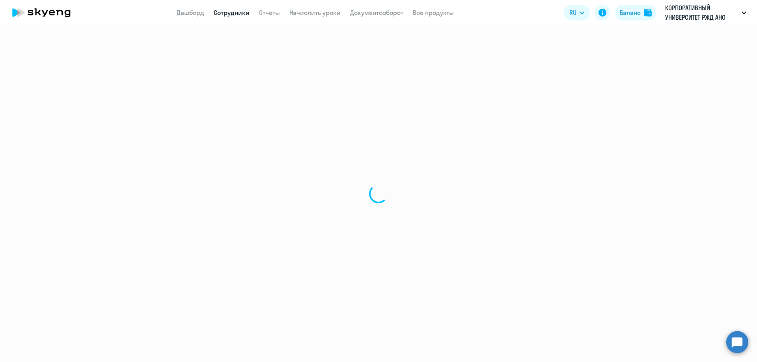
select select "english"
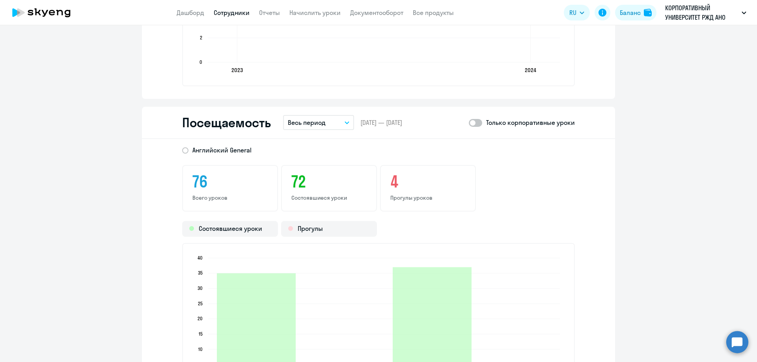
scroll to position [946, 0]
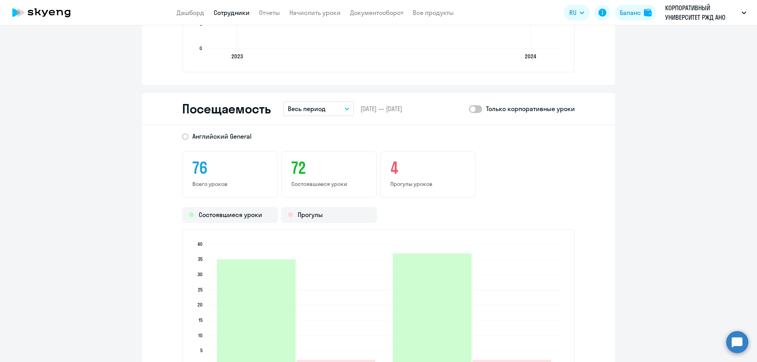
click at [476, 108] on span at bounding box center [474, 109] width 13 height 8
click at [468, 109] on input "checkbox" at bounding box center [468, 109] width 0 height 0
checkbox input "true"
click at [346, 110] on icon "button" at bounding box center [346, 109] width 5 height 3
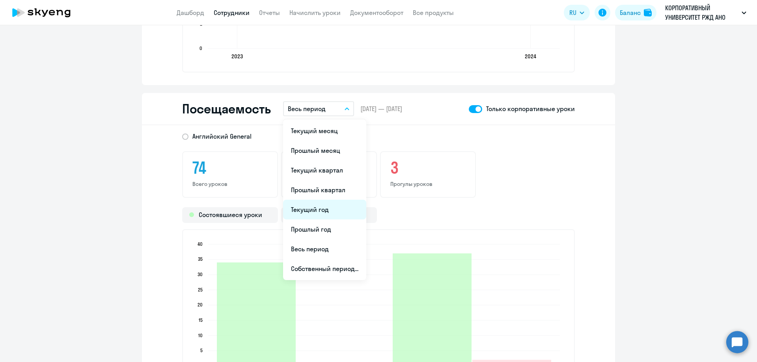
click at [327, 210] on li "Текущий год" at bounding box center [324, 210] width 83 height 20
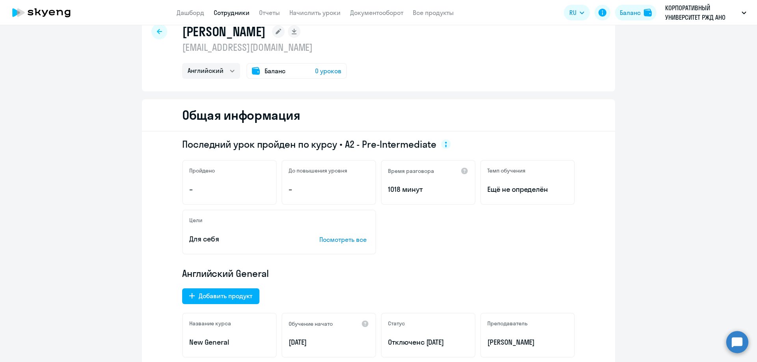
scroll to position [0, 0]
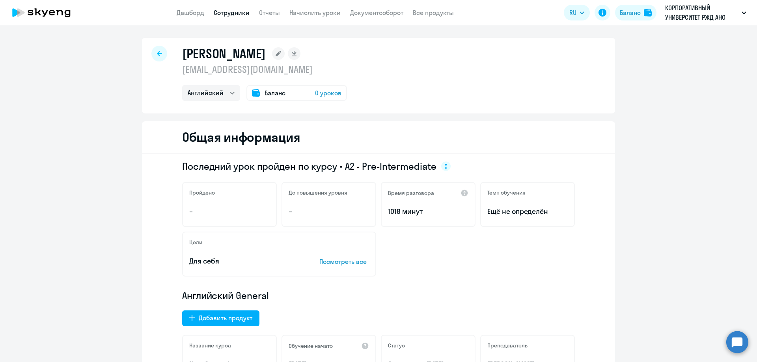
drag, startPoint x: 180, startPoint y: 55, endPoint x: 401, endPoint y: 56, distance: 220.3
click at [347, 57] on div "[PERSON_NAME]" at bounding box center [264, 54] width 165 height 16
copy div "[PERSON_NAME]"
click at [157, 56] on icon at bounding box center [159, 53] width 5 height 5
select select "30"
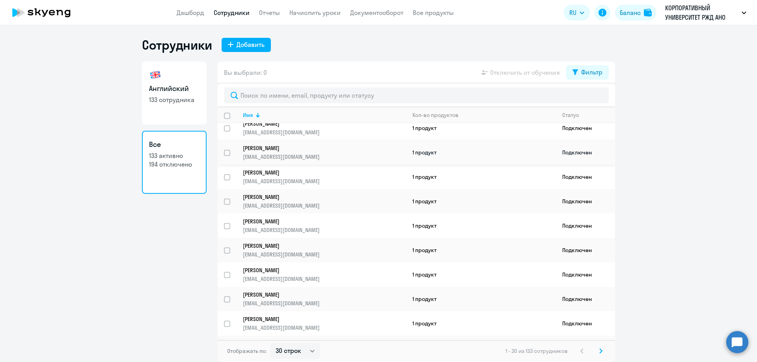
scroll to position [197, 0]
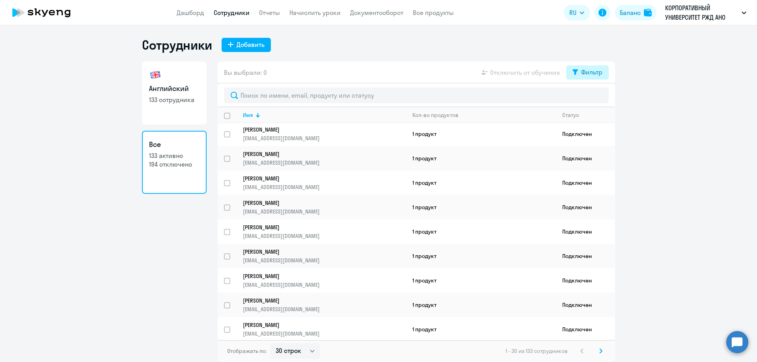
click at [596, 68] on div "Фильтр" at bounding box center [591, 71] width 21 height 9
click at [593, 100] on span at bounding box center [595, 98] width 13 height 8
click at [589, 98] on input "checkbox" at bounding box center [588, 98] width 0 height 0
checkbox input "true"
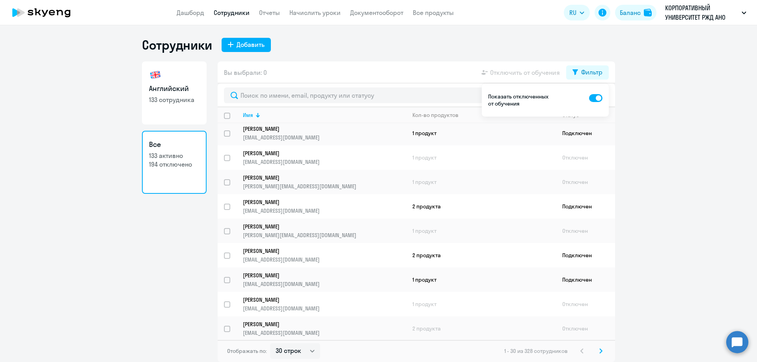
scroll to position [516, 0]
click at [299, 354] on select "30 строк 50 строк 100 строк" at bounding box center [295, 351] width 50 height 16
click at [600, 350] on icon at bounding box center [600, 351] width 2 height 4
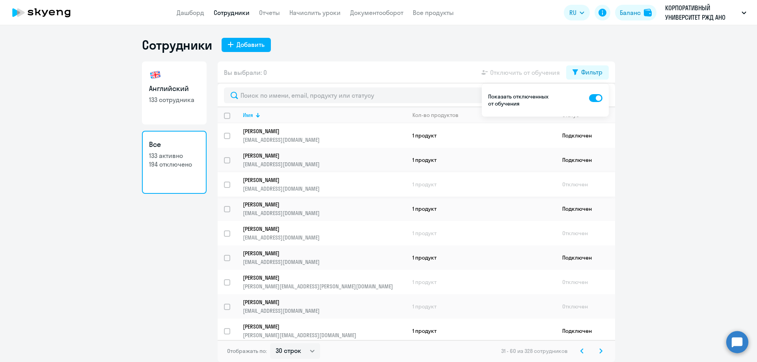
click at [279, 182] on p "[PERSON_NAME]" at bounding box center [319, 180] width 152 height 7
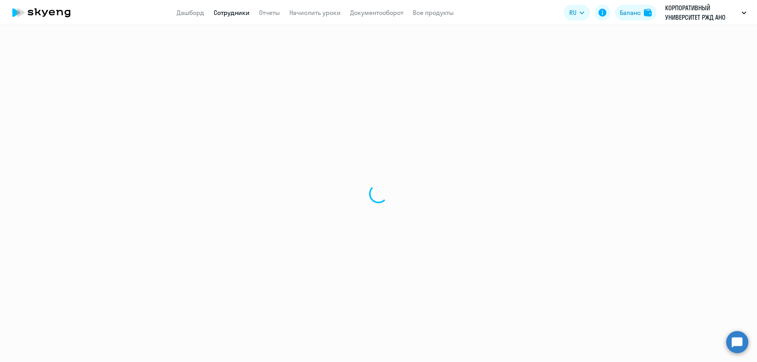
select select "english"
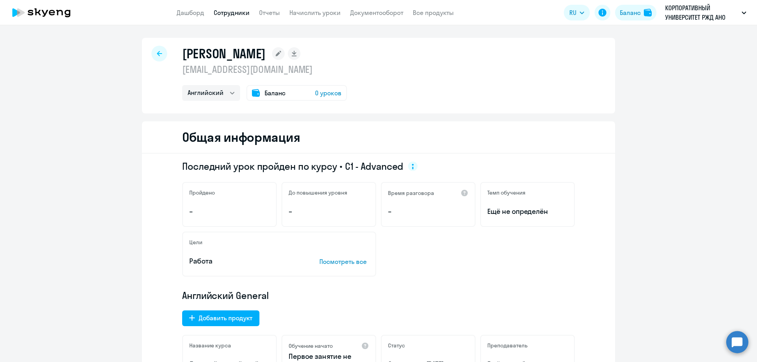
click at [153, 57] on div at bounding box center [159, 54] width 16 height 16
select select "30"
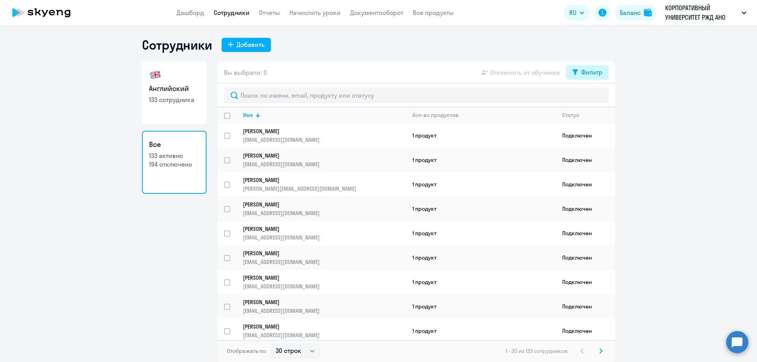
click at [586, 71] on div "Фильтр" at bounding box center [591, 71] width 21 height 9
click at [595, 99] on span at bounding box center [595, 98] width 13 height 8
click at [589, 98] on input "checkbox" at bounding box center [588, 98] width 0 height 0
checkbox input "true"
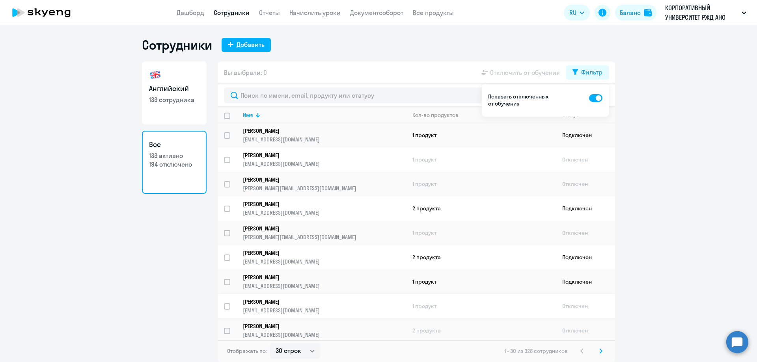
scroll to position [516, 0]
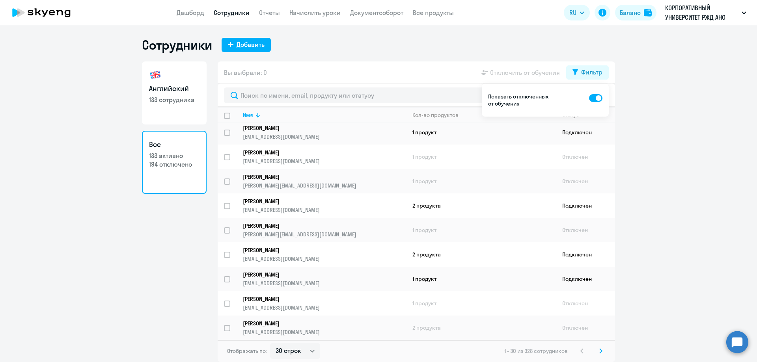
click at [600, 351] on icon at bounding box center [600, 351] width 3 height 6
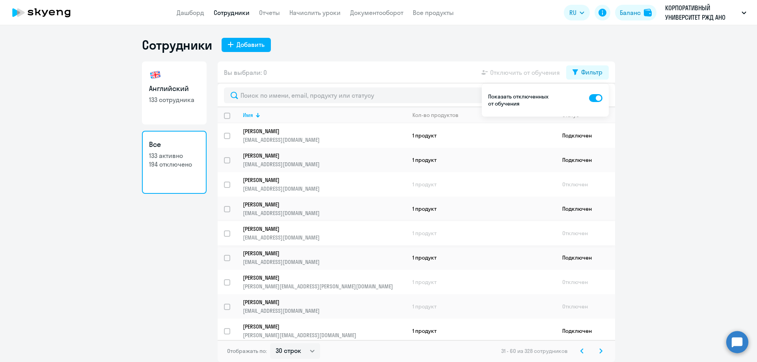
click at [270, 232] on link "[PERSON_NAME] [PERSON_NAME][EMAIL_ADDRESS][DOMAIN_NAME]" at bounding box center [324, 233] width 163 height 16
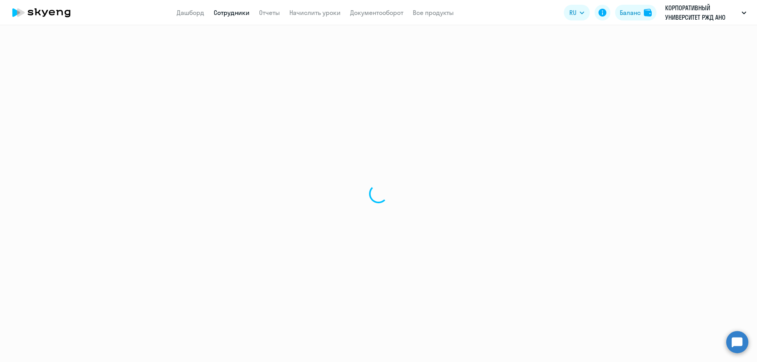
select select "english"
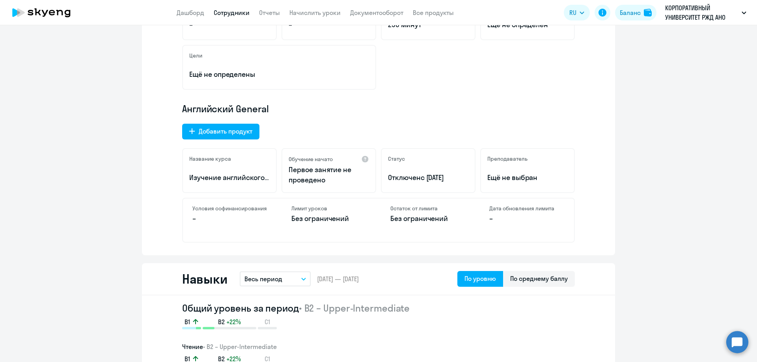
scroll to position [197, 0]
